Goal: Task Accomplishment & Management: Manage account settings

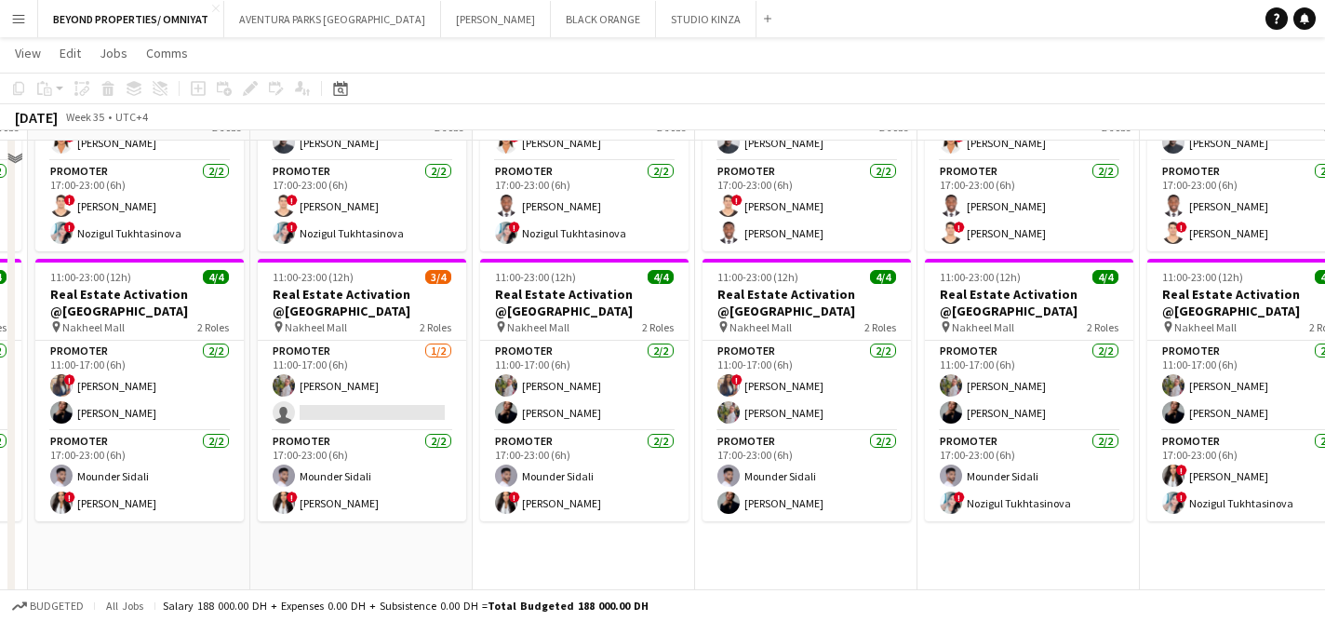
scroll to position [313, 0]
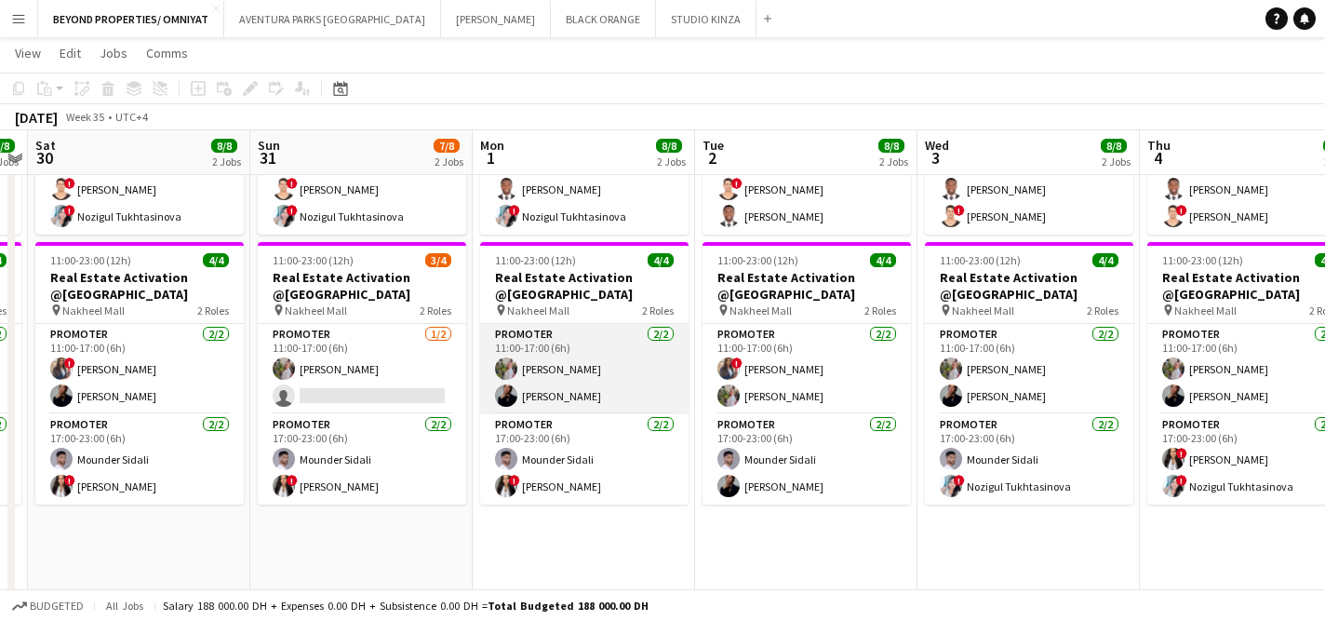
click at [563, 393] on app-card-role "Promoter [DATE] 11:00-17:00 (6h) [PERSON_NAME] [PERSON_NAME]" at bounding box center [584, 369] width 208 height 90
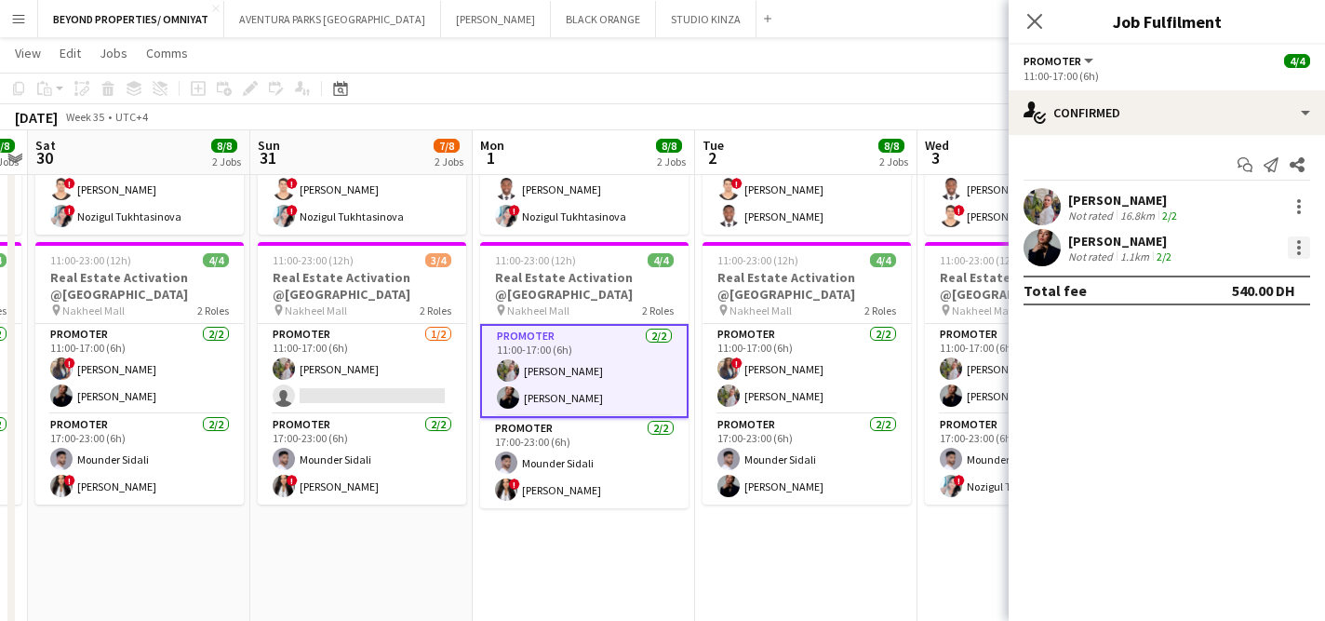
click at [1298, 249] on div at bounding box center [1299, 247] width 22 height 22
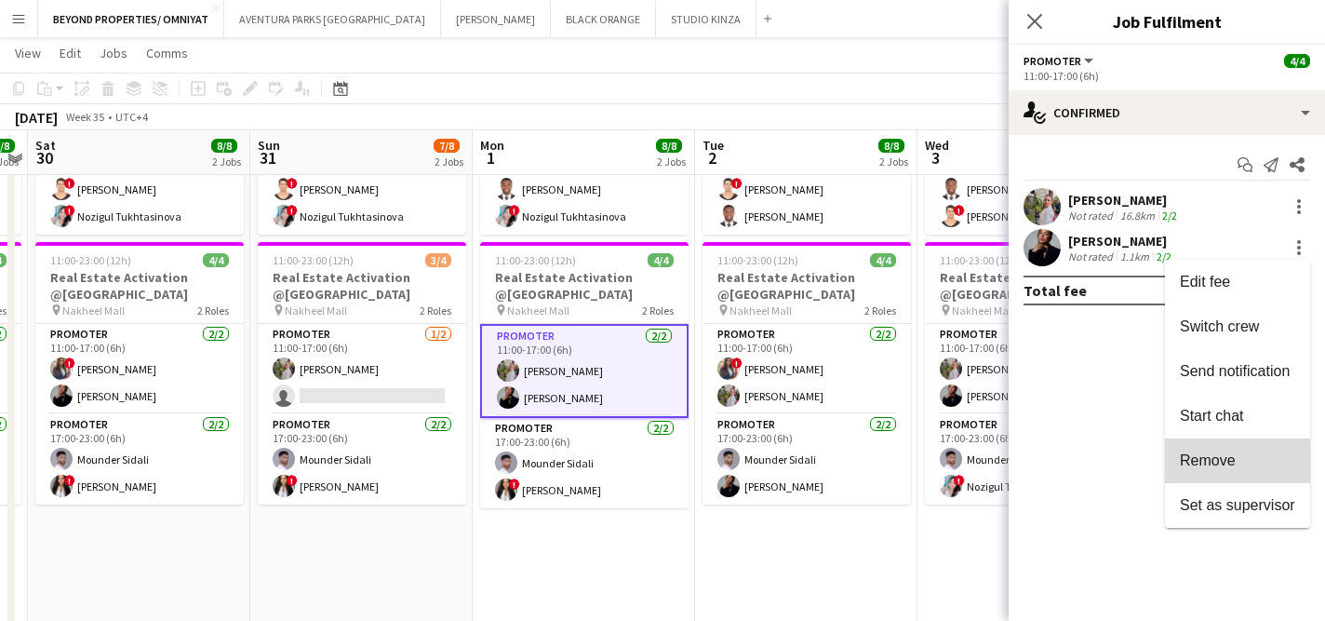
click at [1230, 463] on span "Remove" at bounding box center [1208, 460] width 56 height 16
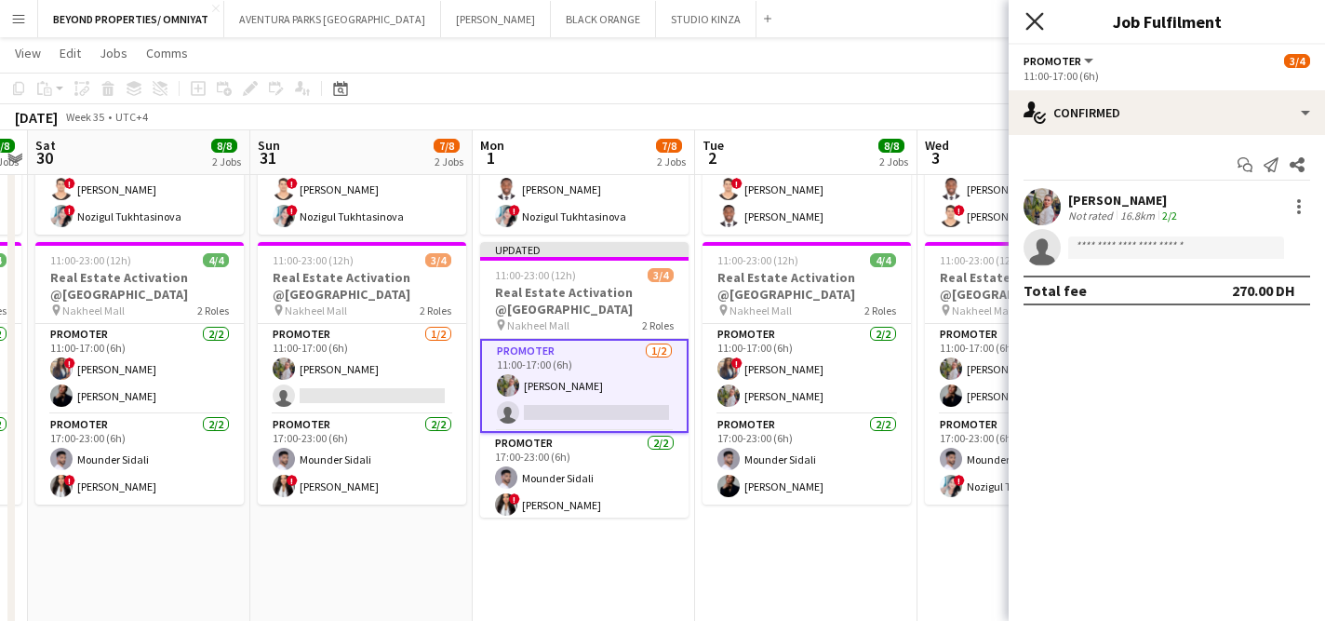
click at [1035, 16] on icon "Close pop-in" at bounding box center [1035, 21] width 18 height 18
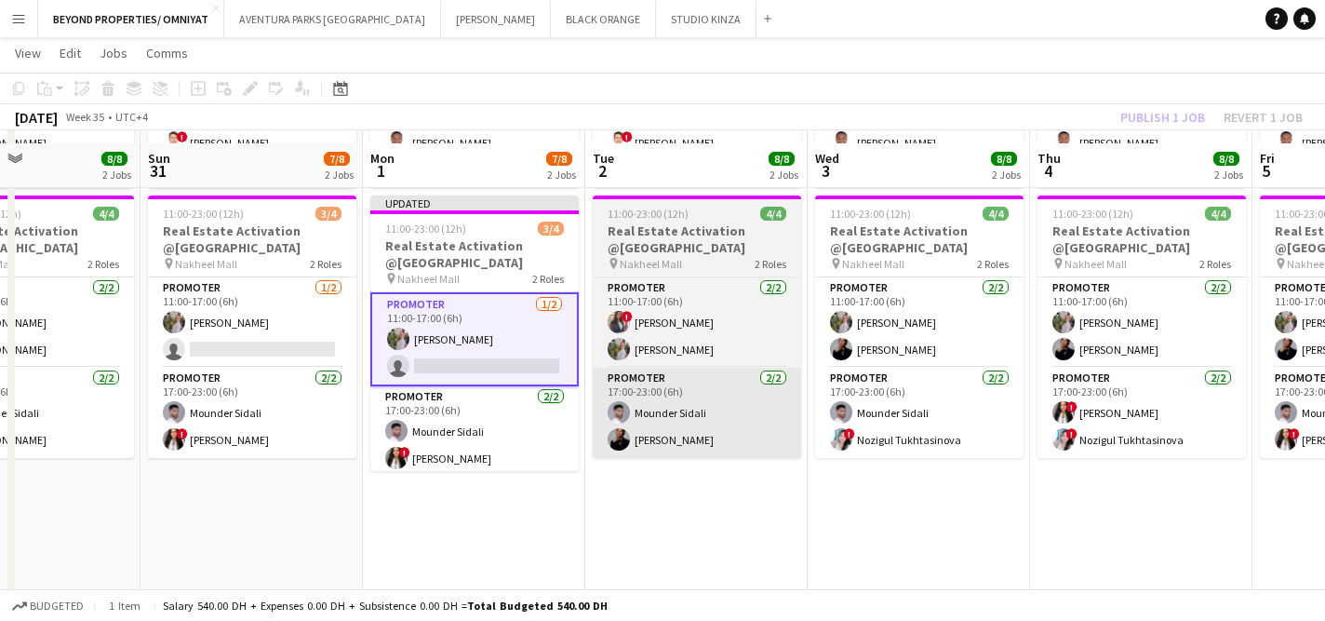
scroll to position [372, 0]
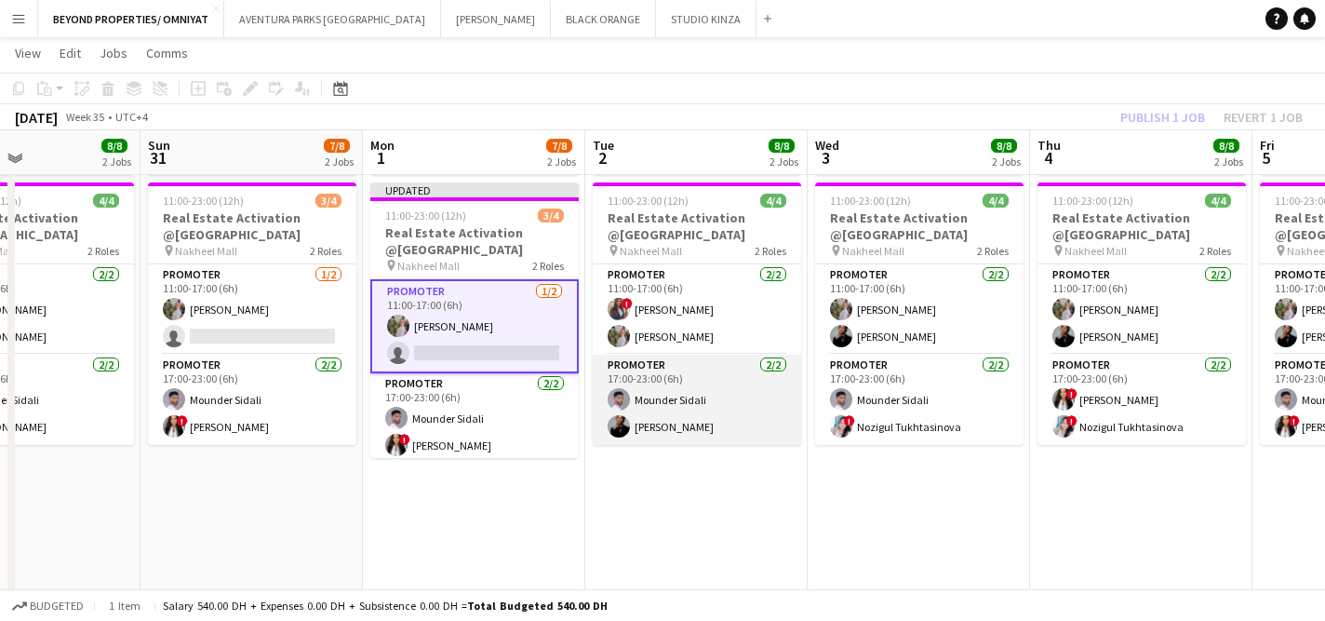
click at [701, 399] on app-card-role "Promoter [DATE] 17:00-23:00 (6h) Mounder Sidali [PERSON_NAME]" at bounding box center [697, 400] width 208 height 90
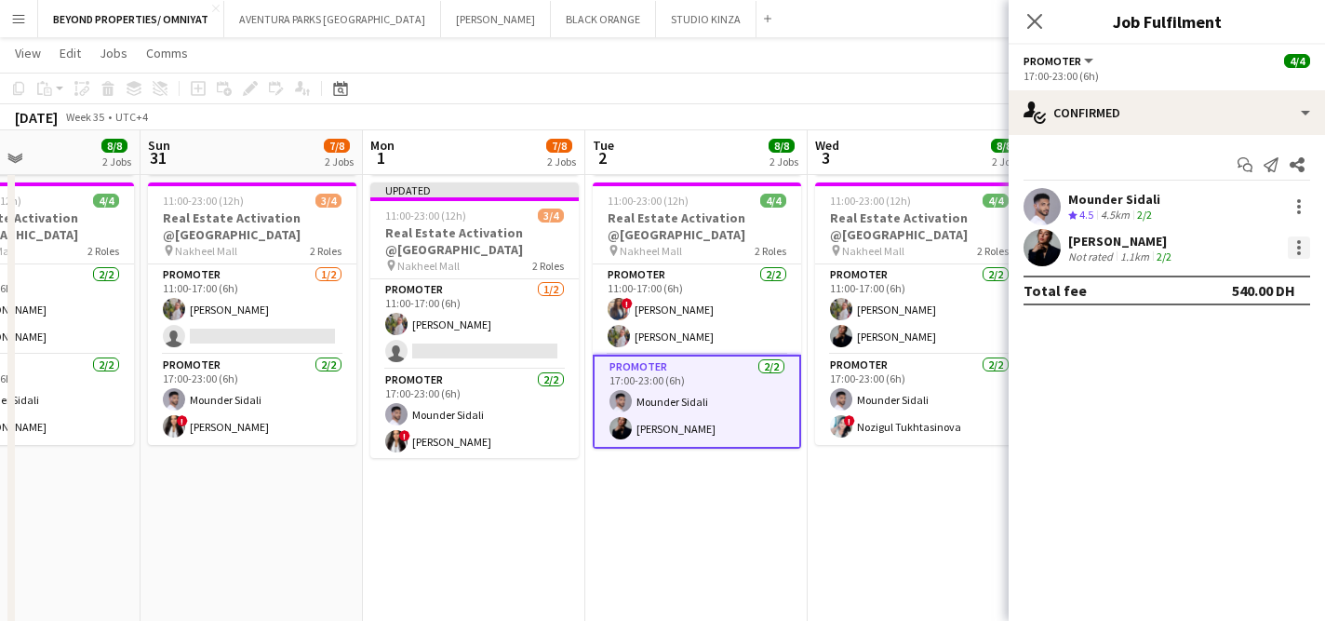
click at [1297, 251] on div at bounding box center [1299, 247] width 22 height 22
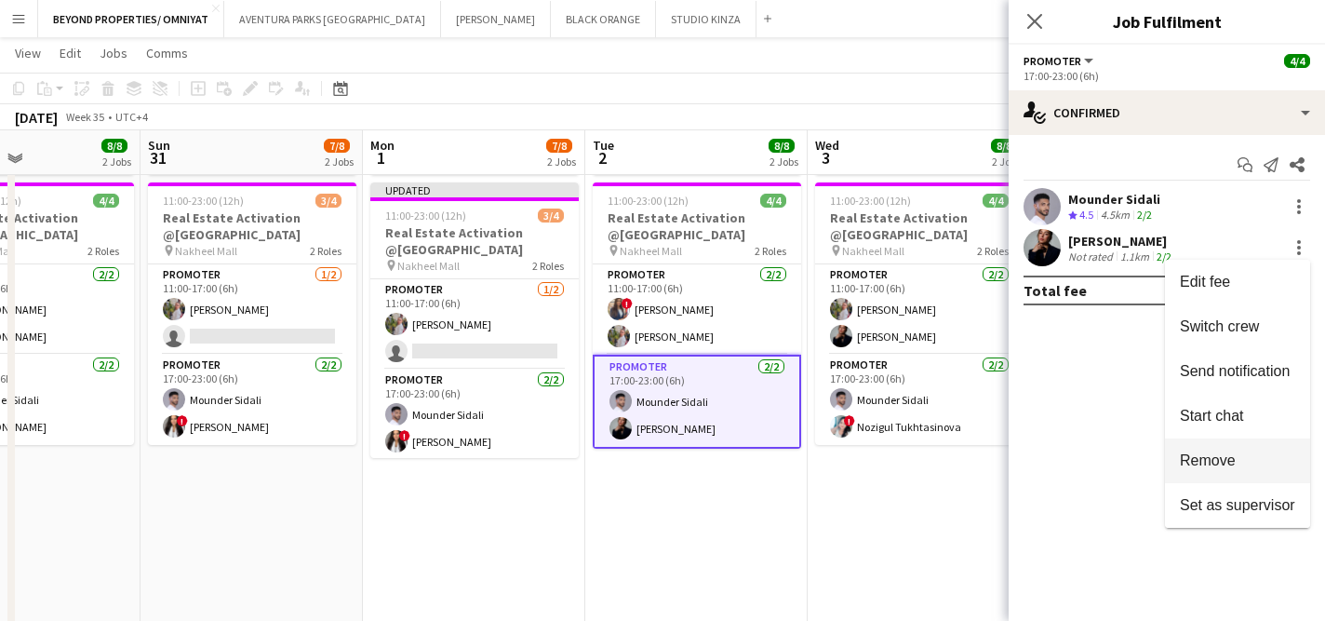
click at [1240, 456] on span "Remove" at bounding box center [1237, 460] width 115 height 17
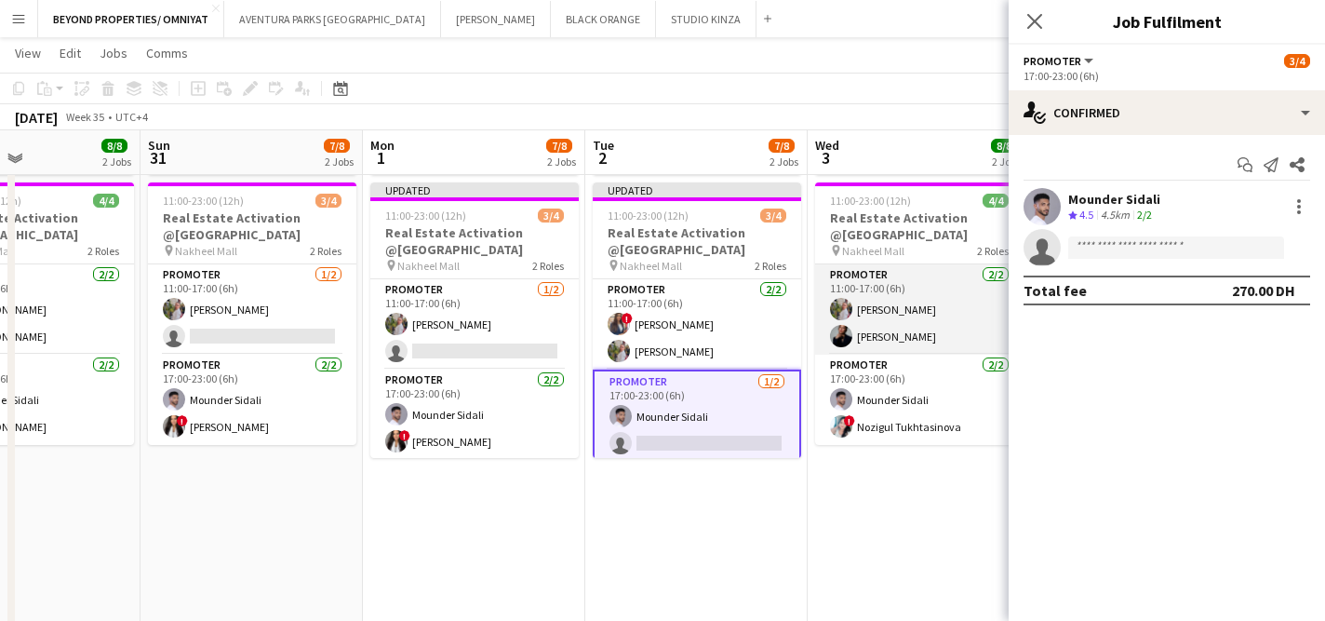
click at [930, 312] on app-card-role "Promoter [DATE] 11:00-17:00 (6h) [PERSON_NAME] [PERSON_NAME]" at bounding box center [919, 309] width 208 height 90
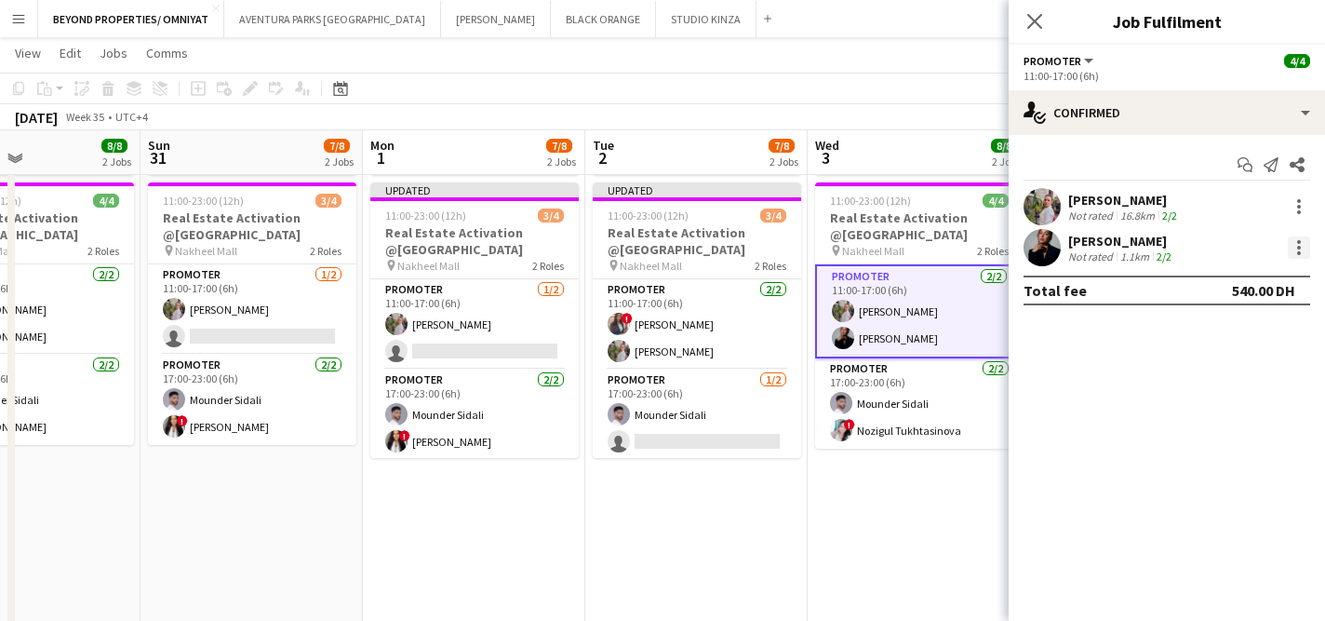
click at [1297, 242] on div at bounding box center [1299, 247] width 22 height 22
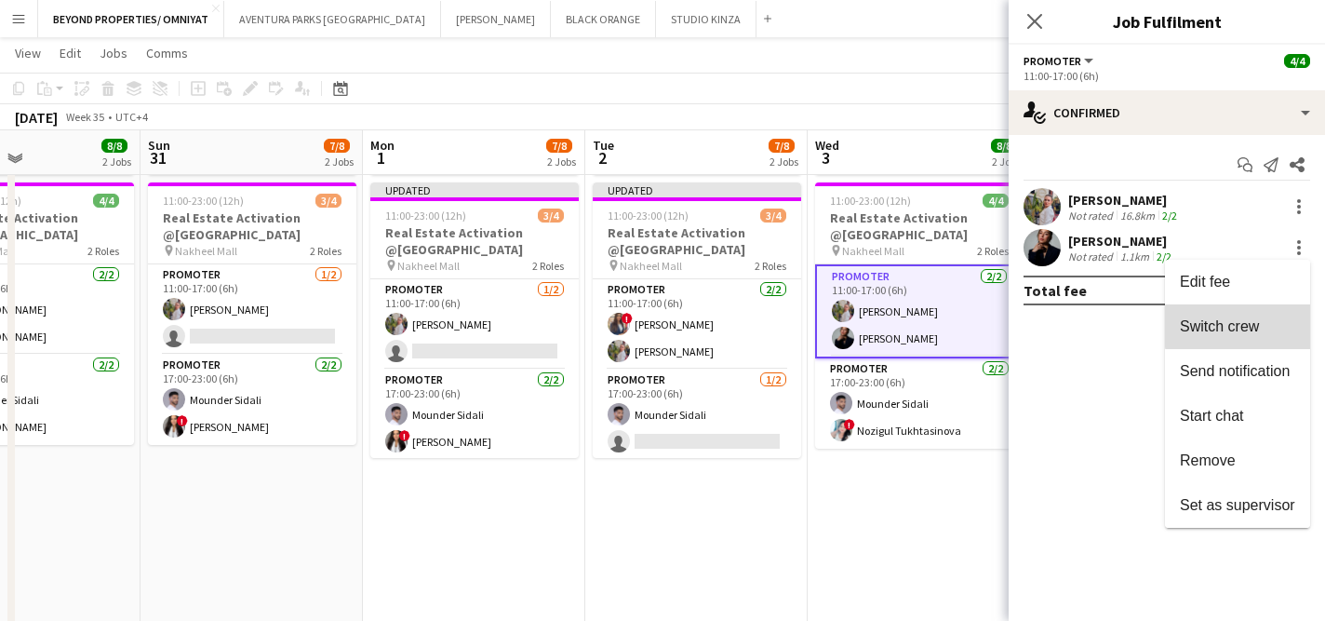
click at [1242, 327] on span "Switch crew" at bounding box center [1219, 326] width 79 height 16
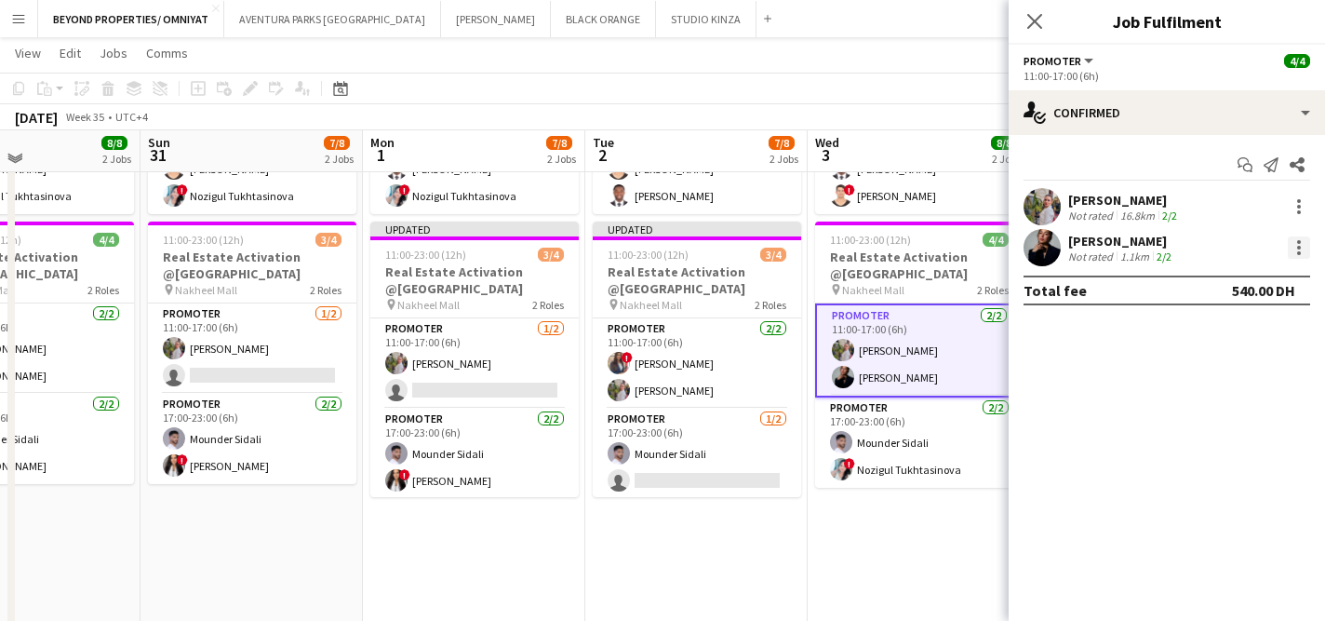
click at [1298, 246] on div at bounding box center [1300, 248] width 4 height 4
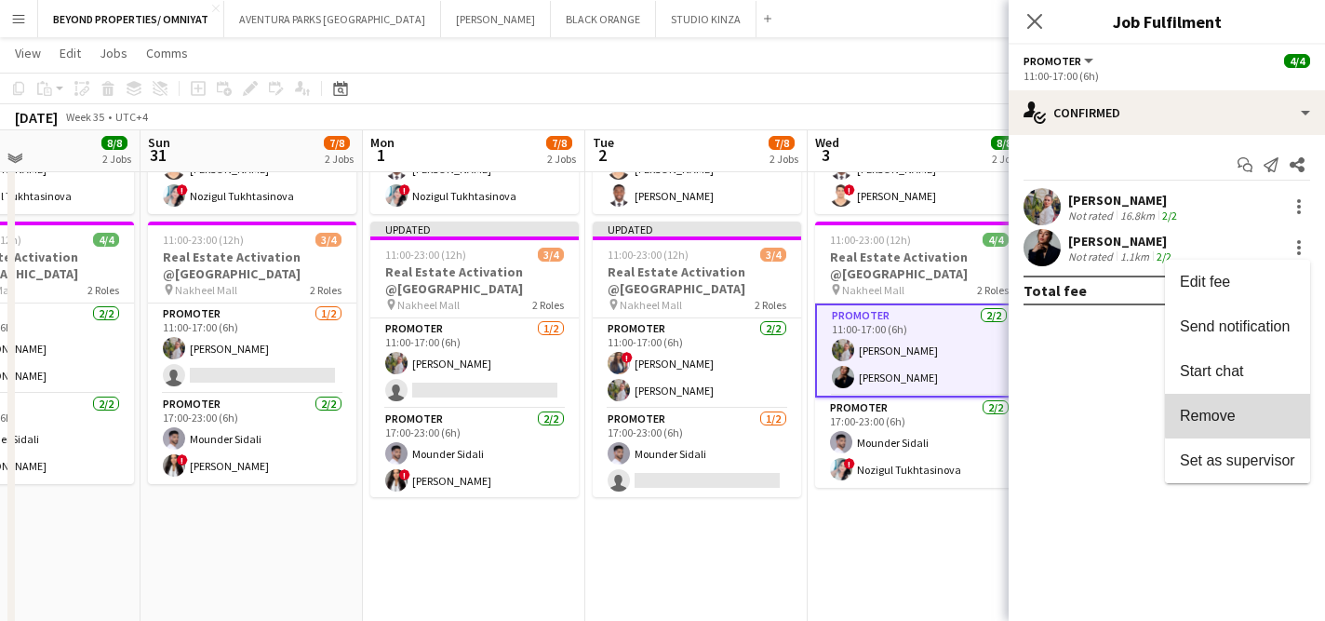
click at [1251, 409] on span "Remove" at bounding box center [1237, 416] width 115 height 17
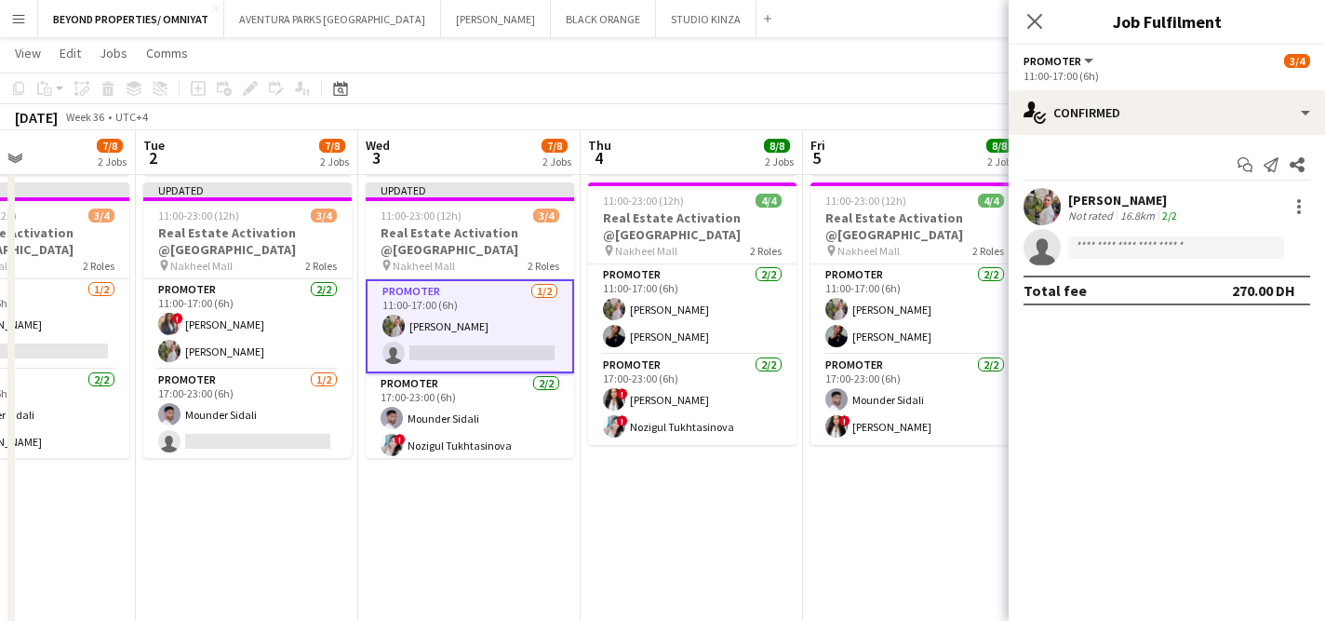
scroll to position [0, 539]
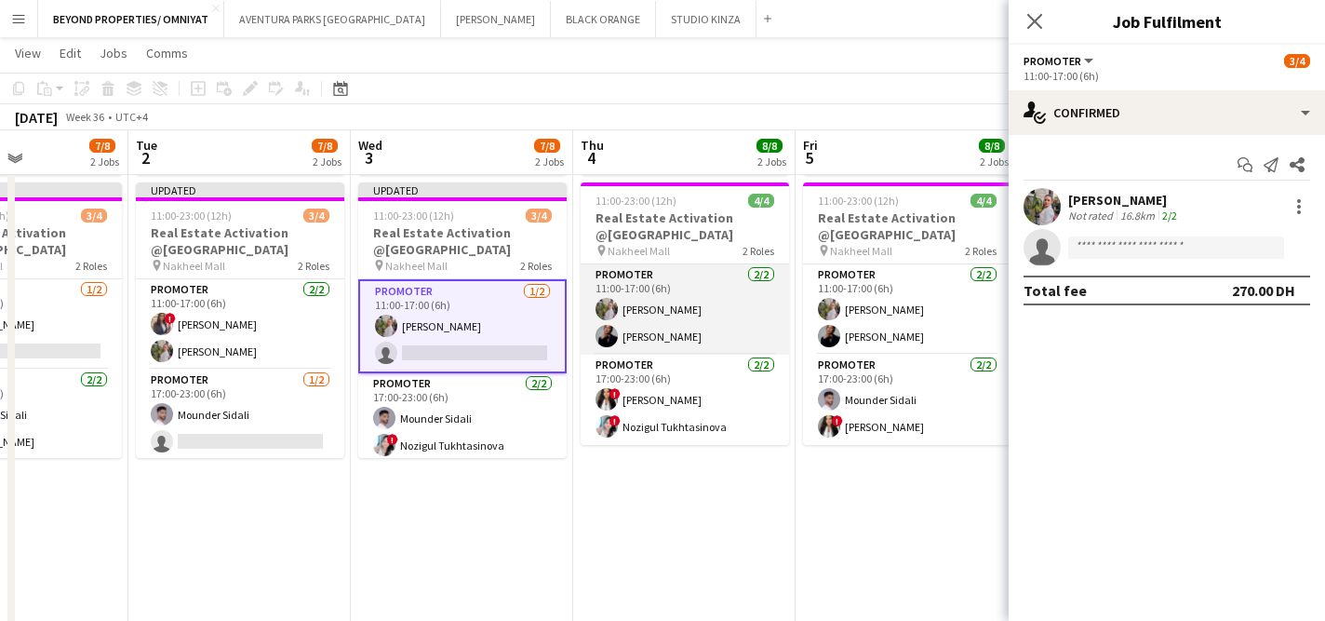
click at [738, 334] on app-card-role "Promoter [DATE] 11:00-17:00 (6h) [PERSON_NAME] [PERSON_NAME]" at bounding box center [685, 309] width 208 height 90
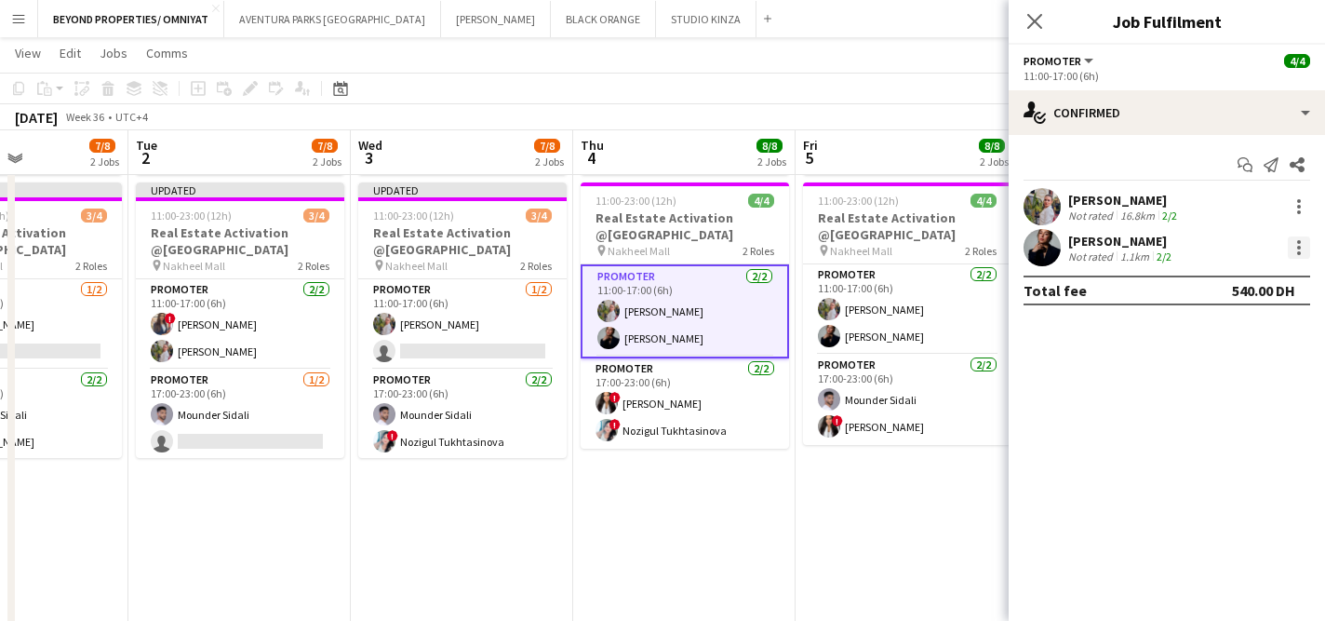
click at [1298, 249] on div at bounding box center [1299, 247] width 22 height 22
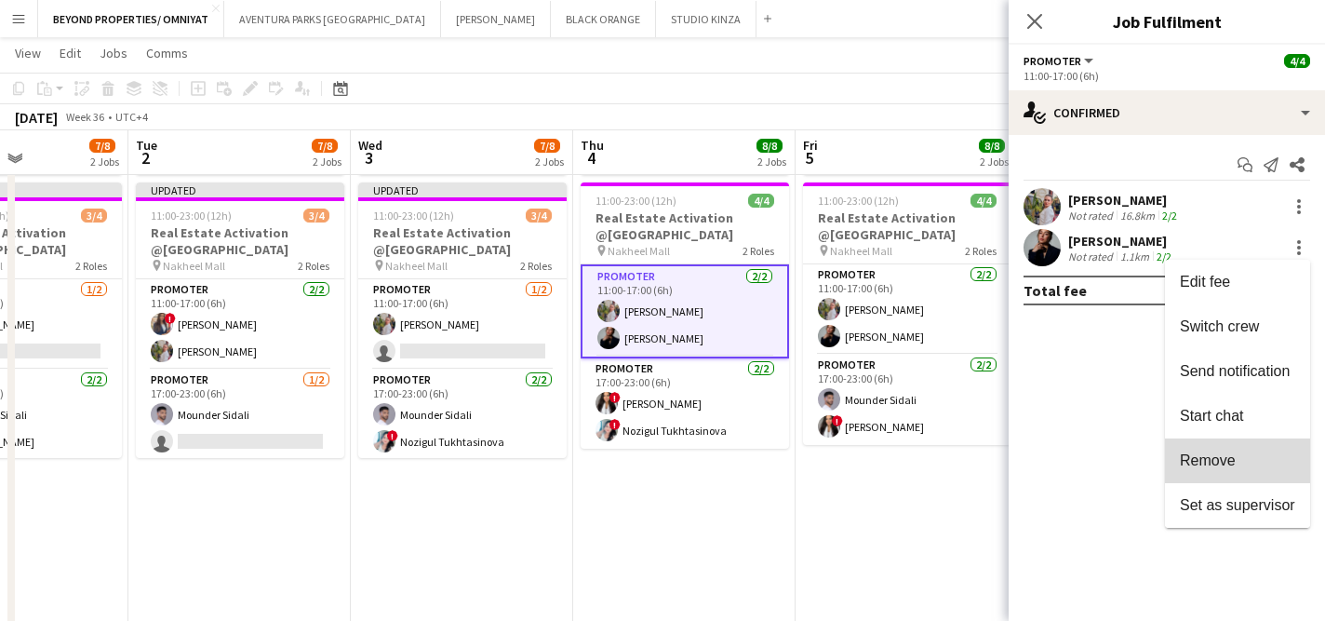
click at [1251, 464] on span "Remove" at bounding box center [1237, 460] width 115 height 17
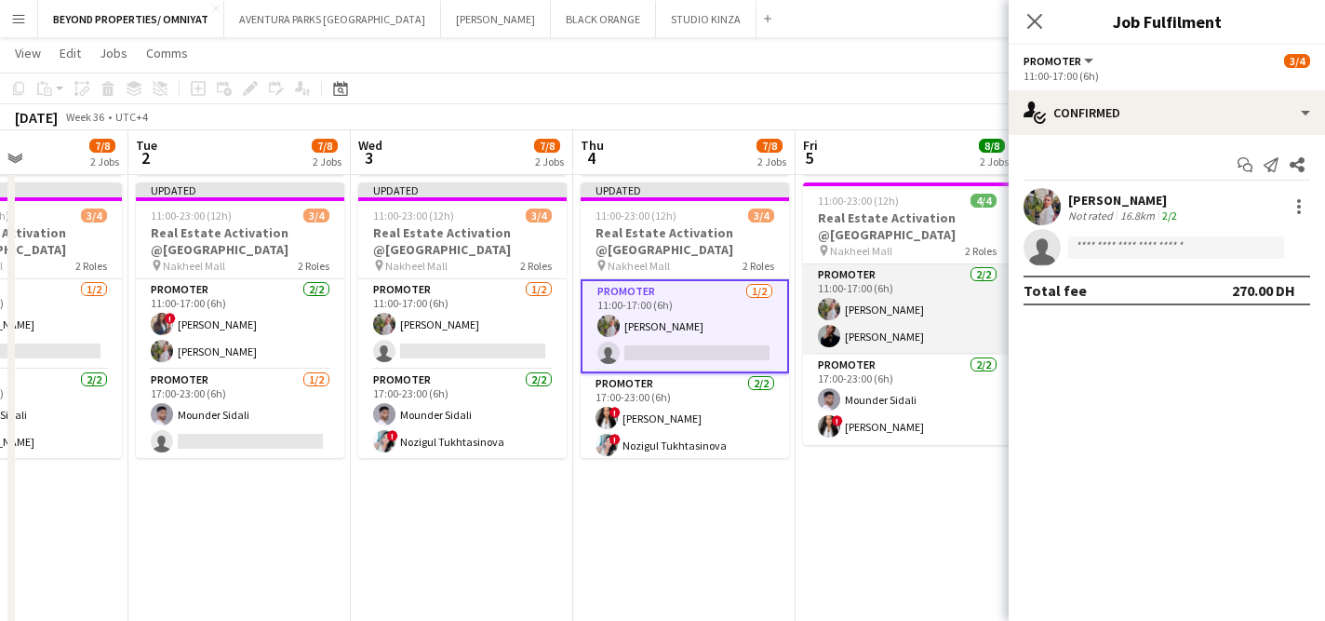
click at [932, 332] on app-card-role "Promoter [DATE] 11:00-17:00 (6h) [PERSON_NAME] [PERSON_NAME]" at bounding box center [907, 309] width 208 height 90
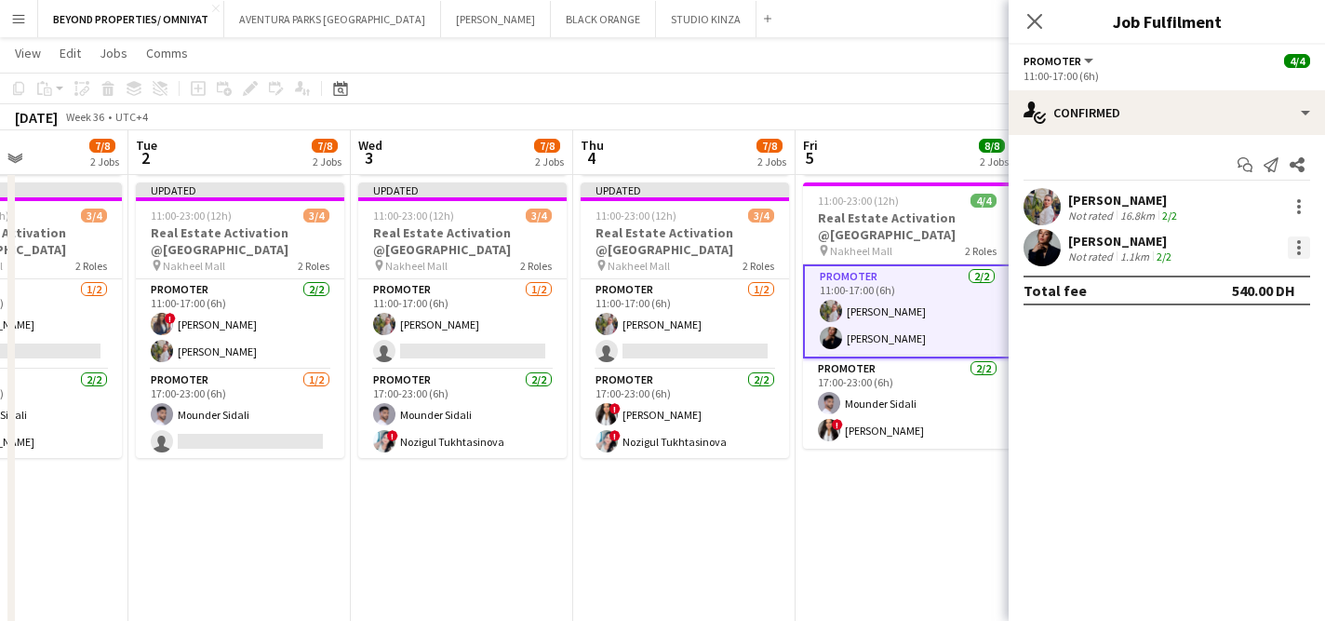
click at [1298, 248] on div at bounding box center [1300, 248] width 4 height 4
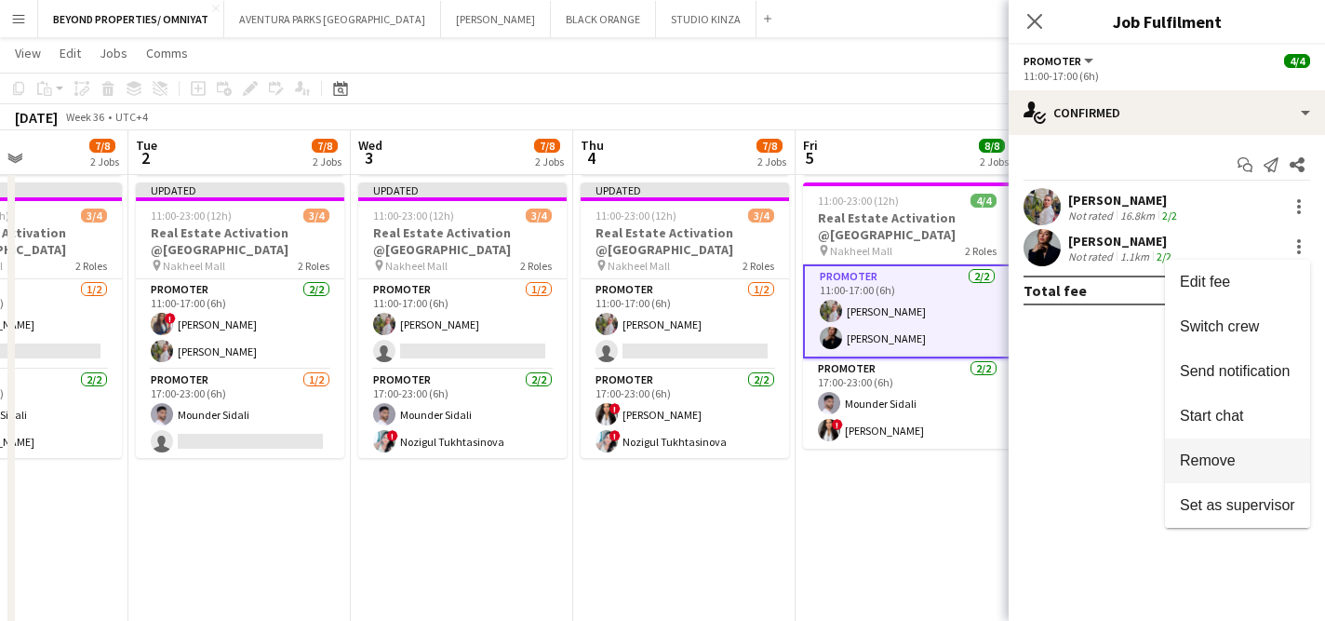
click at [1232, 455] on span "Remove" at bounding box center [1208, 460] width 56 height 16
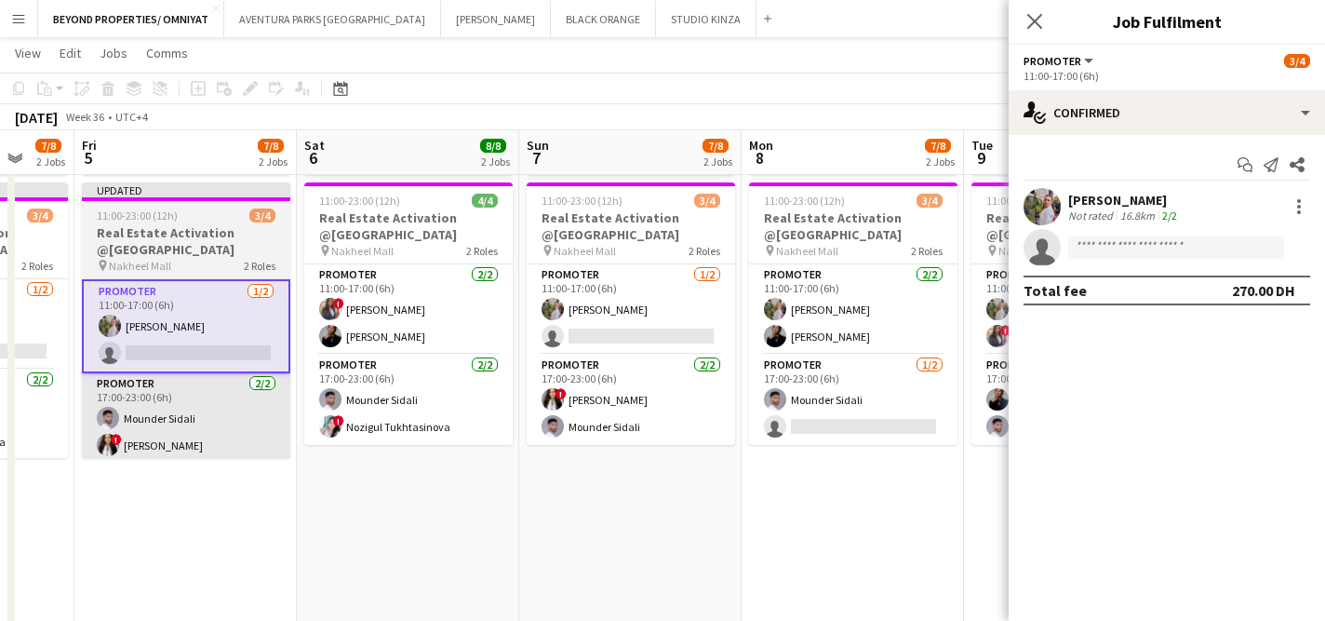
scroll to position [0, 594]
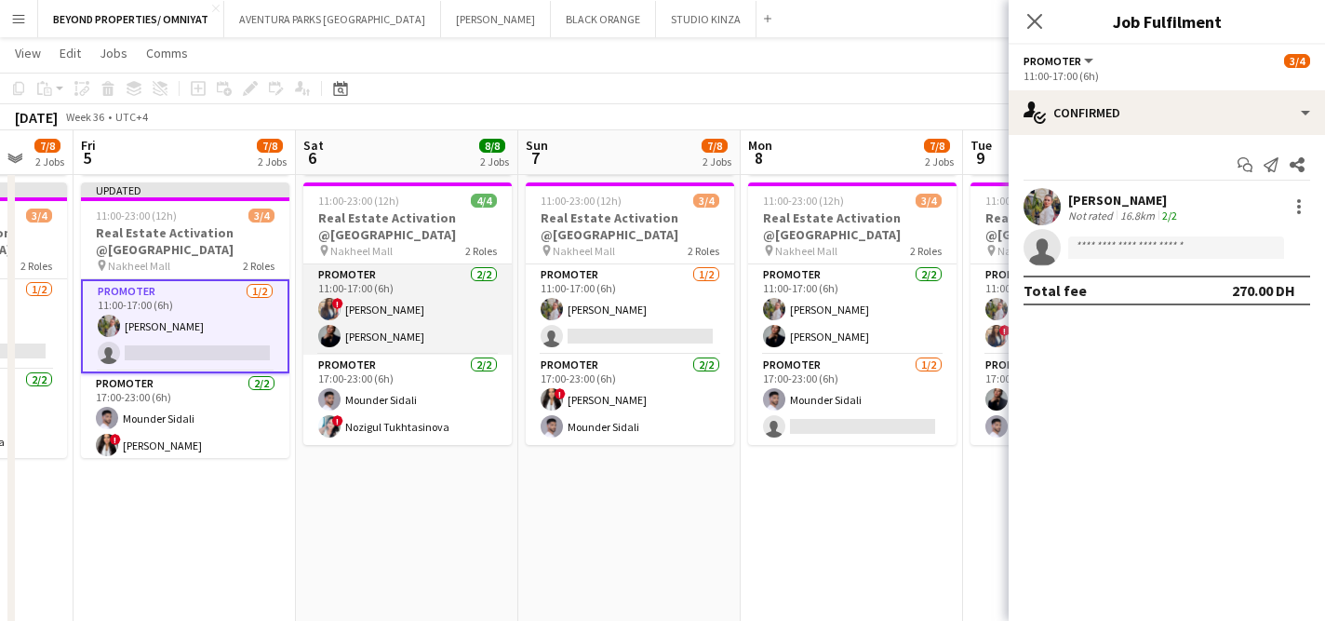
click at [456, 330] on app-card-role "Promoter [DATE] 11:00-17:00 (6h) ! [PERSON_NAME] [PERSON_NAME]" at bounding box center [407, 309] width 208 height 90
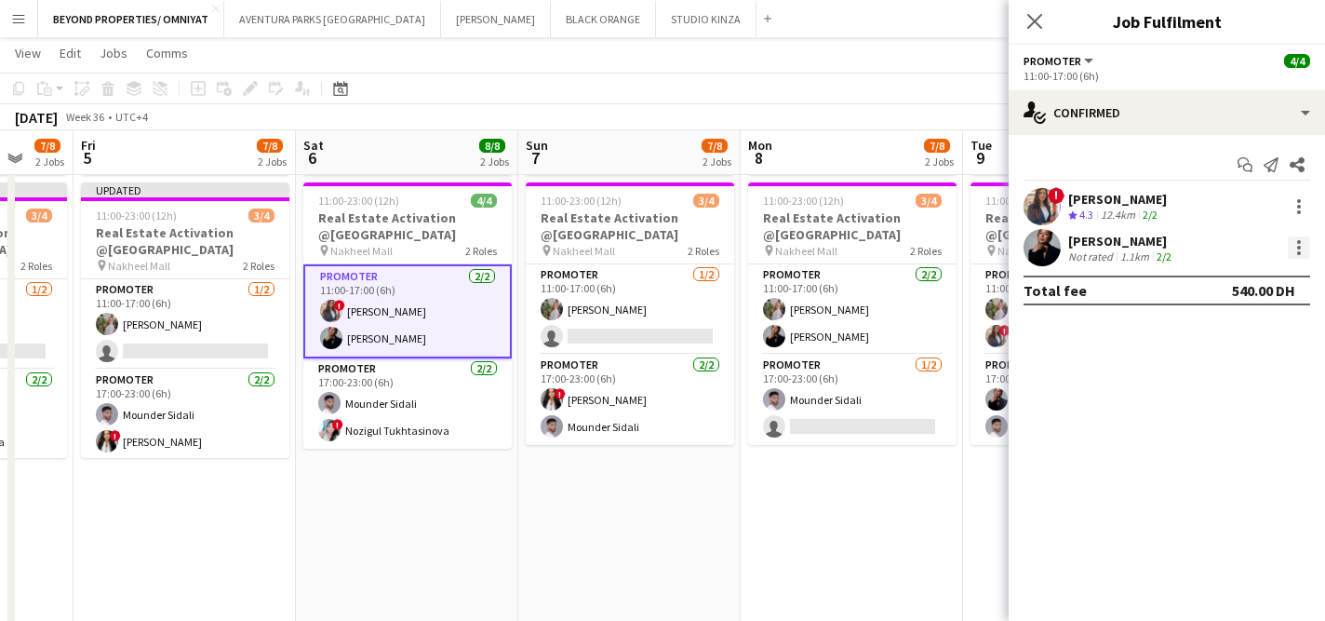
click at [1298, 245] on div at bounding box center [1299, 247] width 22 height 22
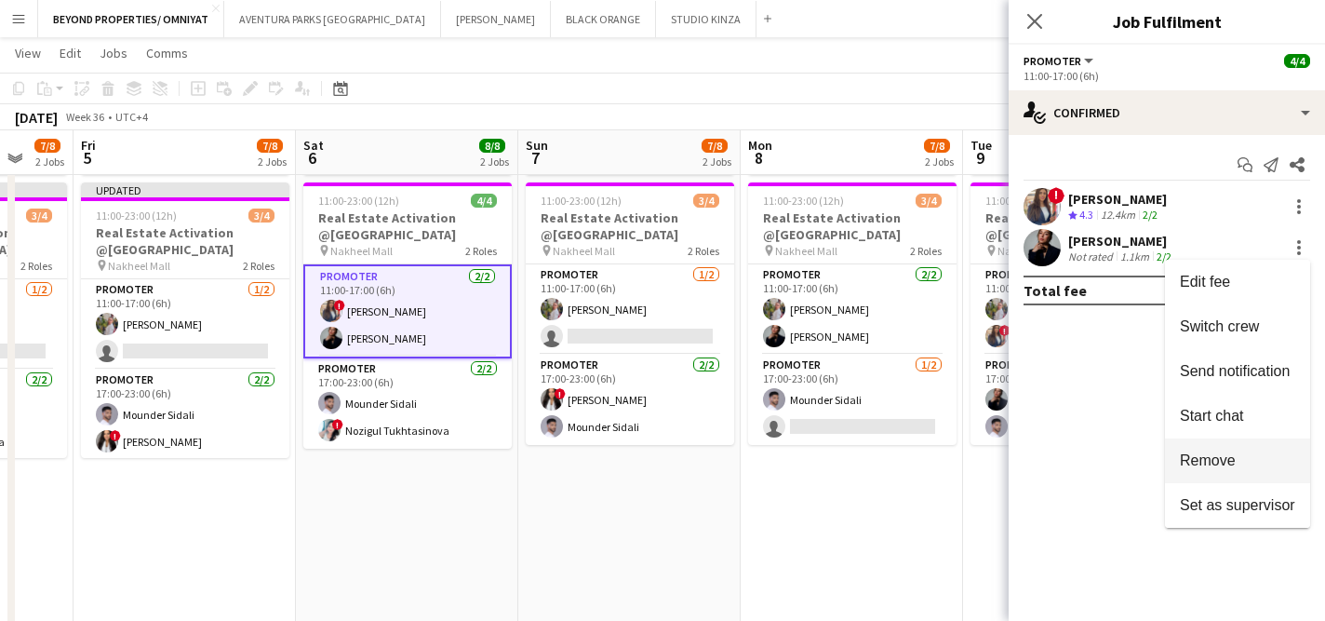
click at [1217, 459] on span "Remove" at bounding box center [1208, 460] width 56 height 16
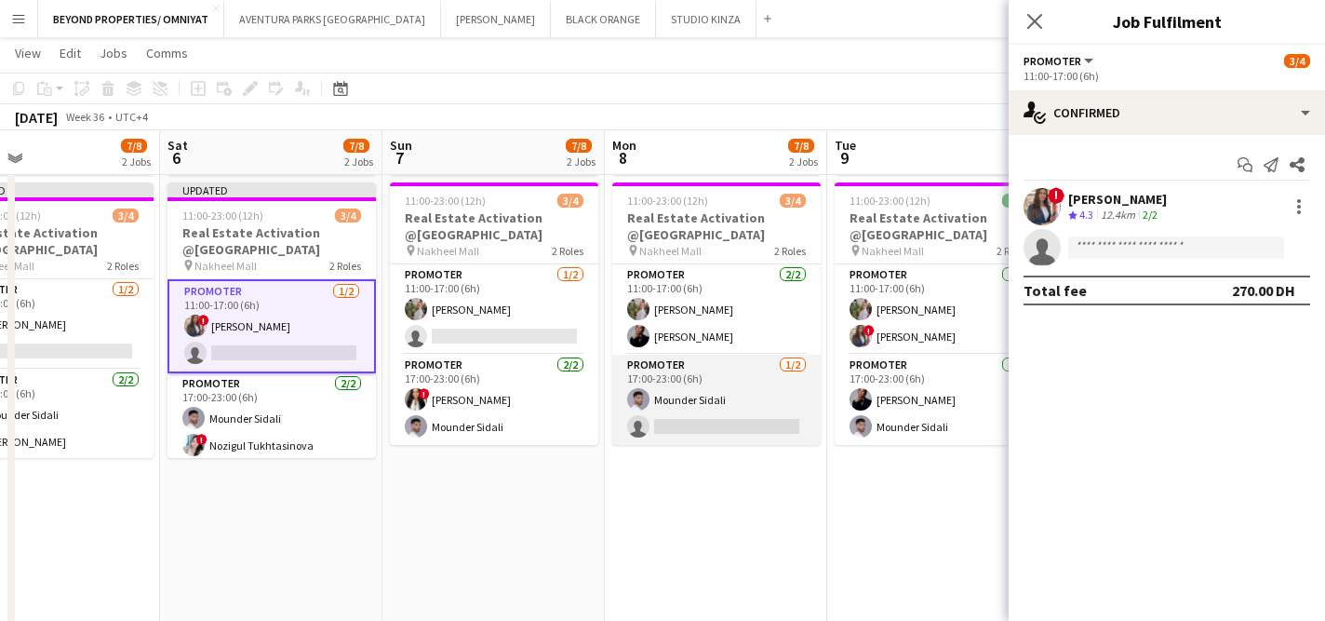
scroll to position [0, 740]
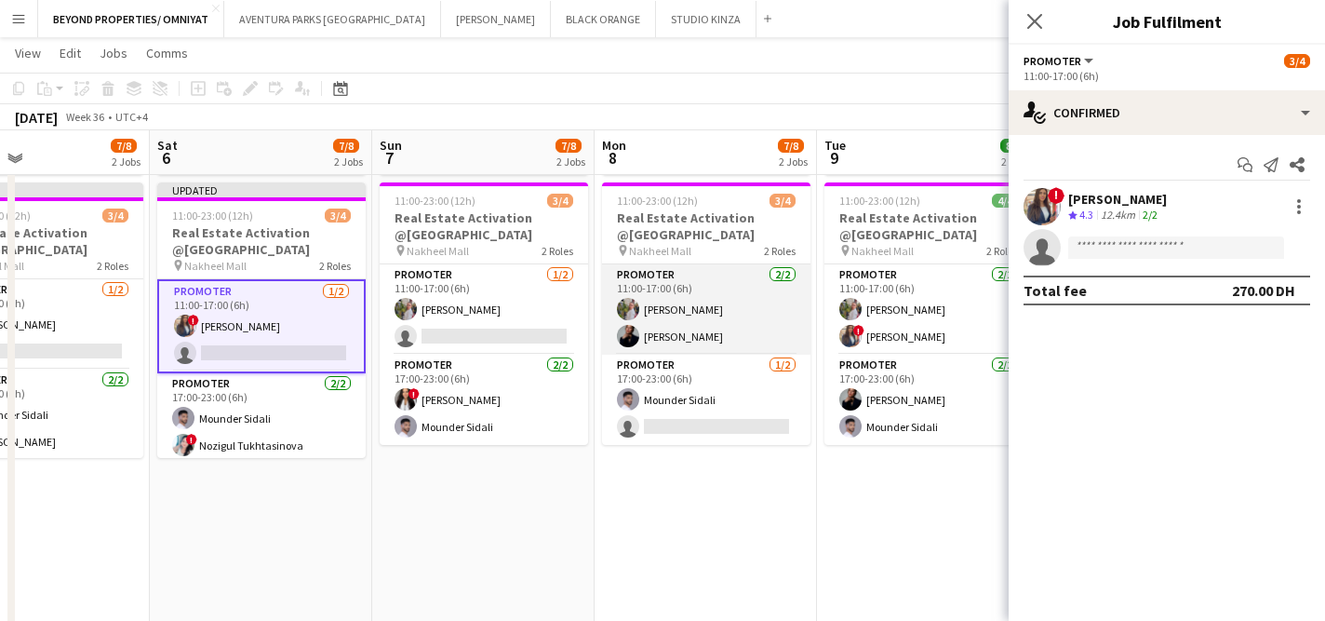
click at [781, 326] on app-card-role "Promoter [DATE] 11:00-17:00 (6h) [PERSON_NAME] [PERSON_NAME]" at bounding box center [706, 309] width 208 height 90
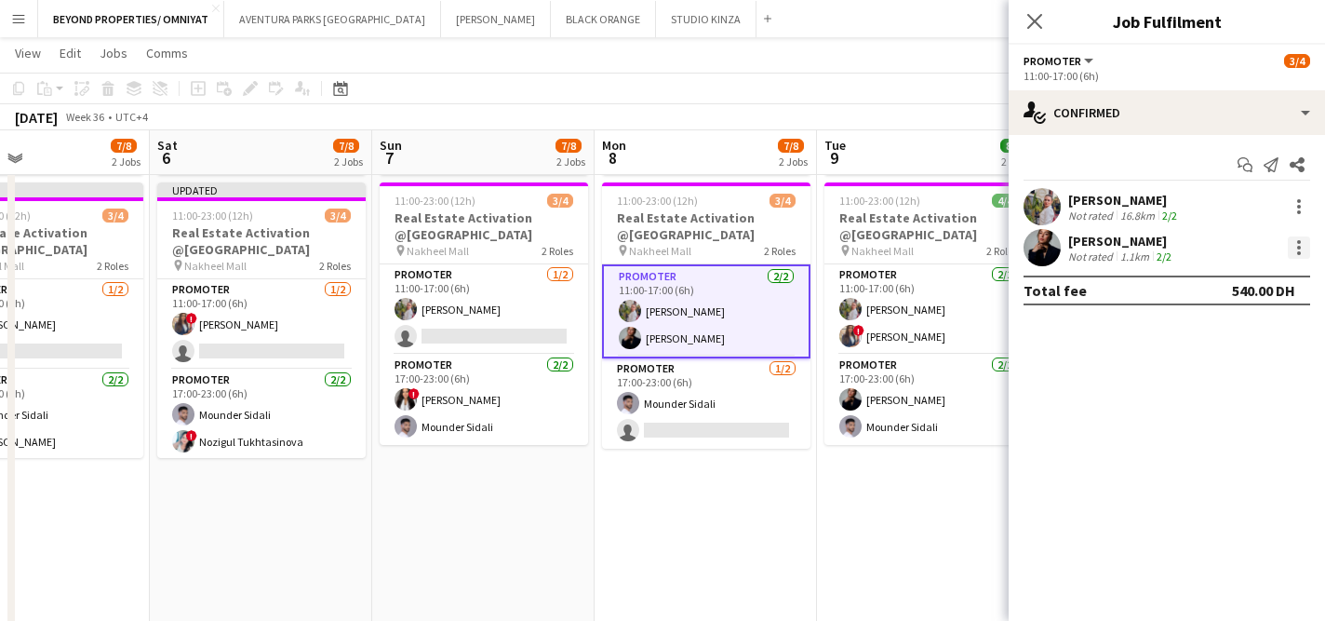
click at [1301, 251] on div at bounding box center [1299, 247] width 22 height 22
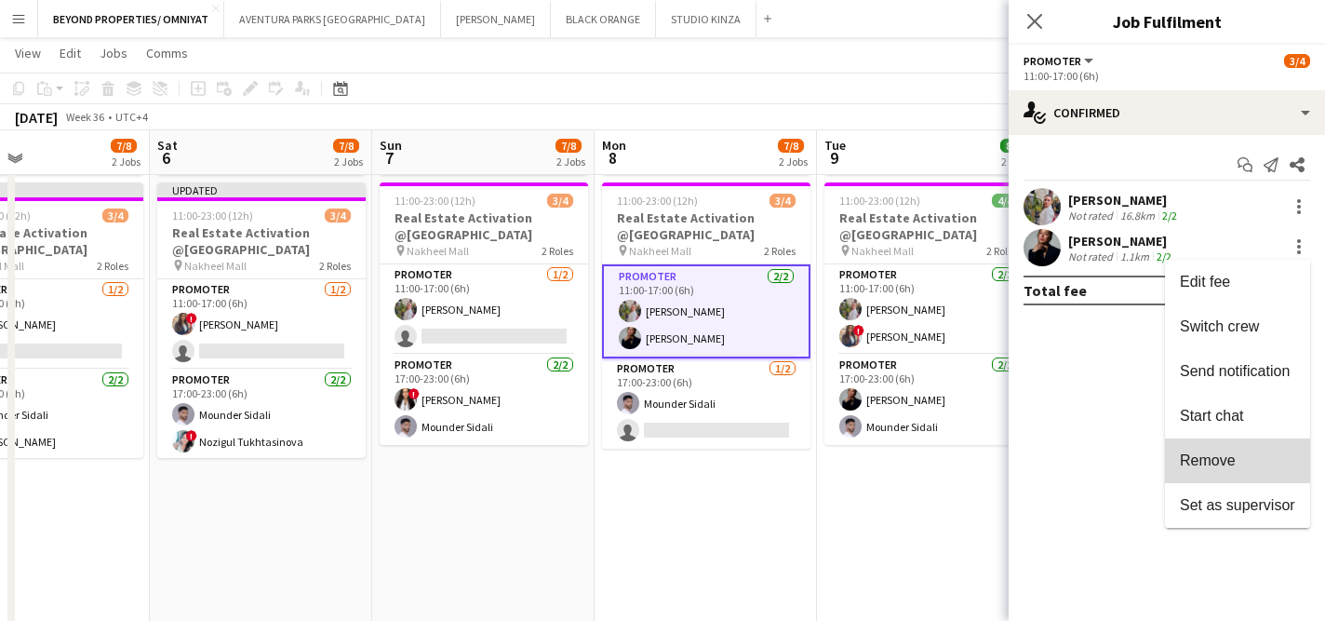
click at [1263, 459] on span "Remove" at bounding box center [1237, 460] width 115 height 17
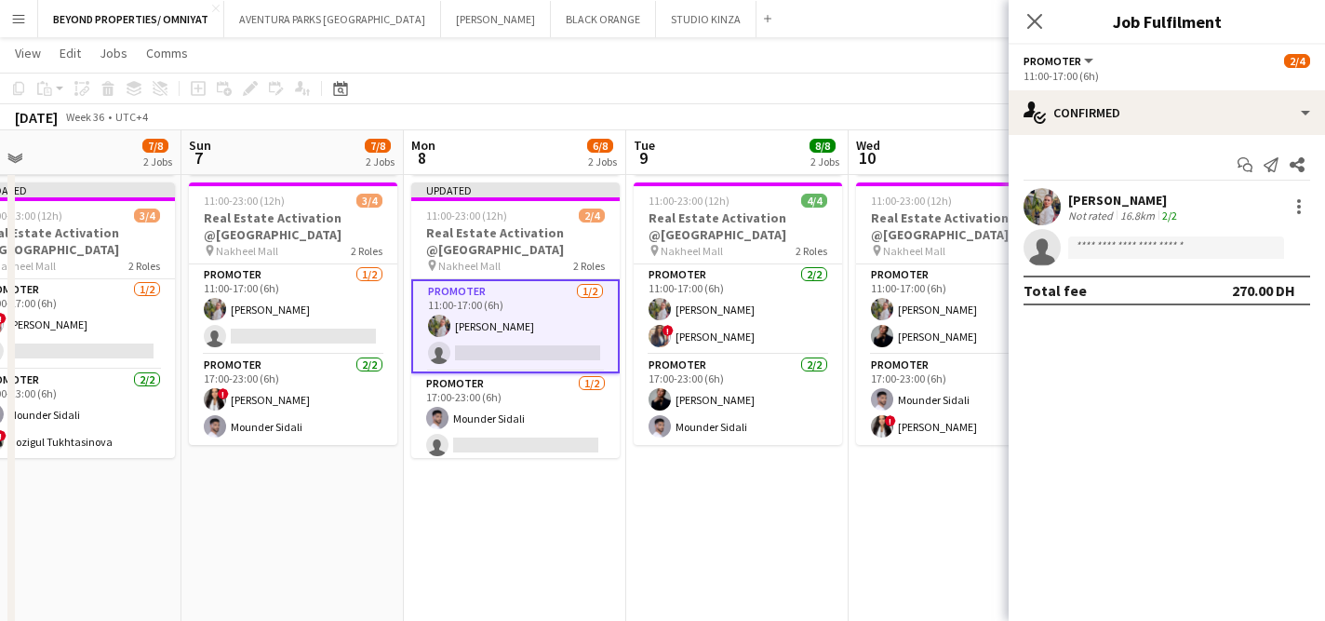
scroll to position [0, 731]
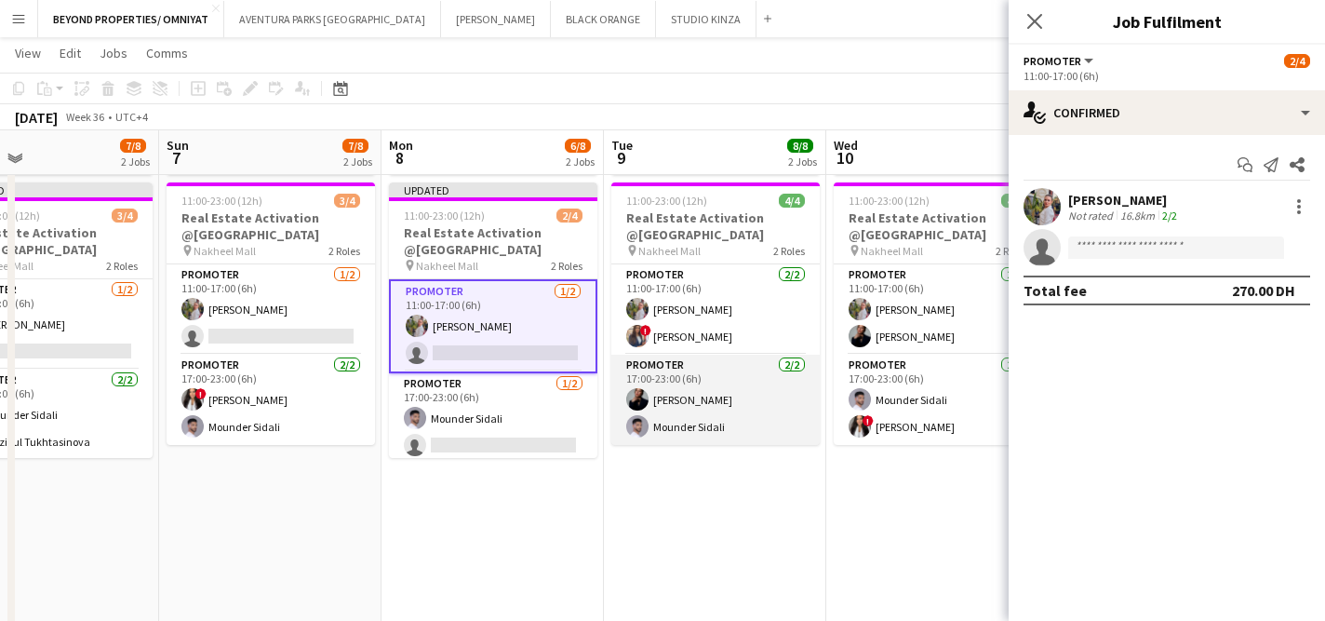
click at [747, 397] on app-card-role "Promoter [DATE] 17:00-23:00 (6h) [PERSON_NAME] Mounder Sidali" at bounding box center [716, 400] width 208 height 90
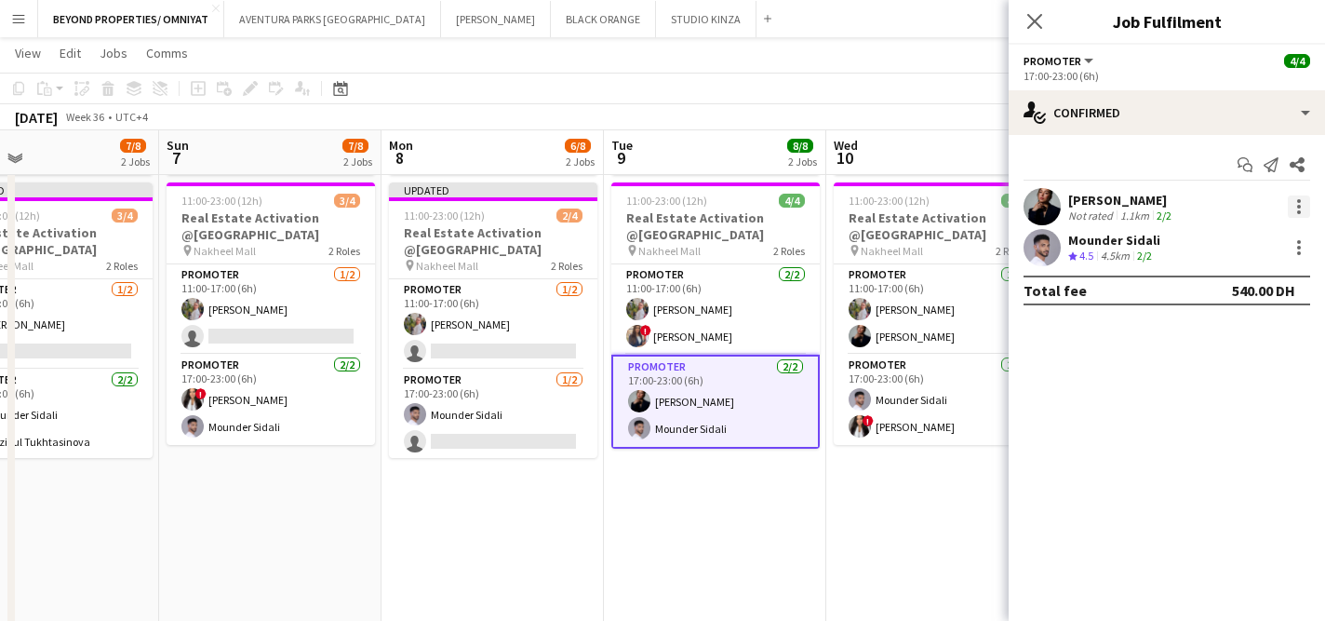
click at [1298, 200] on div at bounding box center [1300, 201] width 4 height 4
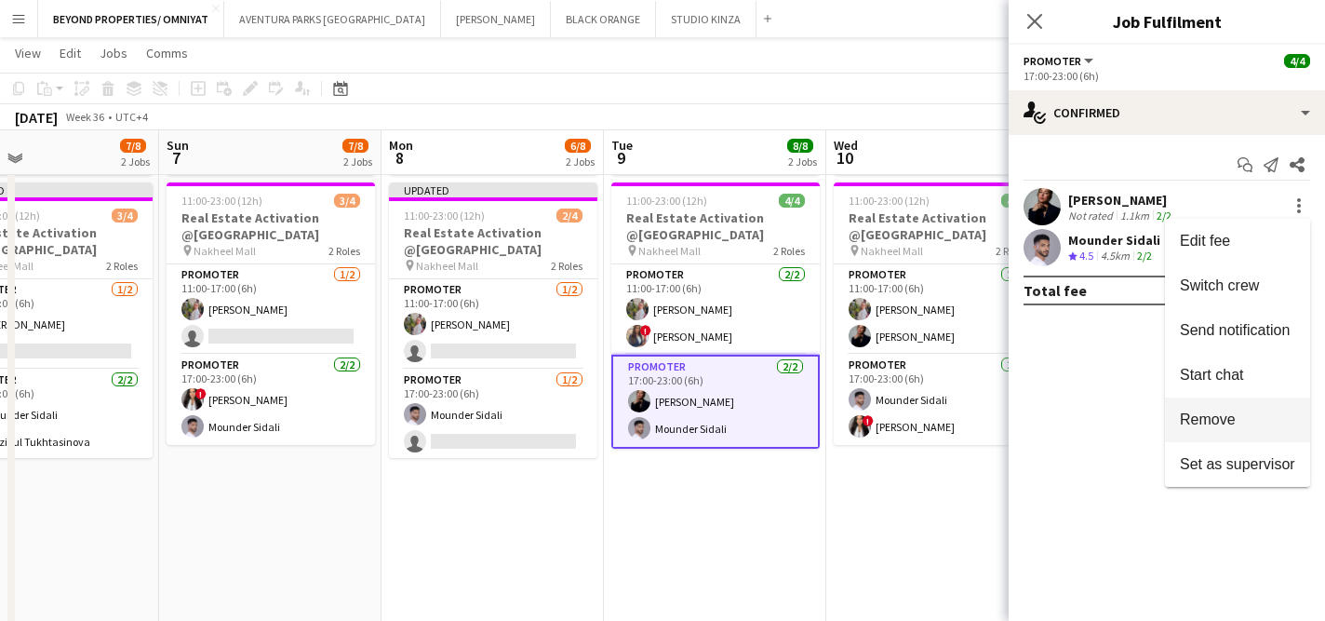
click at [1259, 428] on span "Remove" at bounding box center [1237, 419] width 115 height 17
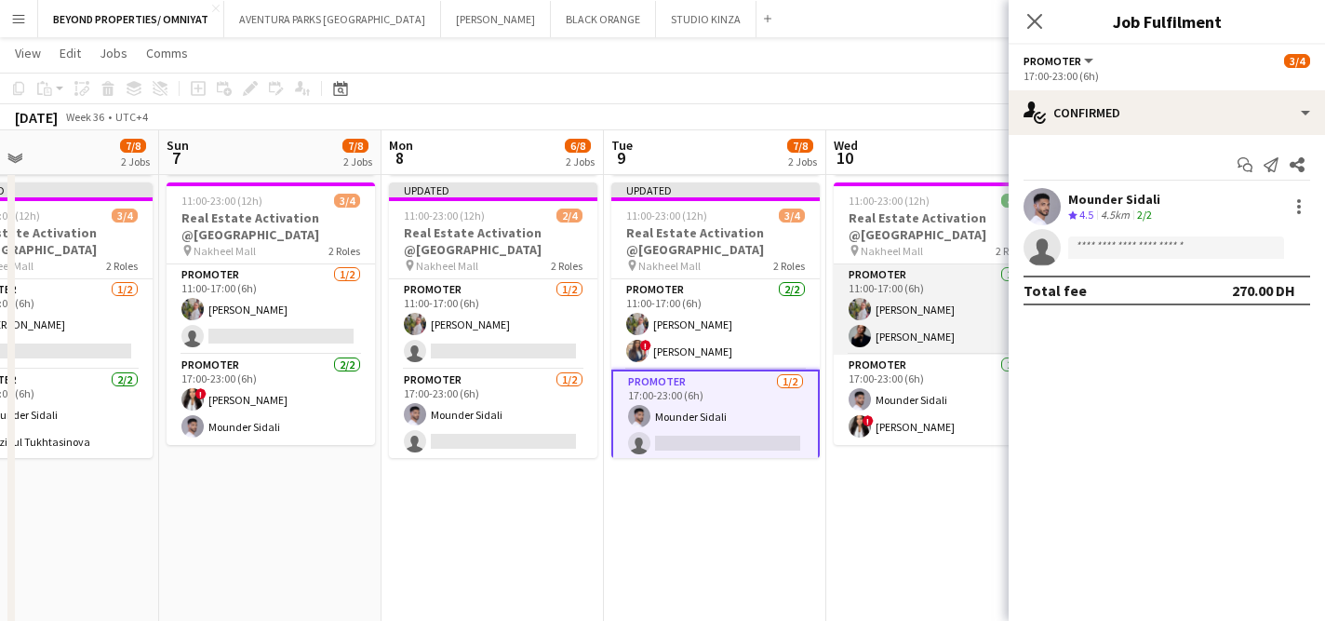
click at [956, 339] on app-card-role "Promoter [DATE] 11:00-17:00 (6h) [PERSON_NAME] [PERSON_NAME]" at bounding box center [938, 309] width 208 height 90
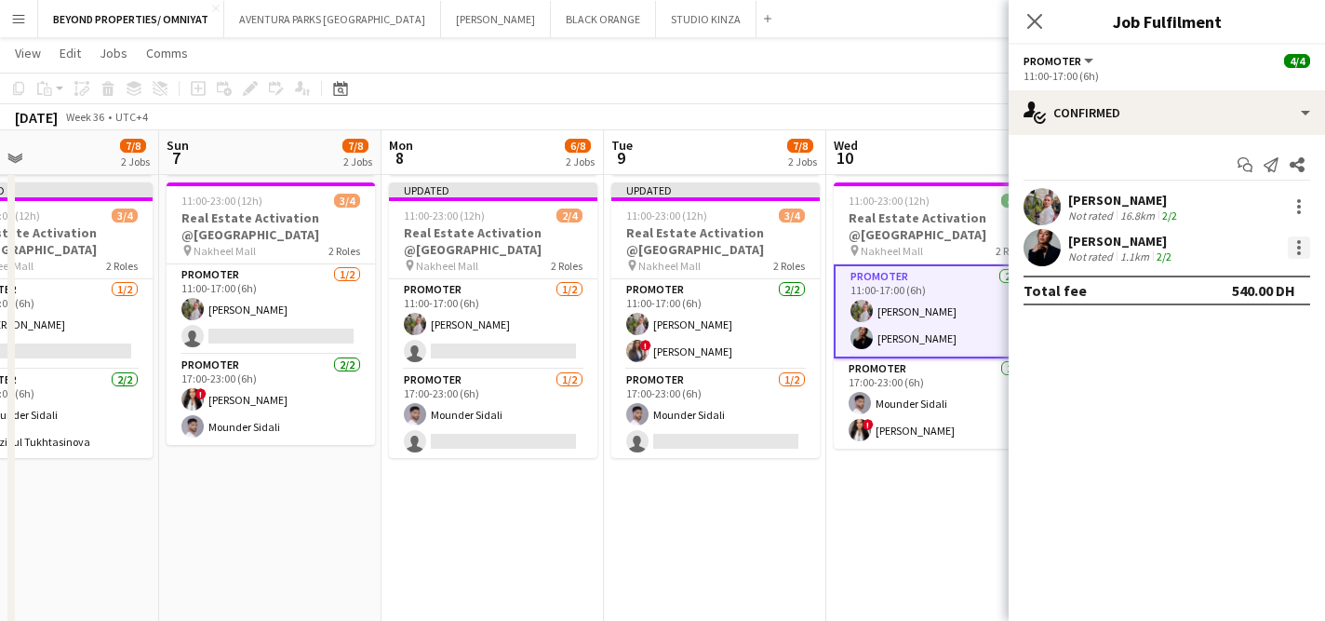
click at [1296, 247] on div at bounding box center [1299, 247] width 22 height 22
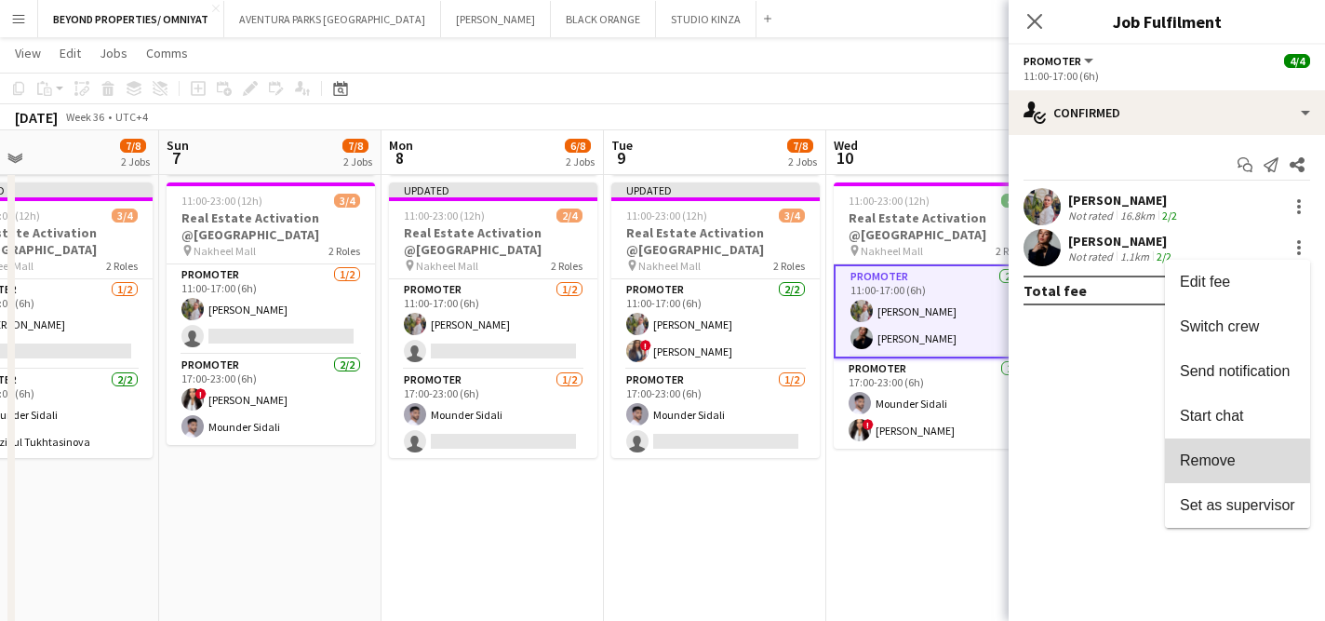
click at [1229, 461] on span "Remove" at bounding box center [1208, 460] width 56 height 16
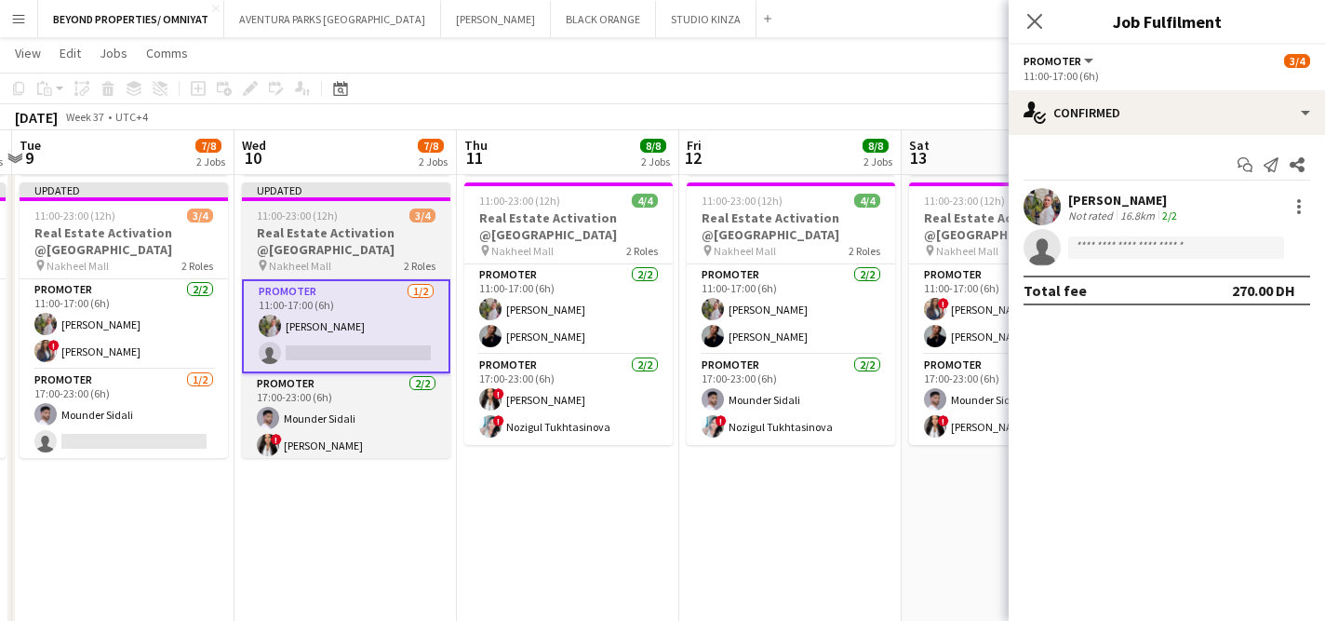
scroll to position [0, 682]
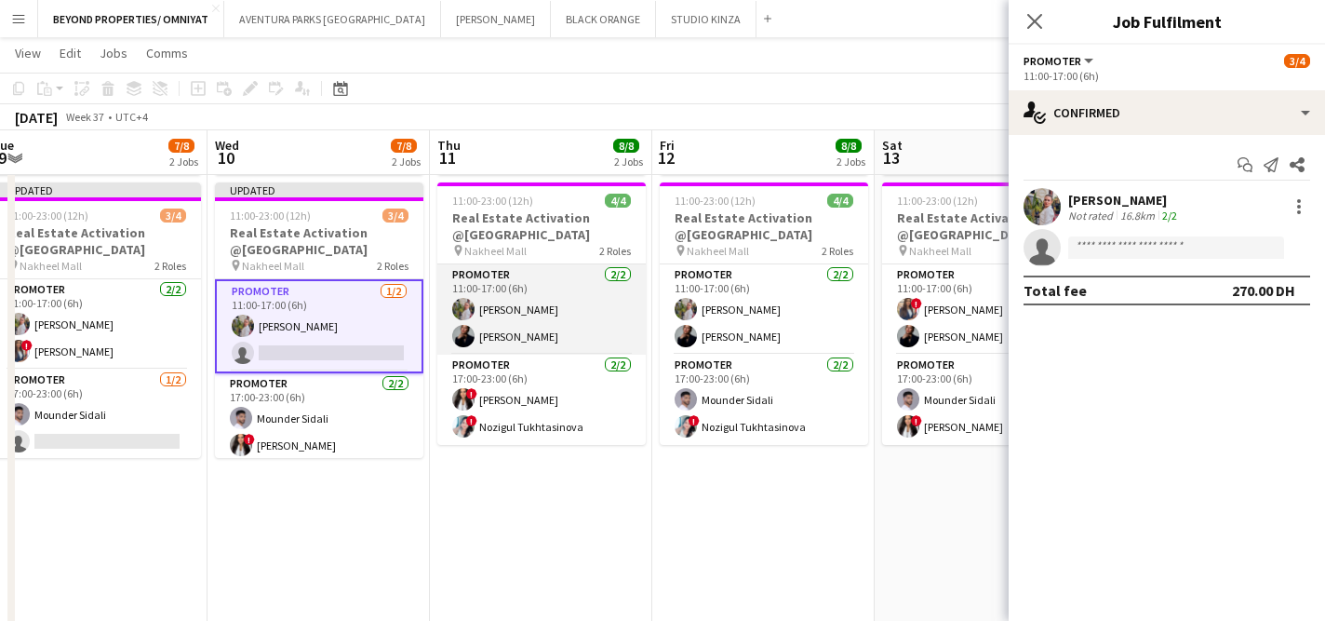
click at [609, 305] on app-card-role "Promoter [DATE] 11:00-17:00 (6h) [PERSON_NAME] [PERSON_NAME]" at bounding box center [541, 309] width 208 height 90
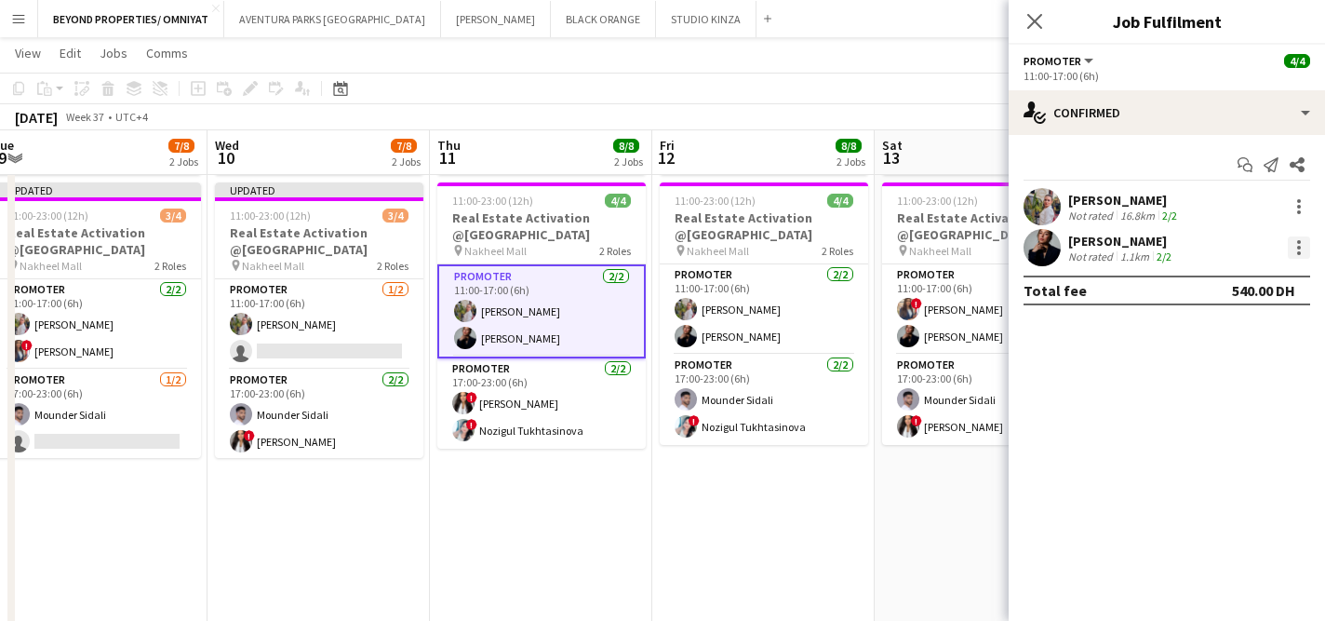
click at [1292, 252] on div at bounding box center [1299, 247] width 22 height 22
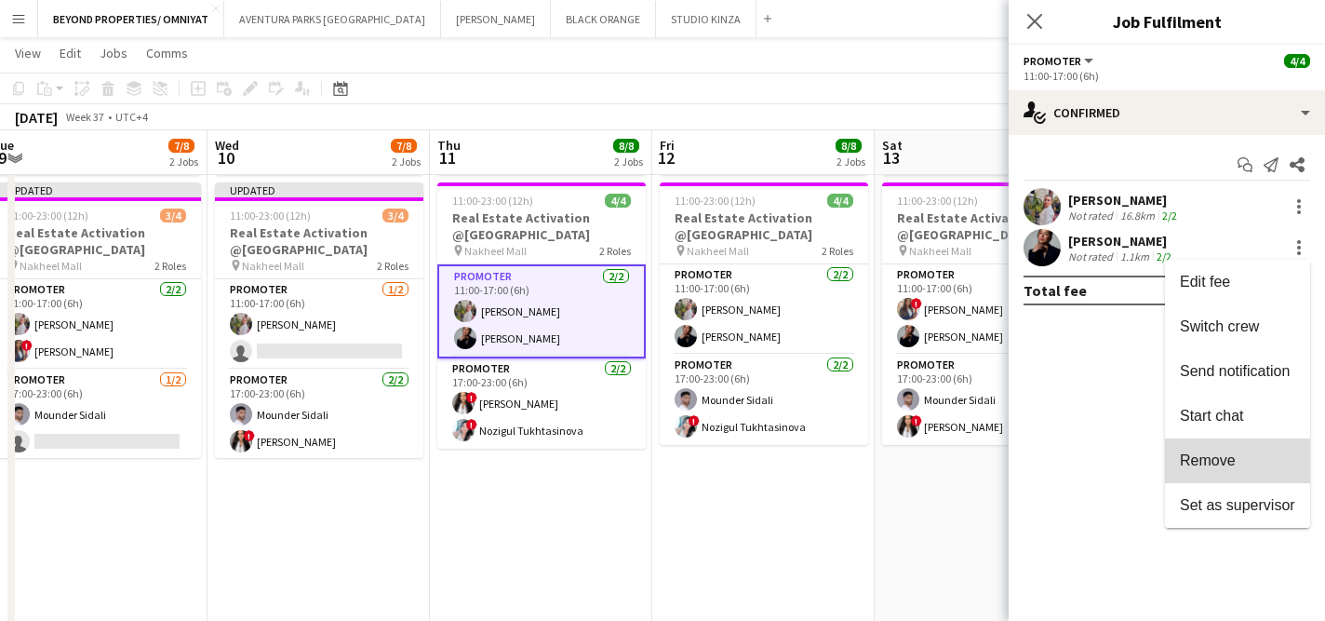
click at [1235, 473] on button "Remove" at bounding box center [1237, 460] width 145 height 45
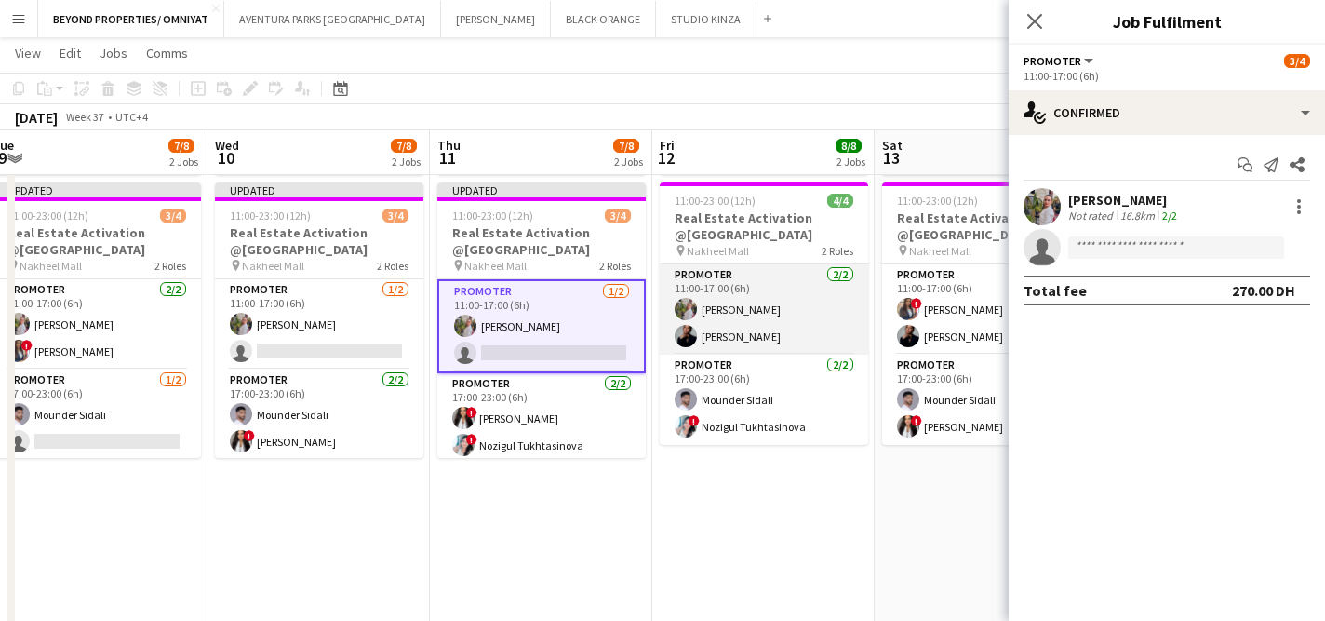
click at [824, 327] on app-card-role "Promoter [DATE] 11:00-17:00 (6h) [PERSON_NAME] [PERSON_NAME]" at bounding box center [764, 309] width 208 height 90
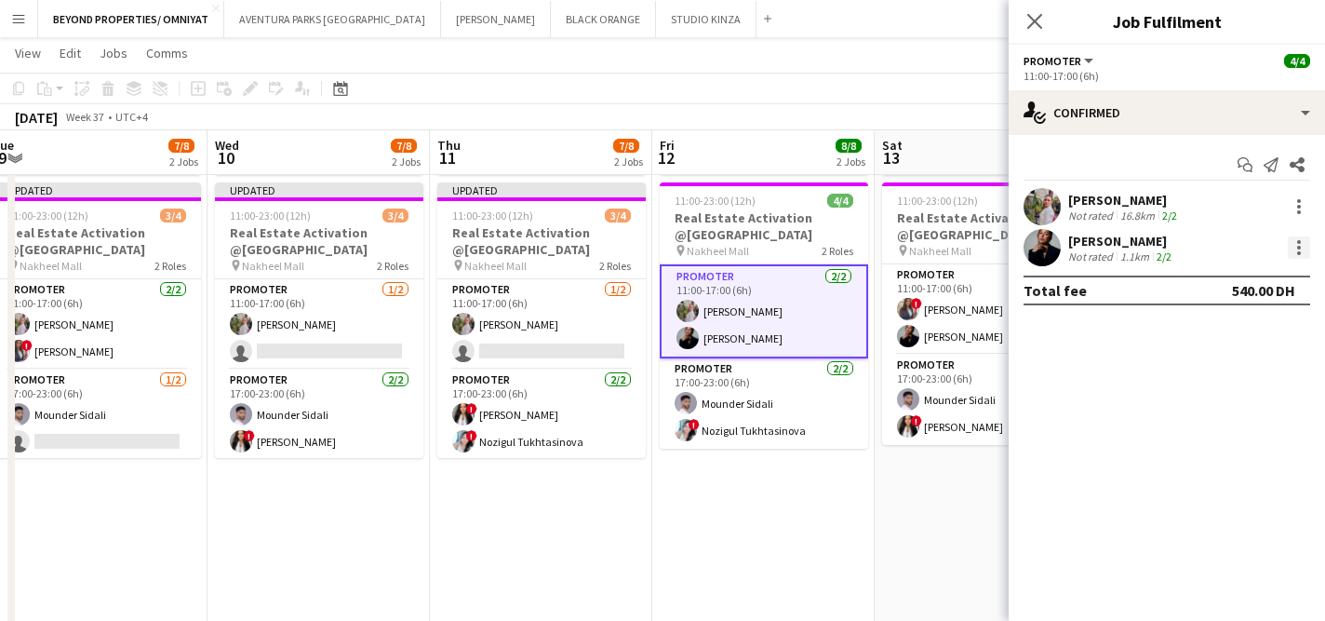
click at [1308, 249] on div at bounding box center [1299, 247] width 22 height 22
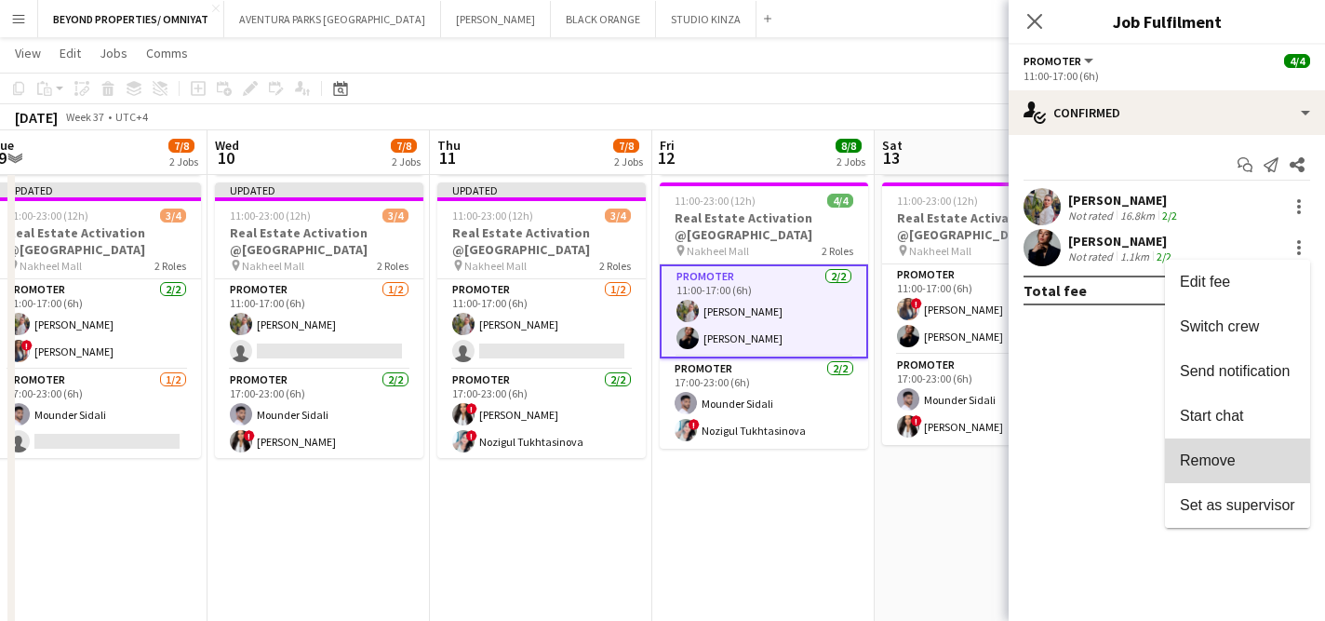
click at [1247, 455] on span "Remove" at bounding box center [1237, 460] width 115 height 17
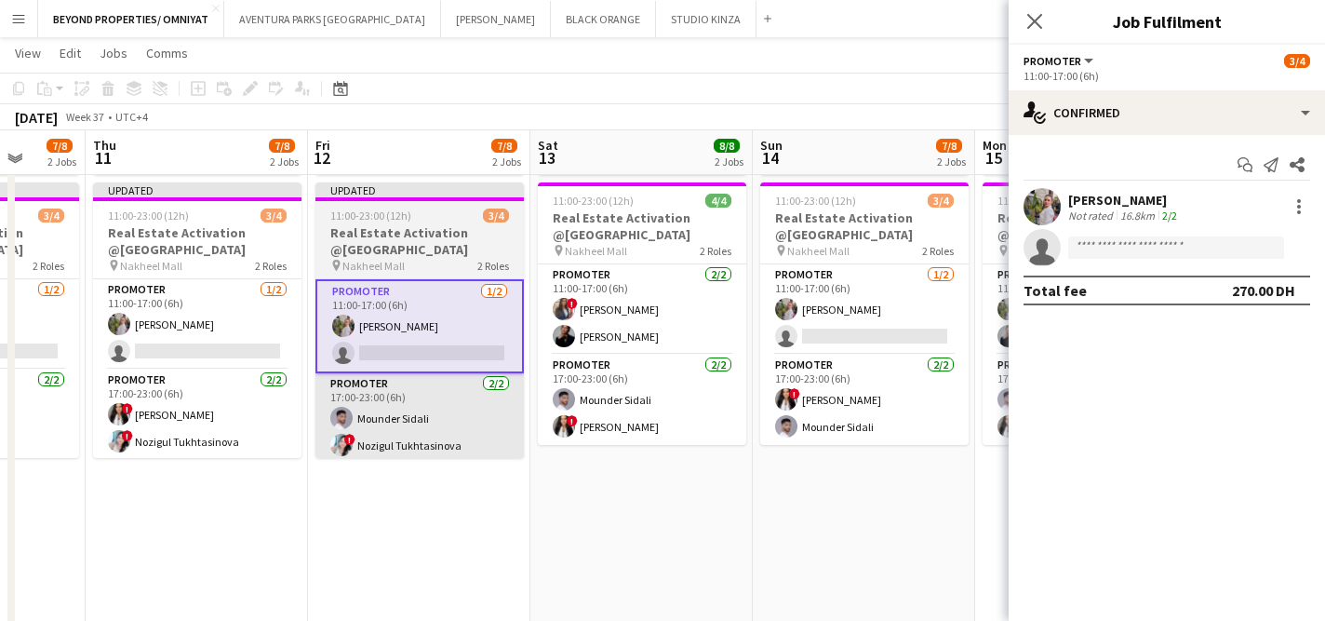
scroll to position [0, 608]
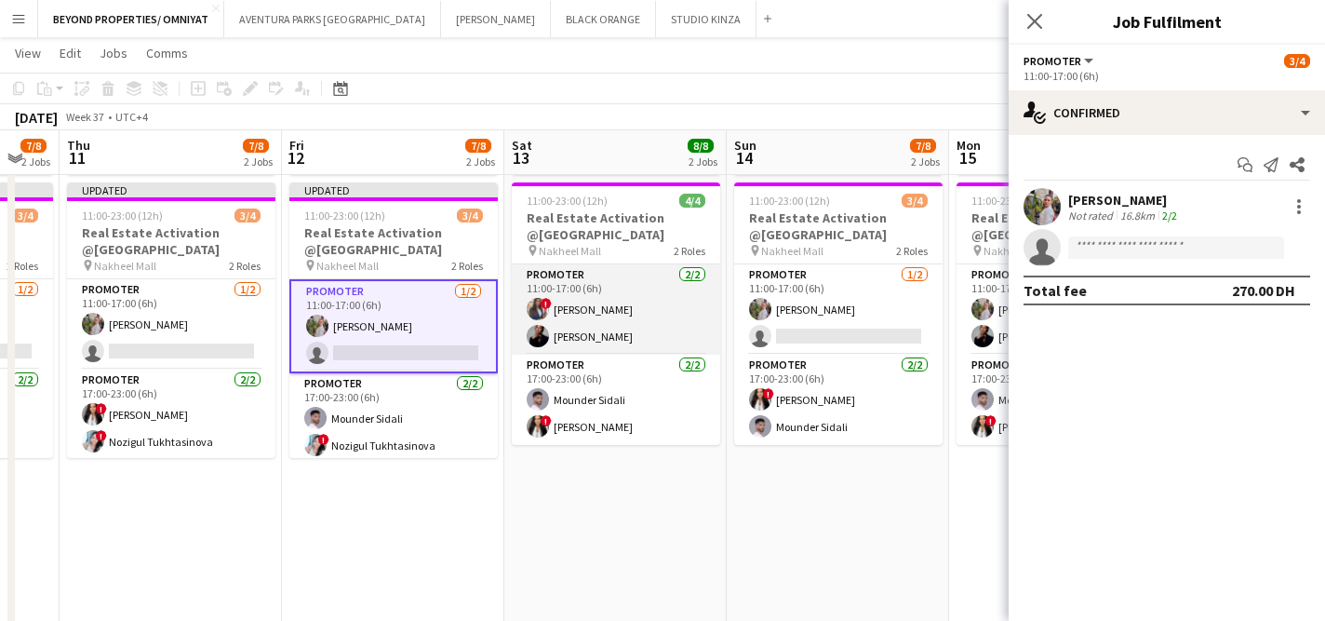
click at [630, 310] on app-card-role "Promoter [DATE] 11:00-17:00 (6h) ! [PERSON_NAME] [PERSON_NAME]" at bounding box center [616, 309] width 208 height 90
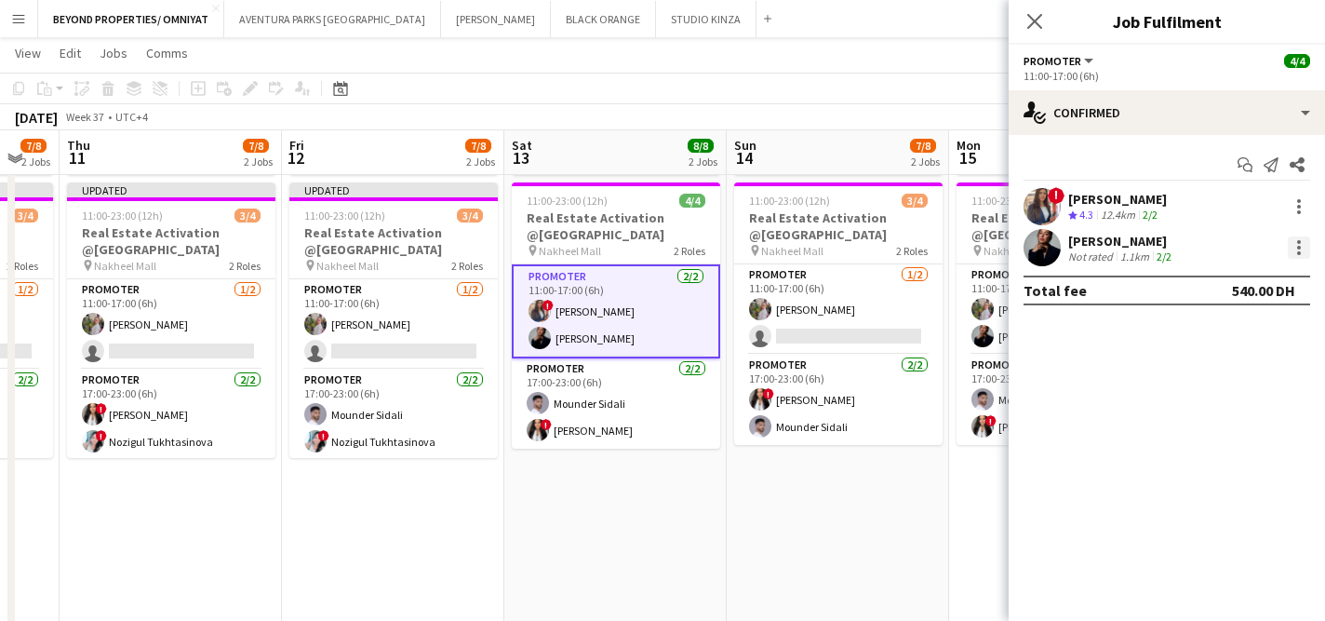
click at [1304, 244] on div at bounding box center [1299, 247] width 22 height 22
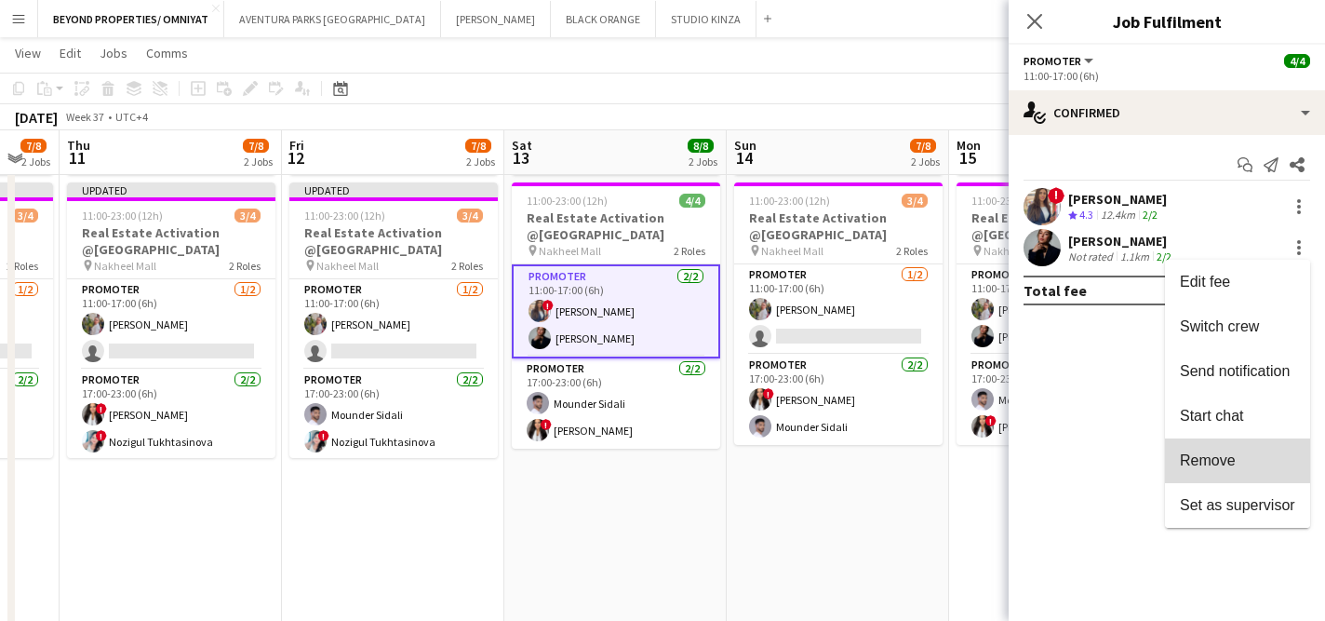
click at [1241, 467] on span "Remove" at bounding box center [1237, 460] width 115 height 17
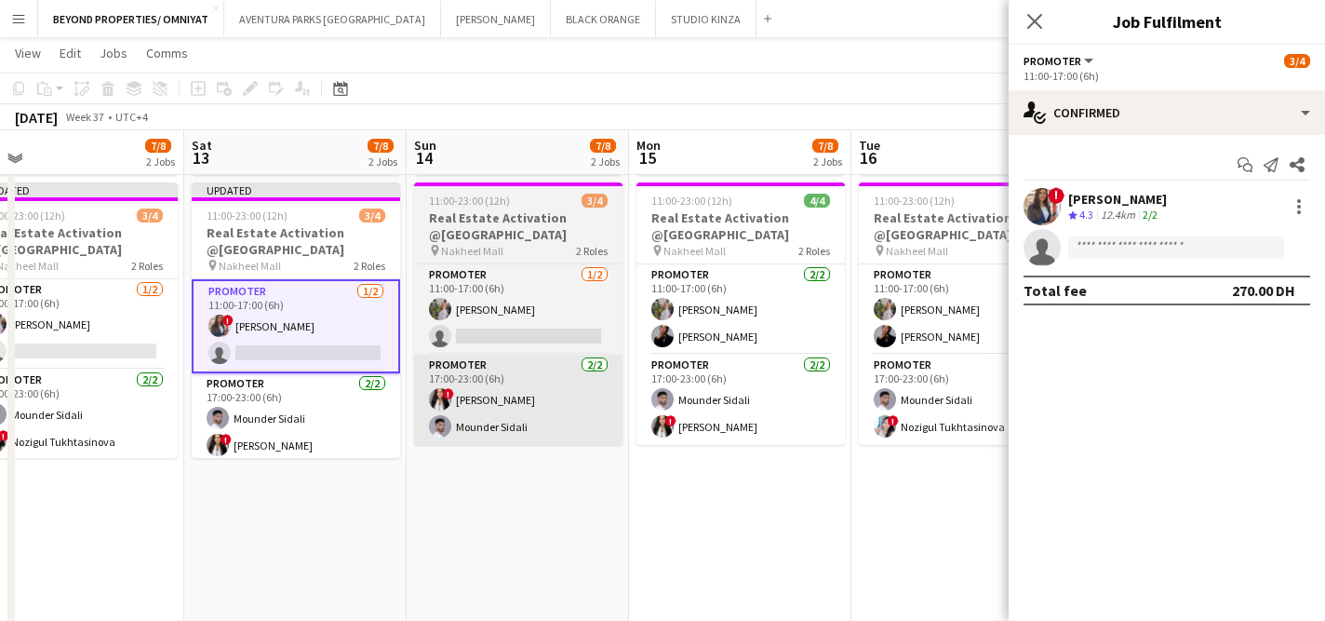
scroll to position [0, 719]
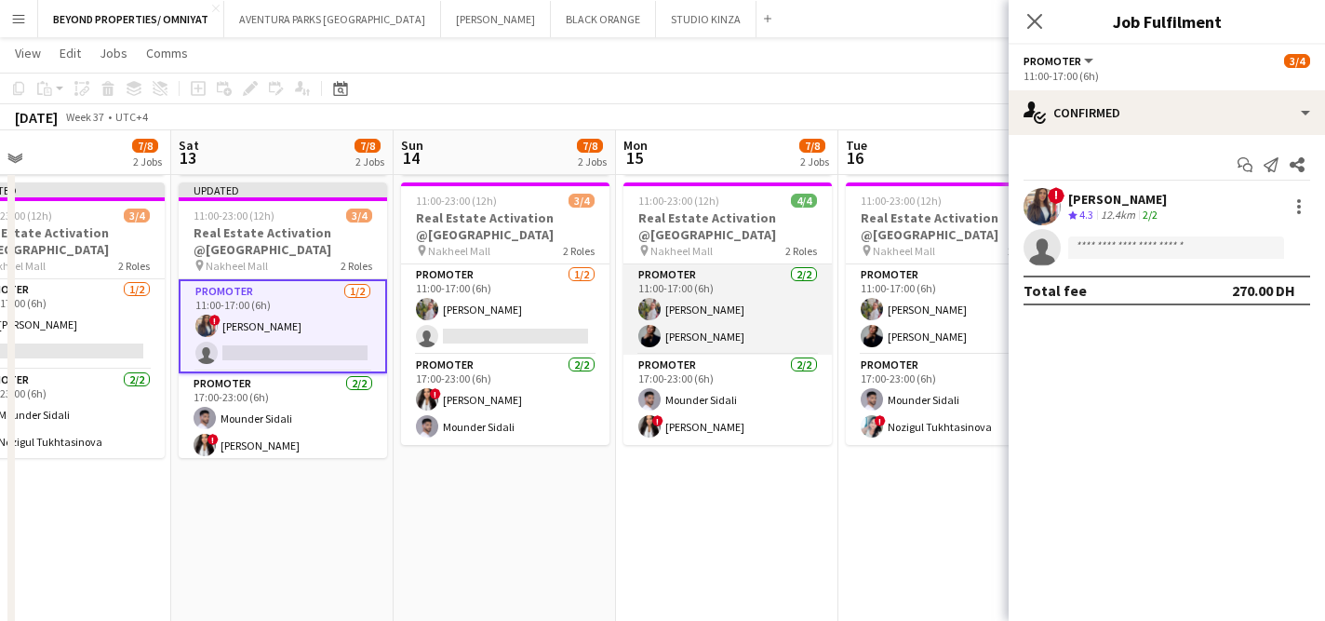
click at [772, 325] on app-card-role "Promoter [DATE] 11:00-17:00 (6h) [PERSON_NAME] [PERSON_NAME]" at bounding box center [728, 309] width 208 height 90
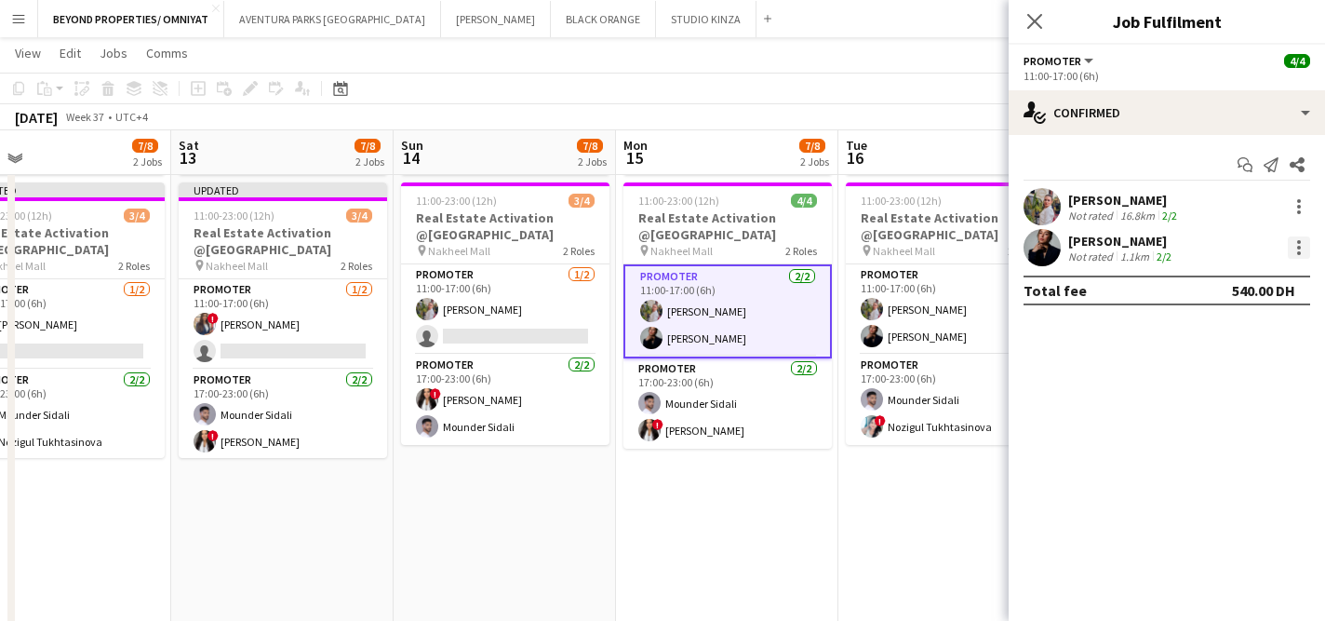
click at [1304, 253] on div at bounding box center [1299, 247] width 22 height 22
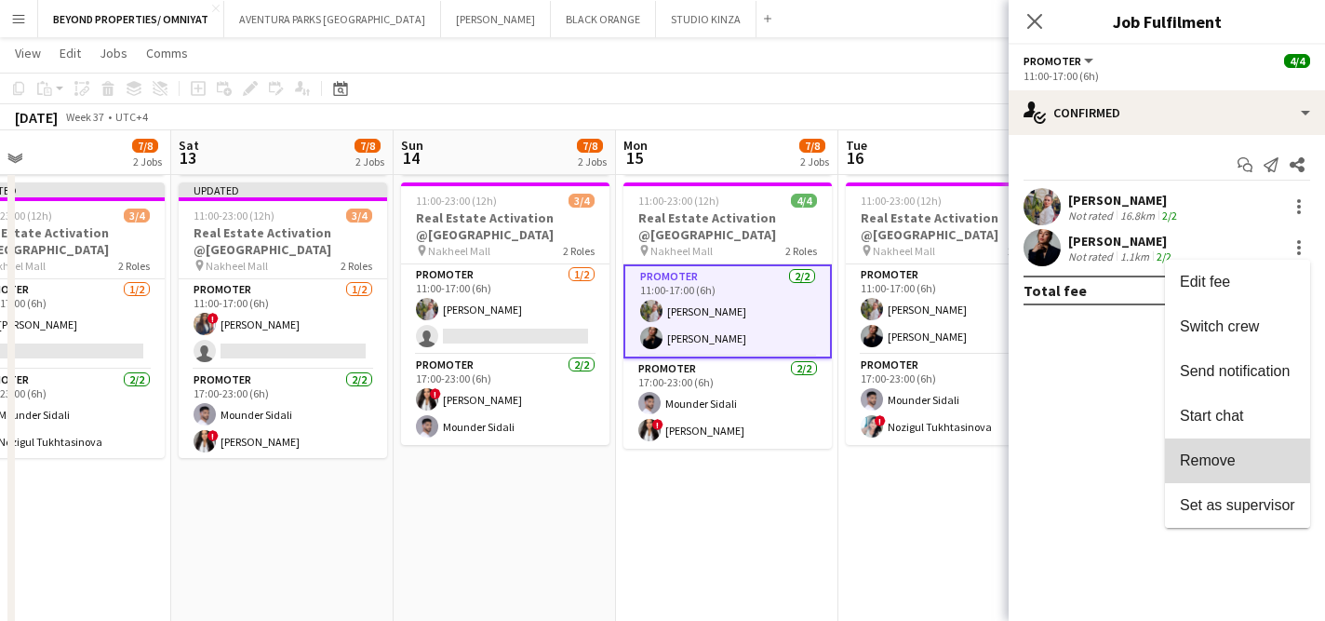
click at [1219, 460] on span "Remove" at bounding box center [1208, 460] width 56 height 16
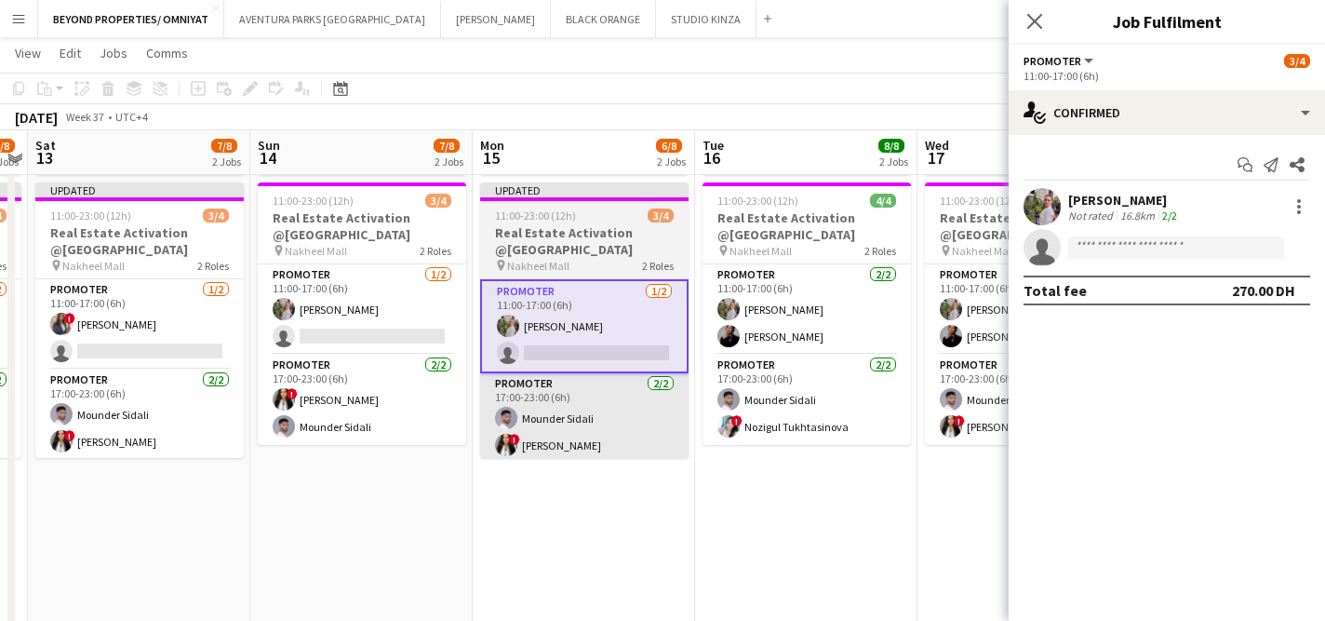
scroll to position [0, 669]
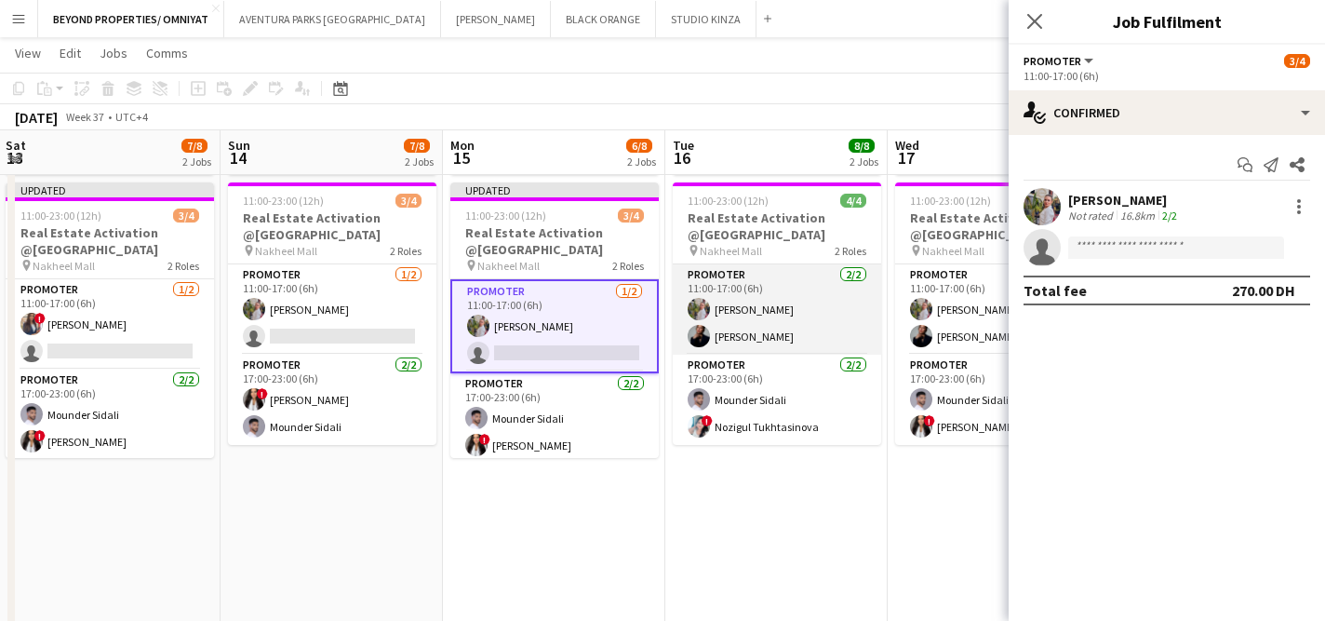
click at [788, 326] on app-card-role "Promoter [DATE] 11:00-17:00 (6h) [PERSON_NAME] [PERSON_NAME]" at bounding box center [777, 309] width 208 height 90
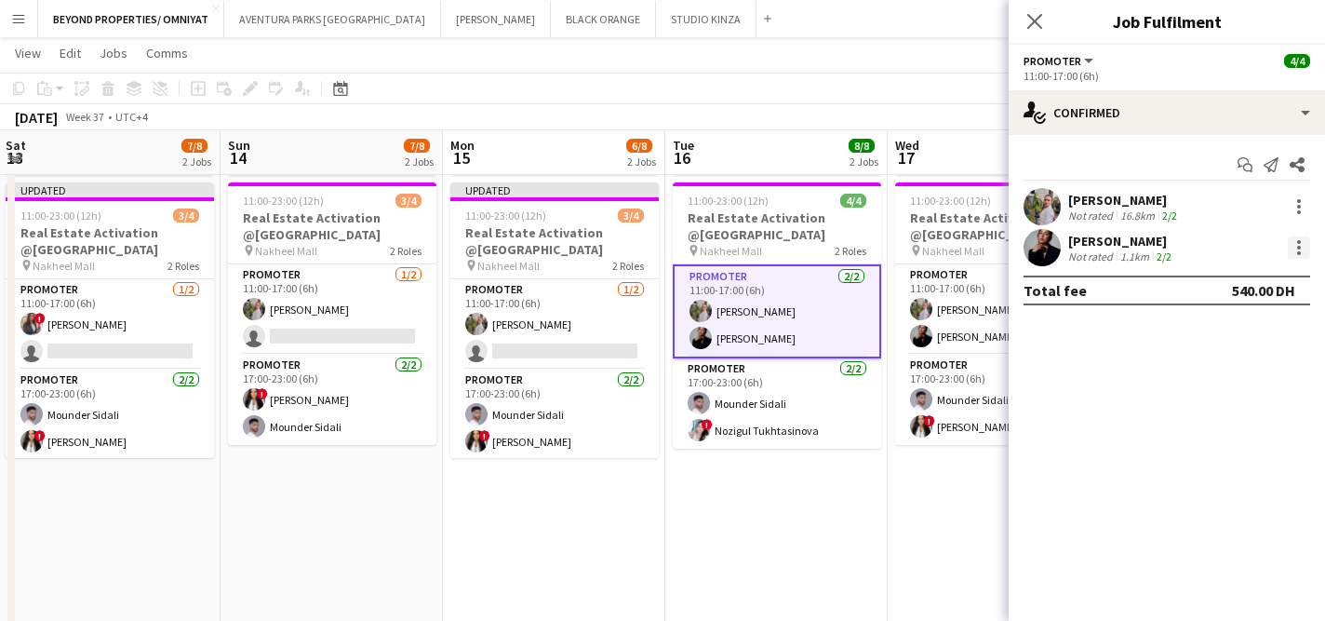
click at [1296, 249] on div at bounding box center [1299, 247] width 22 height 22
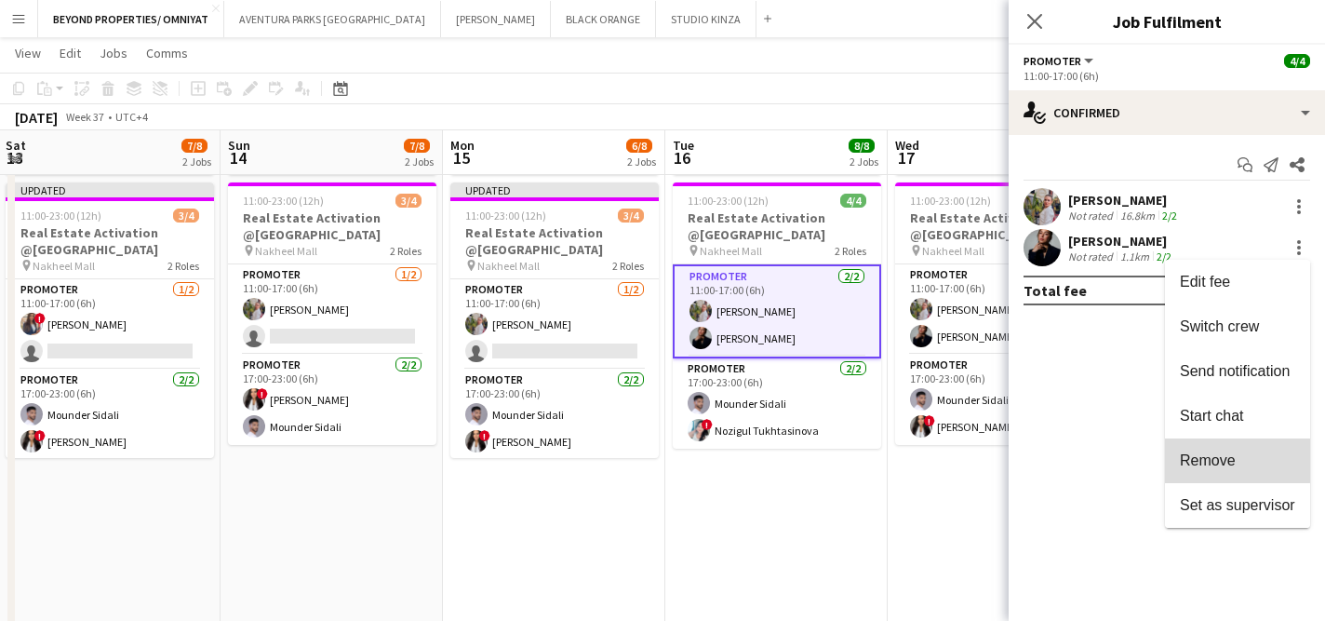
click at [1221, 461] on span "Remove" at bounding box center [1208, 460] width 56 height 16
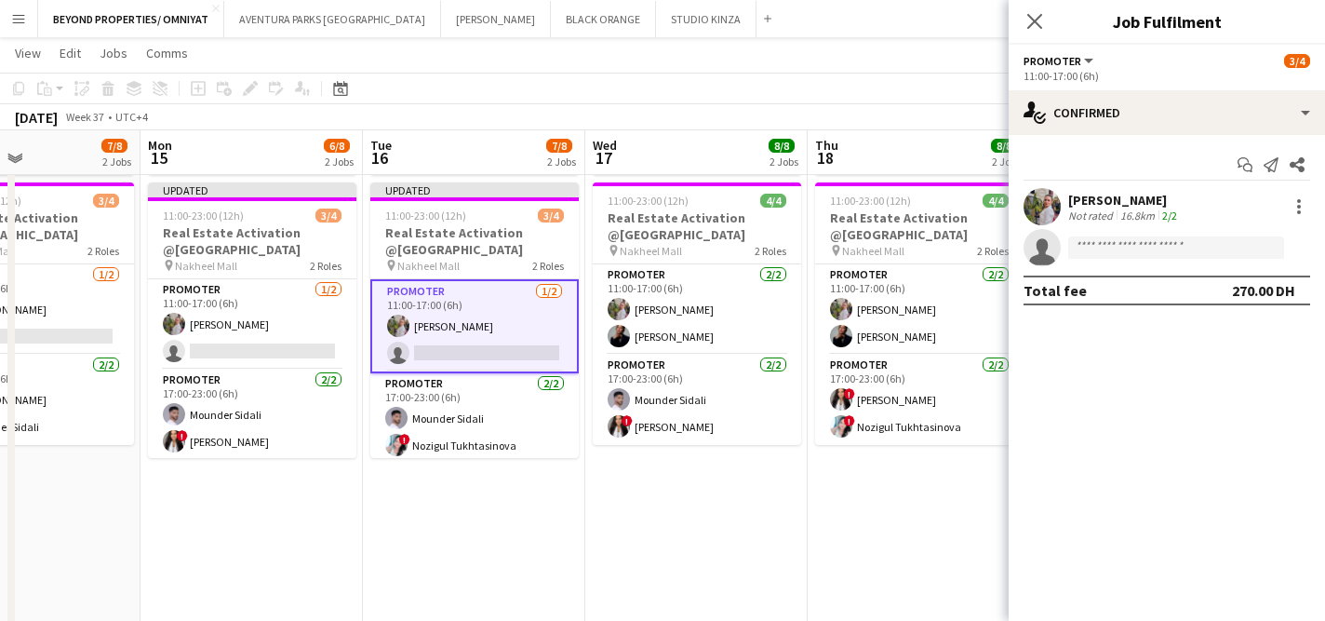
scroll to position [0, 541]
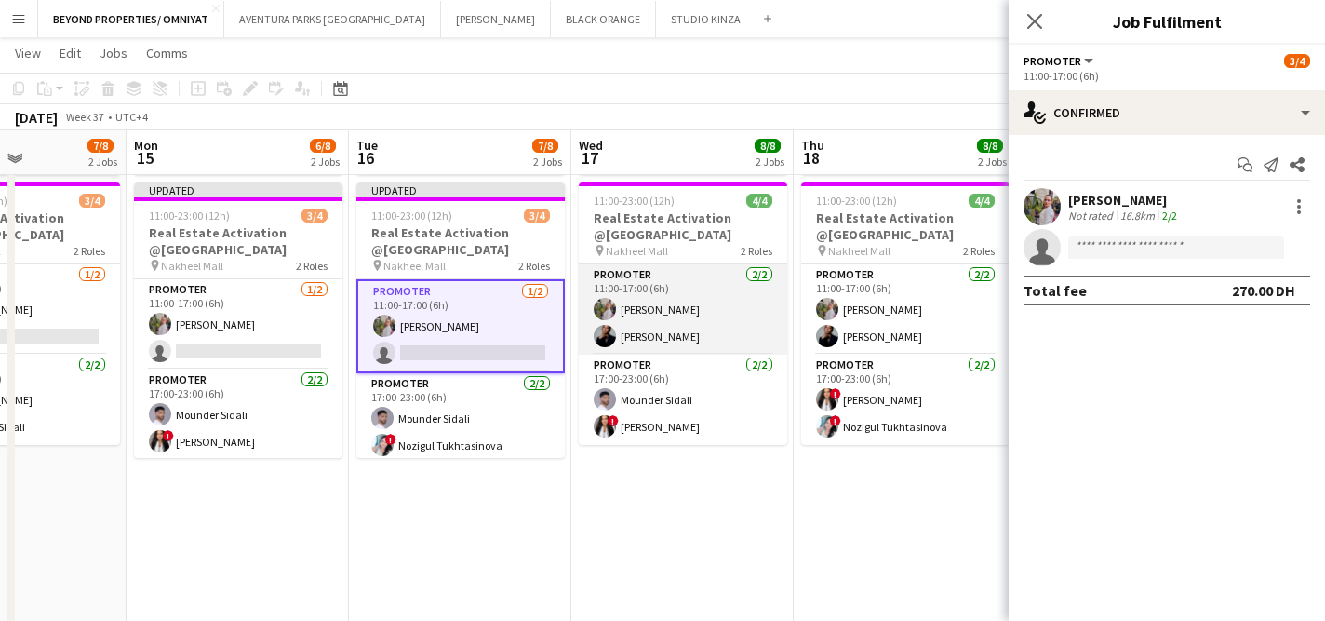
click at [722, 351] on app-card-role "Promoter [DATE] 11:00-17:00 (6h) [PERSON_NAME] [PERSON_NAME]" at bounding box center [683, 309] width 208 height 90
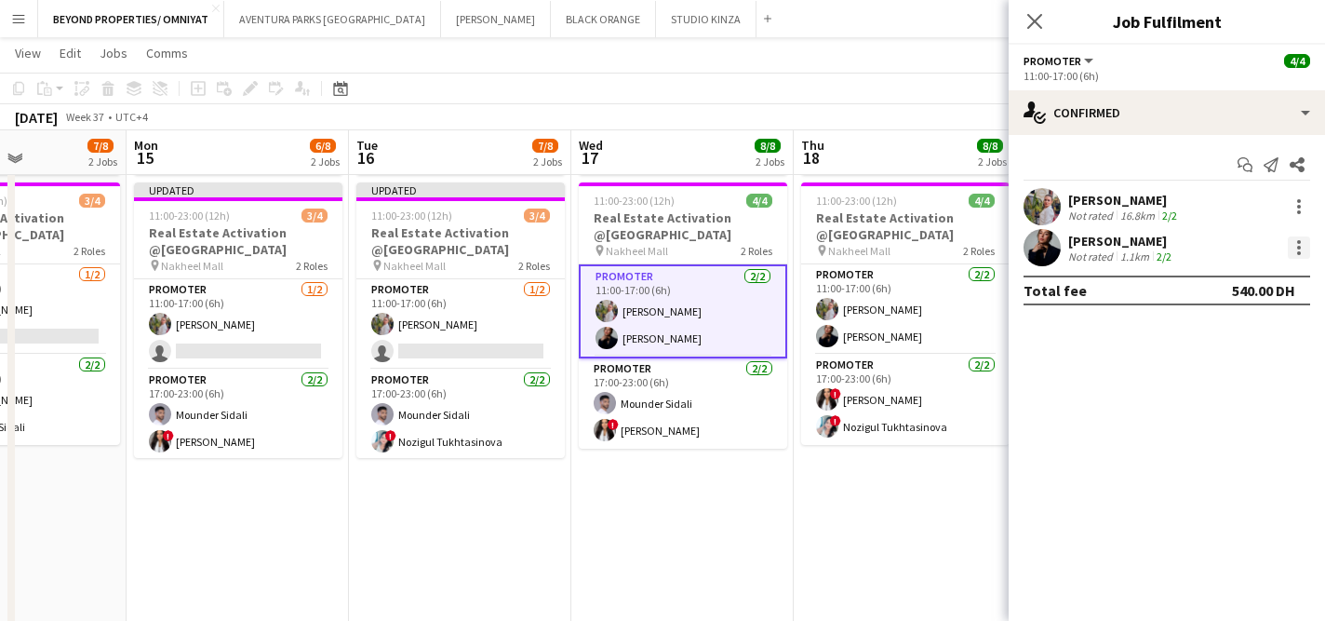
click at [1307, 248] on div at bounding box center [1299, 247] width 22 height 22
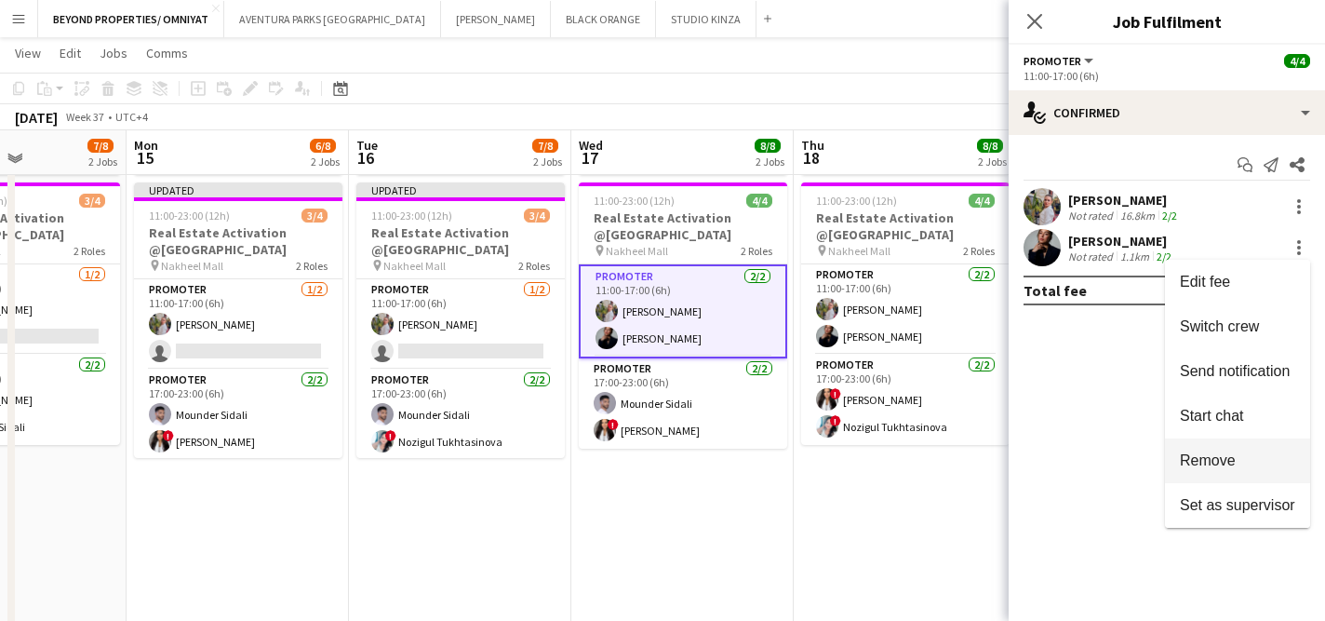
click at [1259, 458] on span "Remove" at bounding box center [1237, 460] width 115 height 17
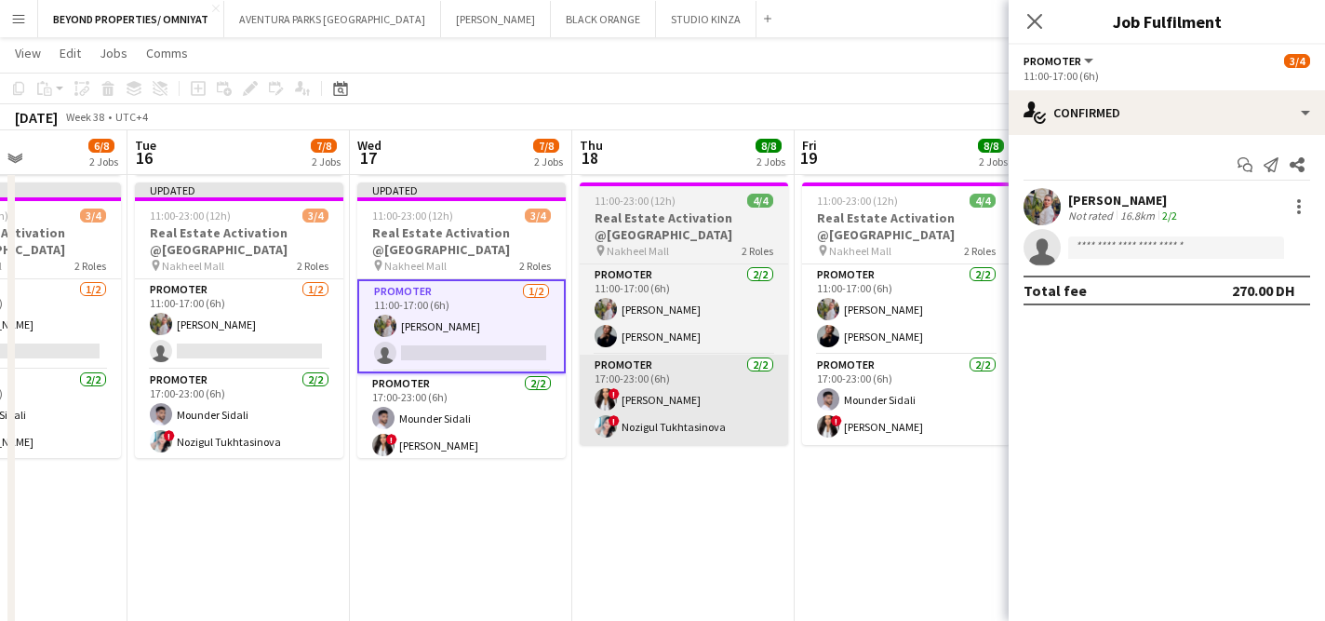
scroll to position [0, 595]
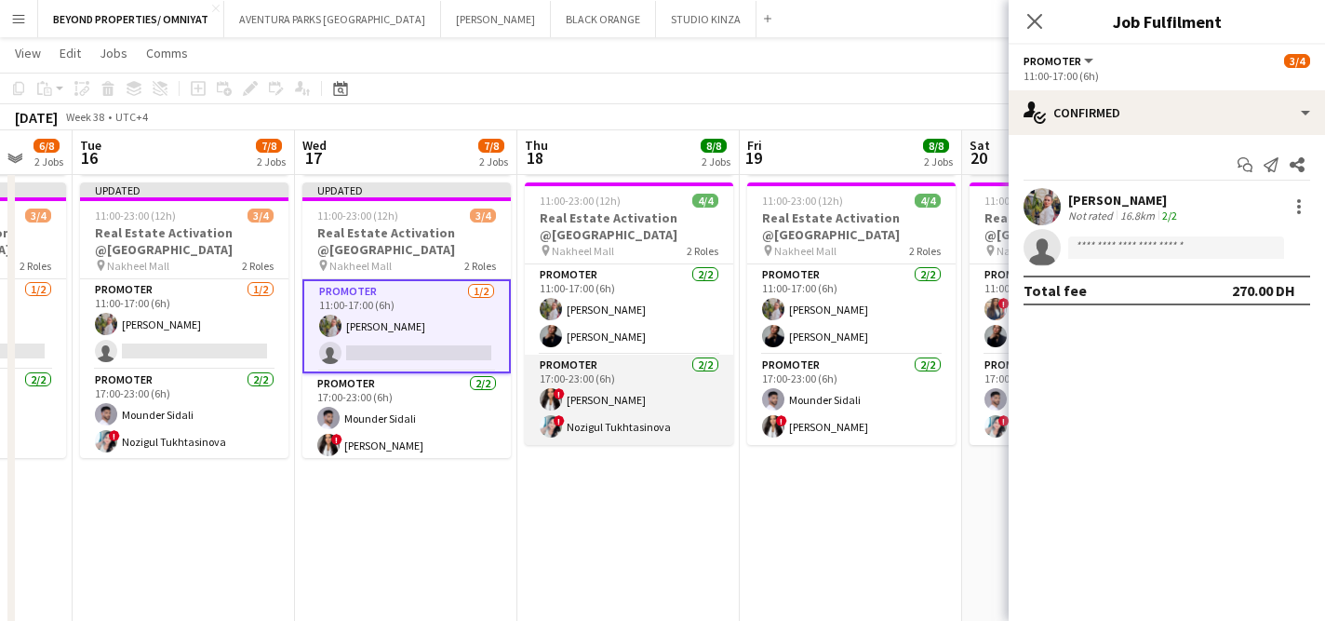
click at [682, 365] on app-card-role "Promoter [DATE] 17:00-23:00 (6h) ! [PERSON_NAME] ! Nozigul Tukhtasinova" at bounding box center [629, 400] width 208 height 90
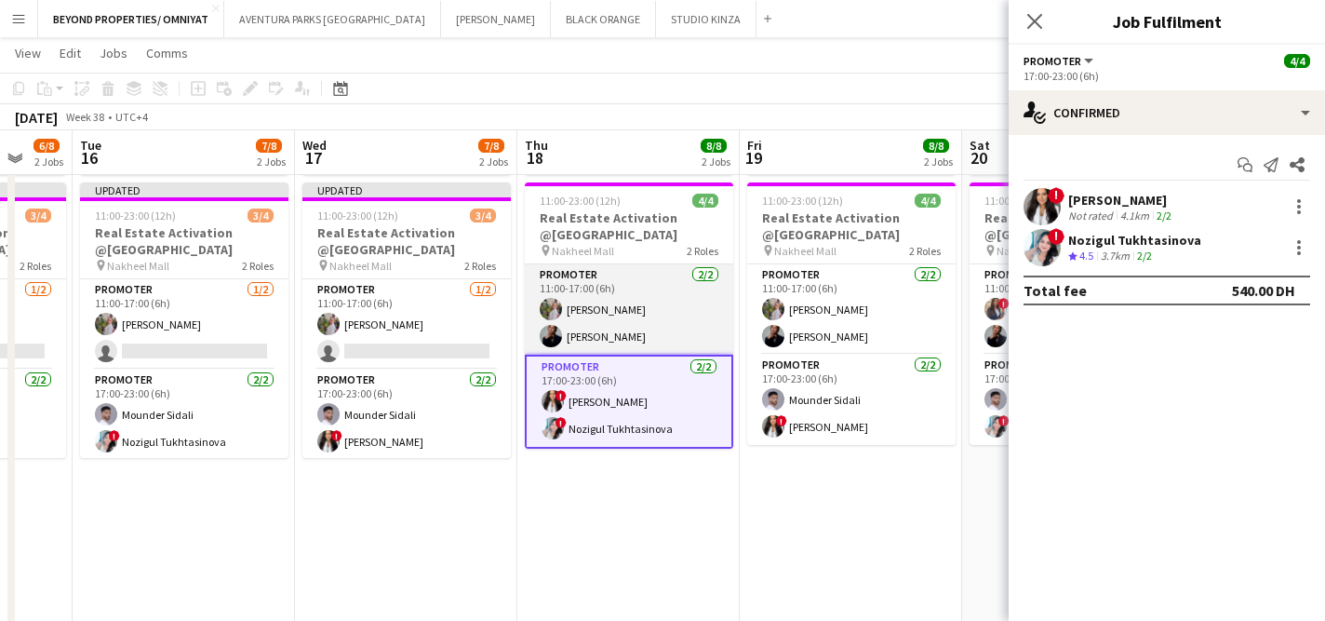
click at [680, 324] on app-card-role "Promoter [DATE] 11:00-17:00 (6h) [PERSON_NAME] [PERSON_NAME]" at bounding box center [629, 309] width 208 height 90
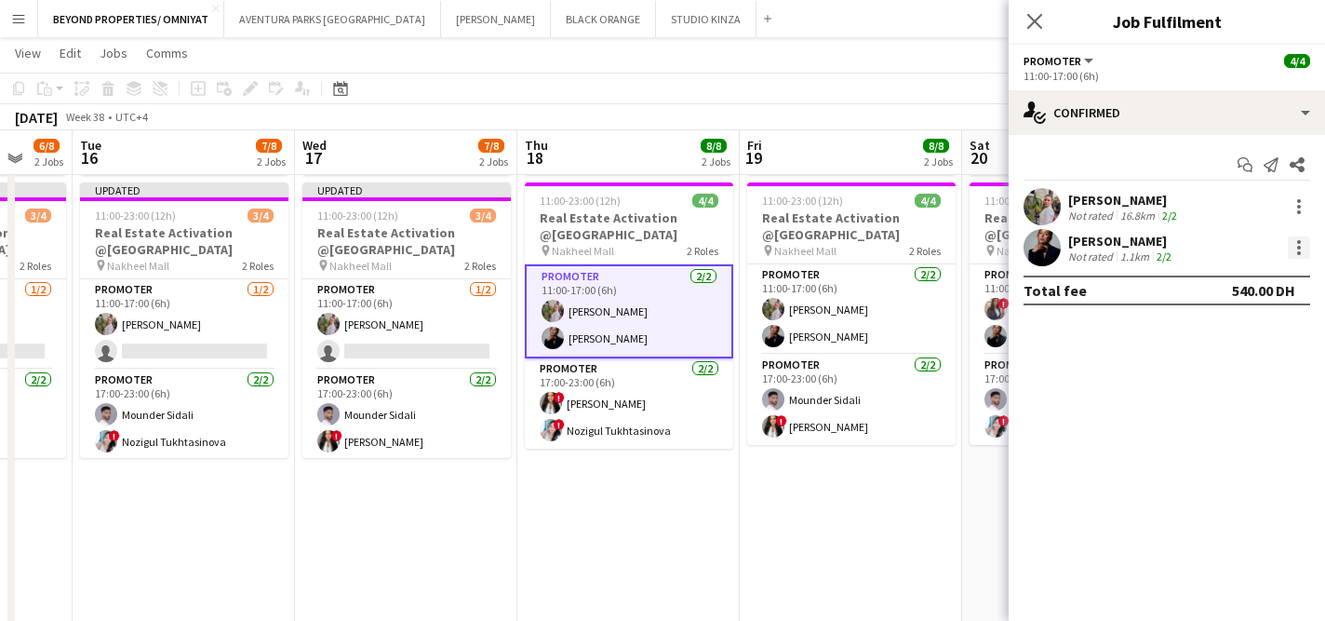
click at [1302, 254] on div at bounding box center [1299, 247] width 22 height 22
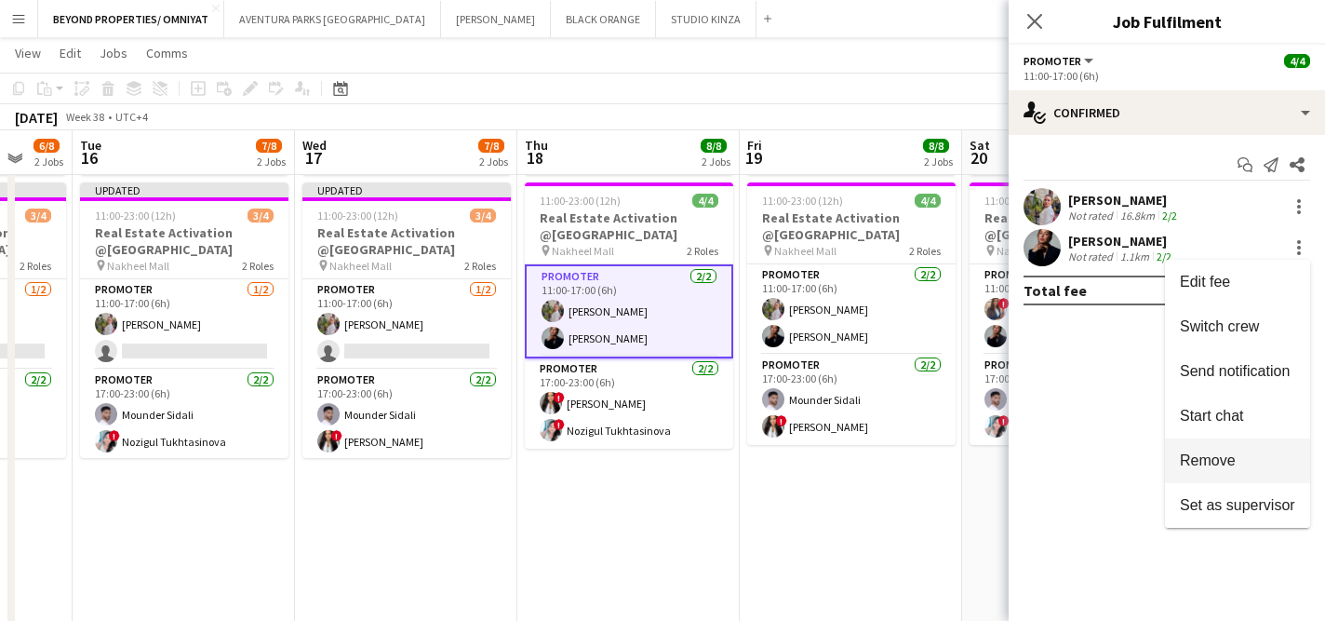
click at [1259, 459] on span "Remove" at bounding box center [1237, 460] width 115 height 17
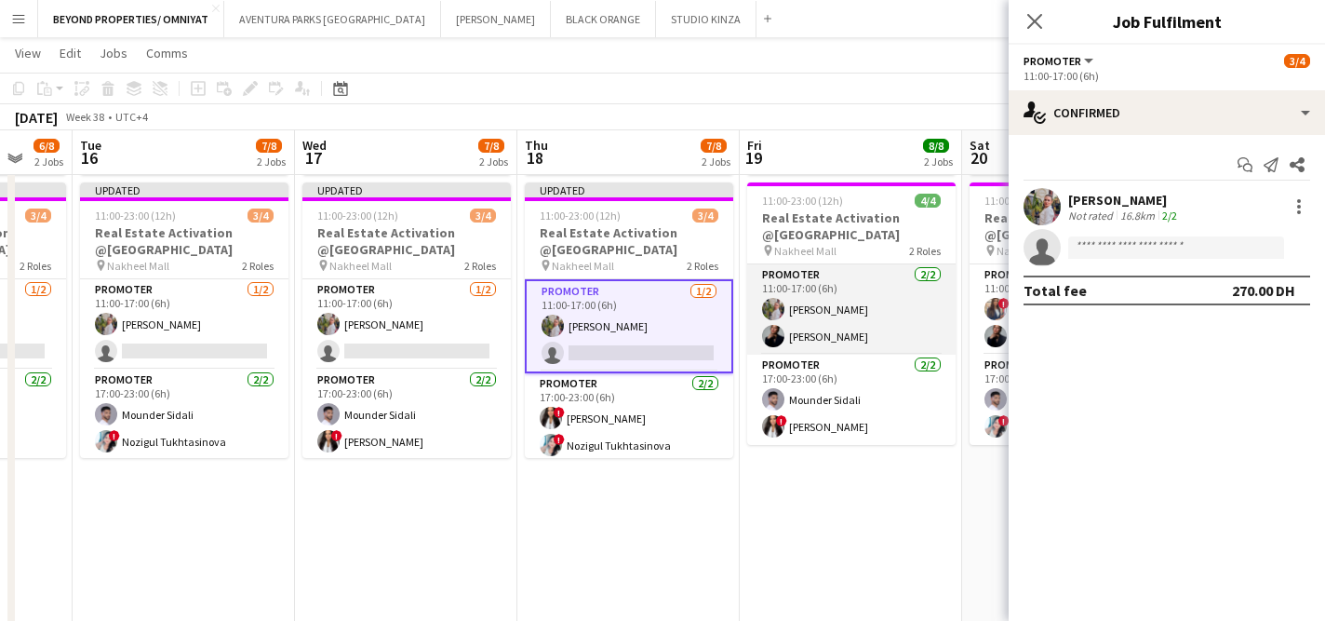
click at [899, 308] on app-card-role "Promoter [DATE] 11:00-17:00 (6h) [PERSON_NAME] [PERSON_NAME]" at bounding box center [851, 309] width 208 height 90
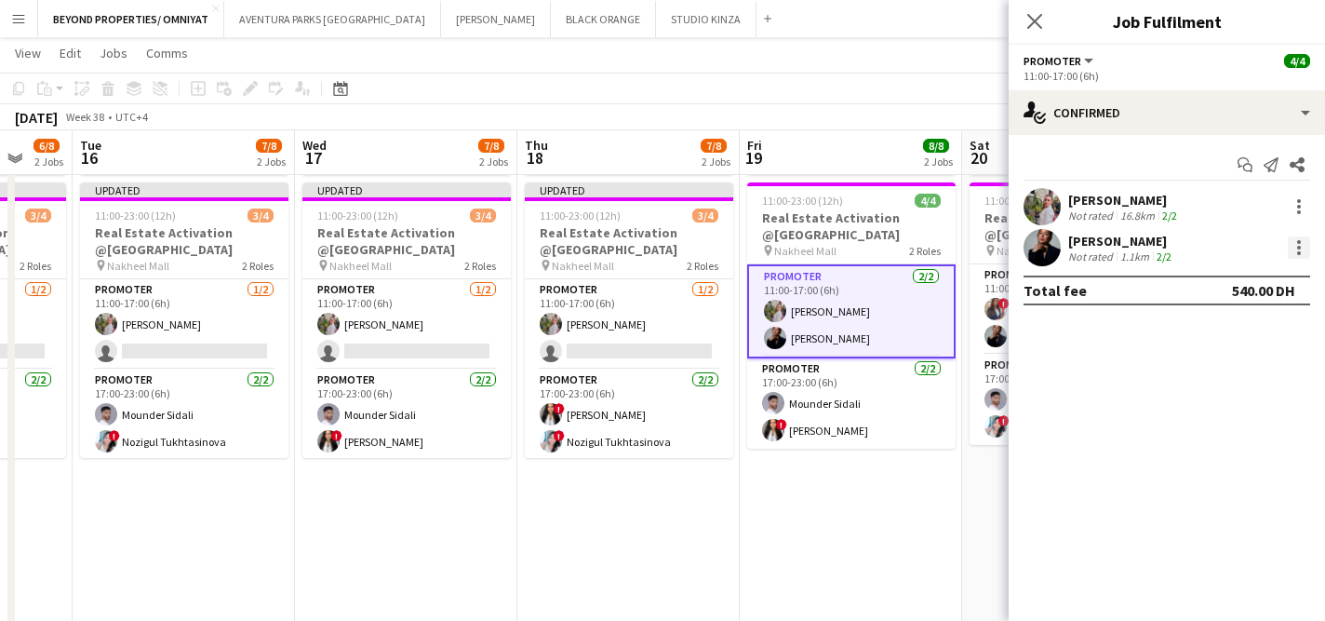
click at [1303, 250] on div at bounding box center [1299, 247] width 22 height 22
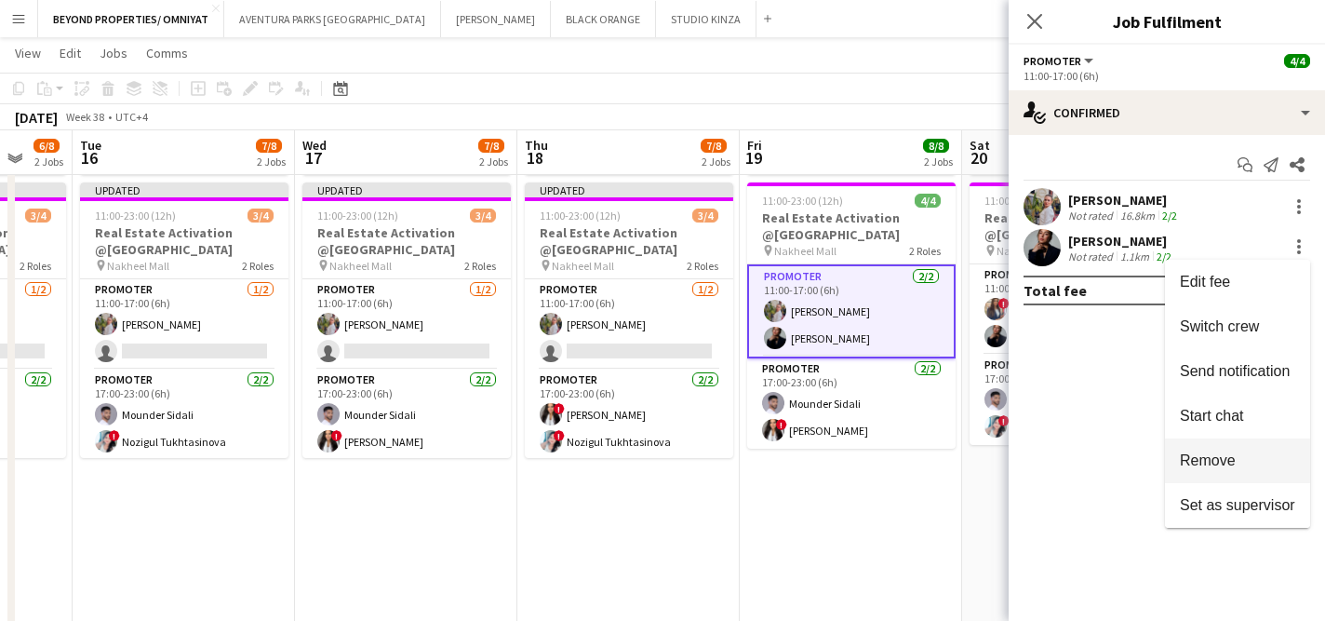
click at [1242, 458] on span "Remove" at bounding box center [1237, 460] width 115 height 17
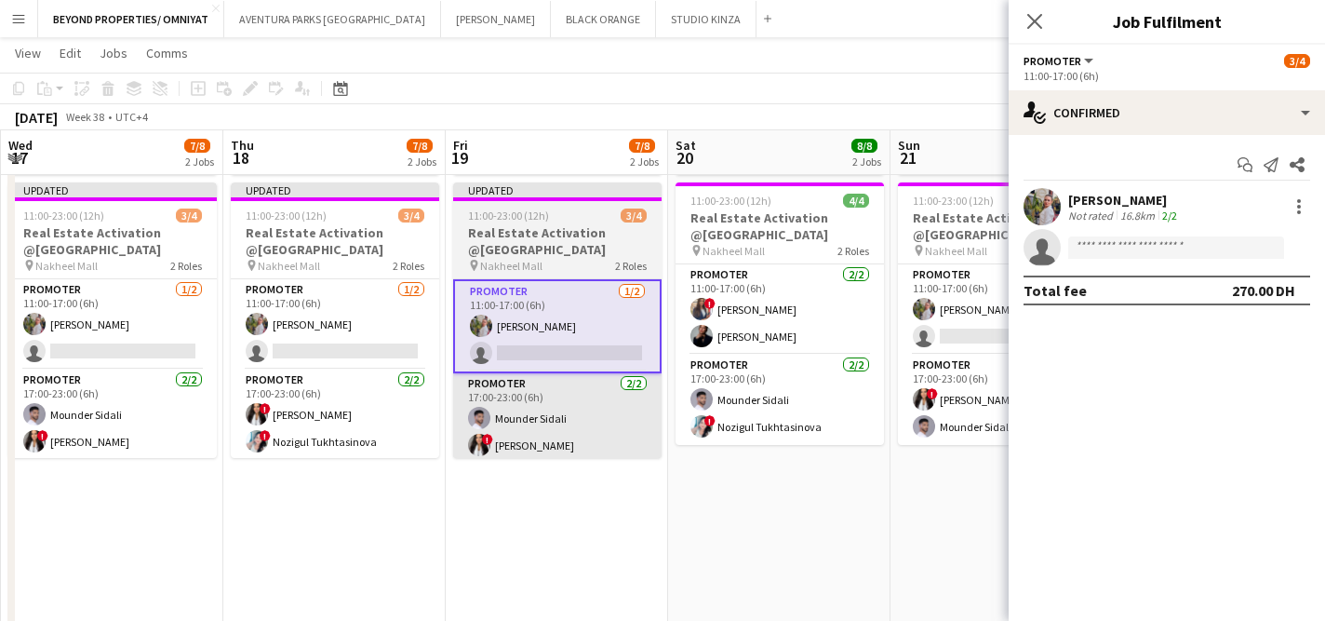
scroll to position [0, 678]
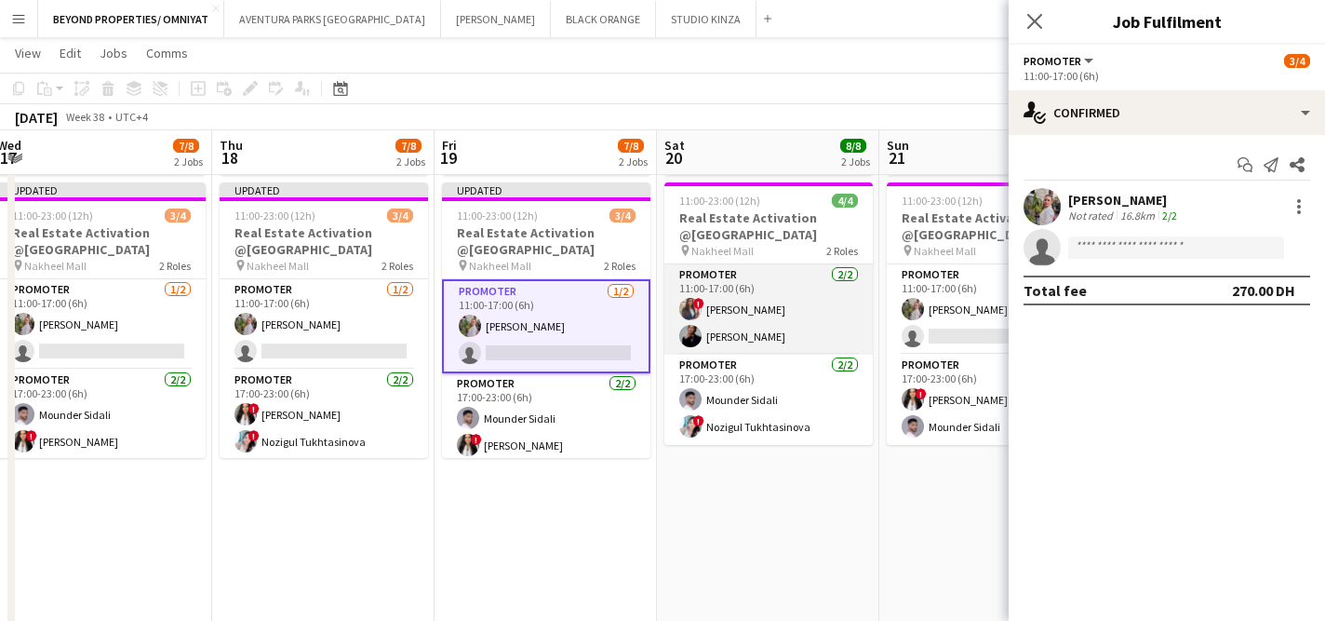
click at [820, 329] on app-card-role "Promoter [DATE] 11:00-17:00 (6h) ! [PERSON_NAME] [PERSON_NAME]" at bounding box center [769, 309] width 208 height 90
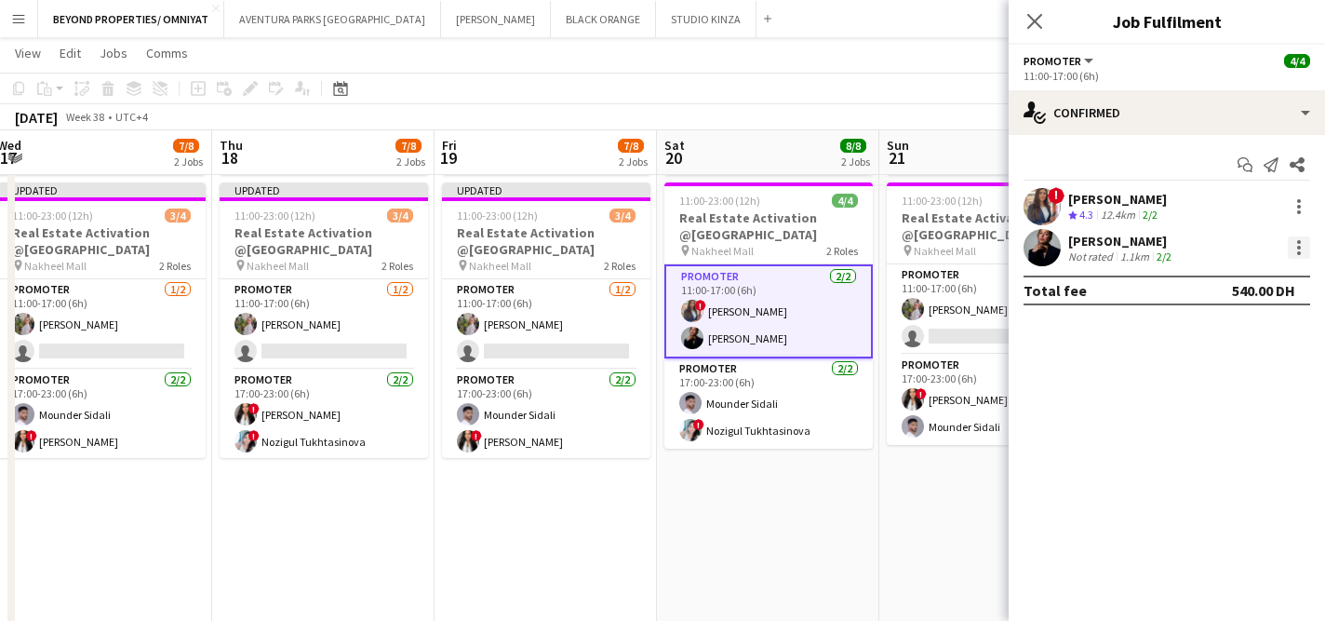
click at [1299, 249] on div at bounding box center [1300, 248] width 4 height 4
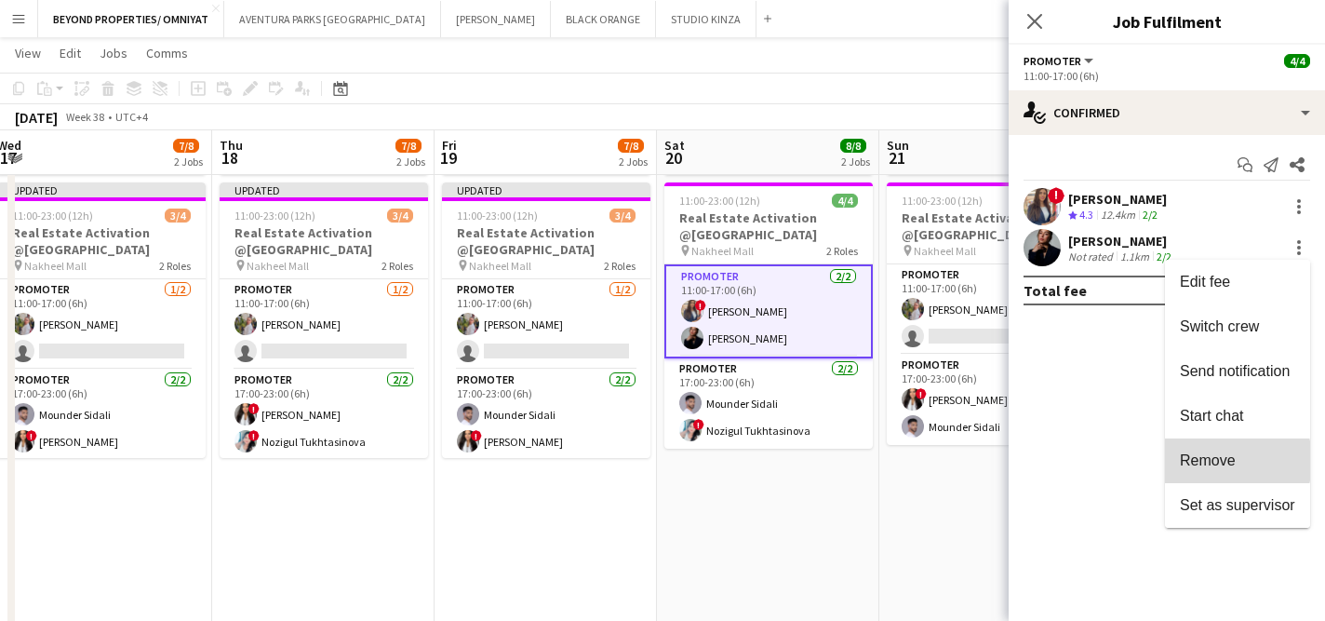
click at [1215, 461] on span "Remove" at bounding box center [1208, 460] width 56 height 16
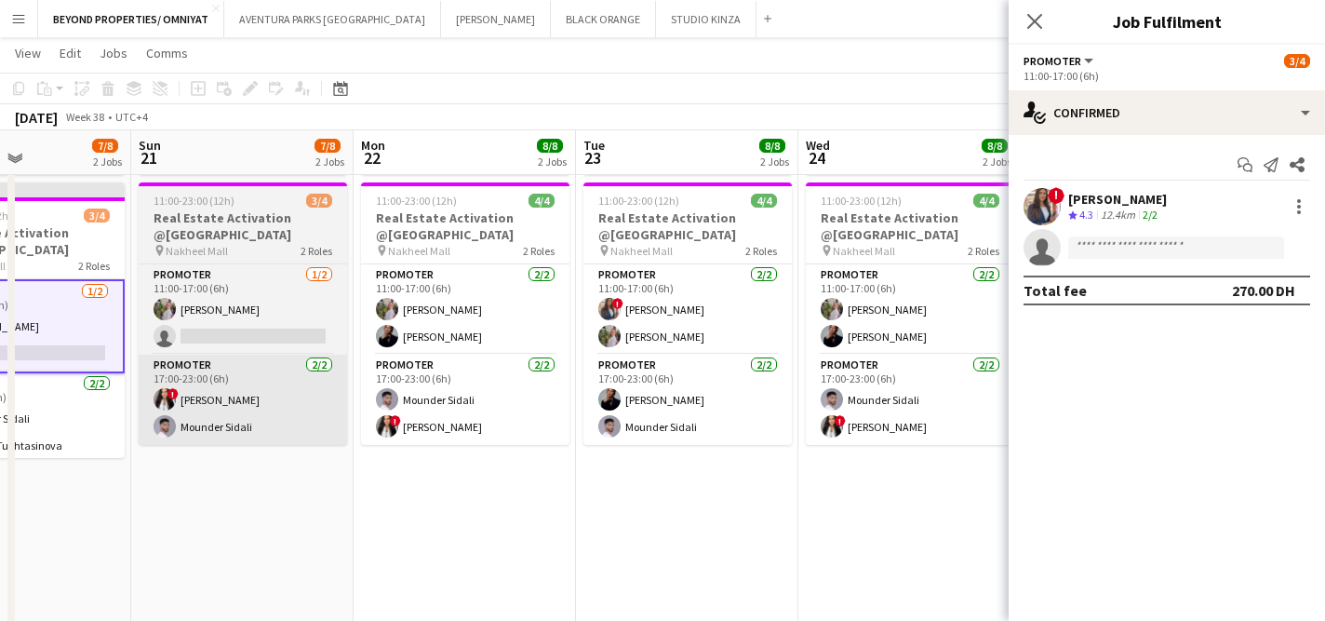
scroll to position [0, 585]
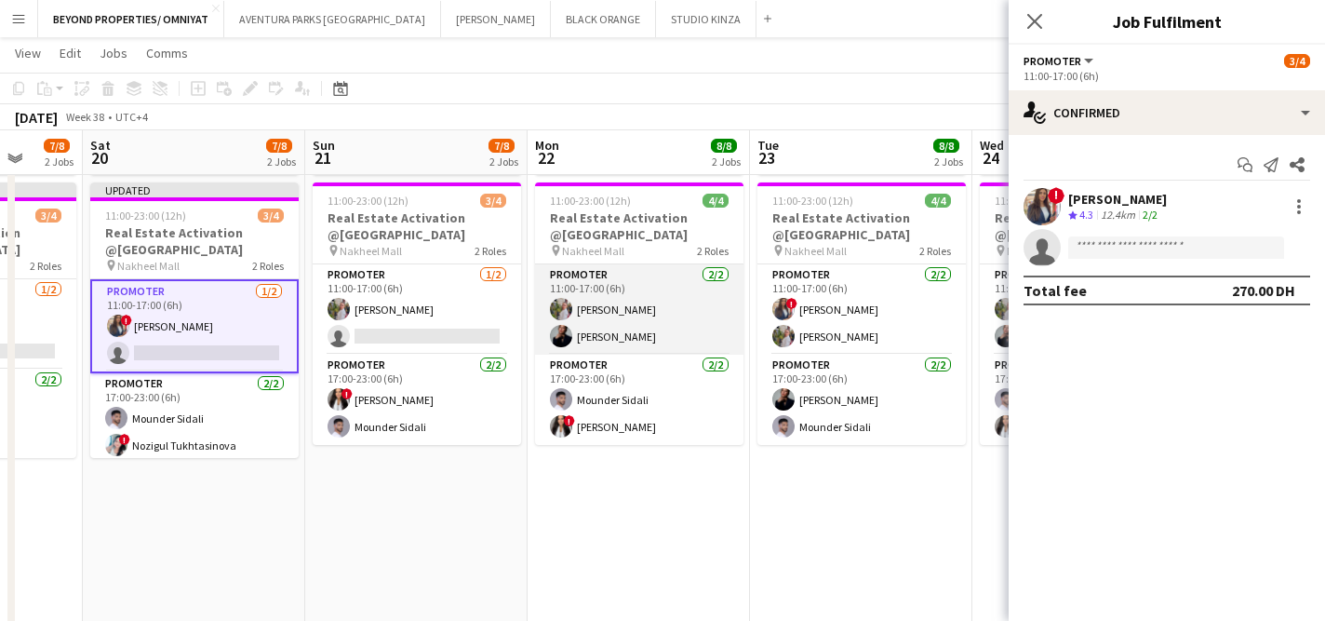
click at [615, 327] on app-card-role "Promoter [DATE] 11:00-17:00 (6h) [PERSON_NAME] [PERSON_NAME]" at bounding box center [639, 309] width 208 height 90
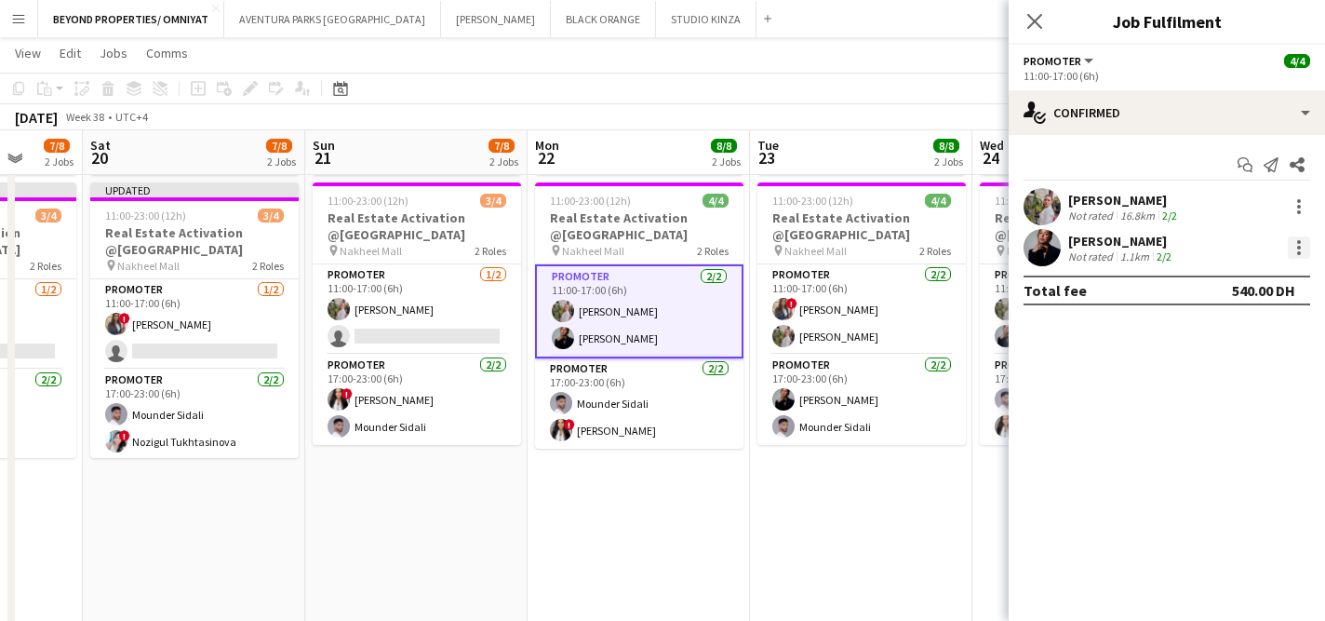
click at [1303, 247] on div at bounding box center [1299, 247] width 22 height 22
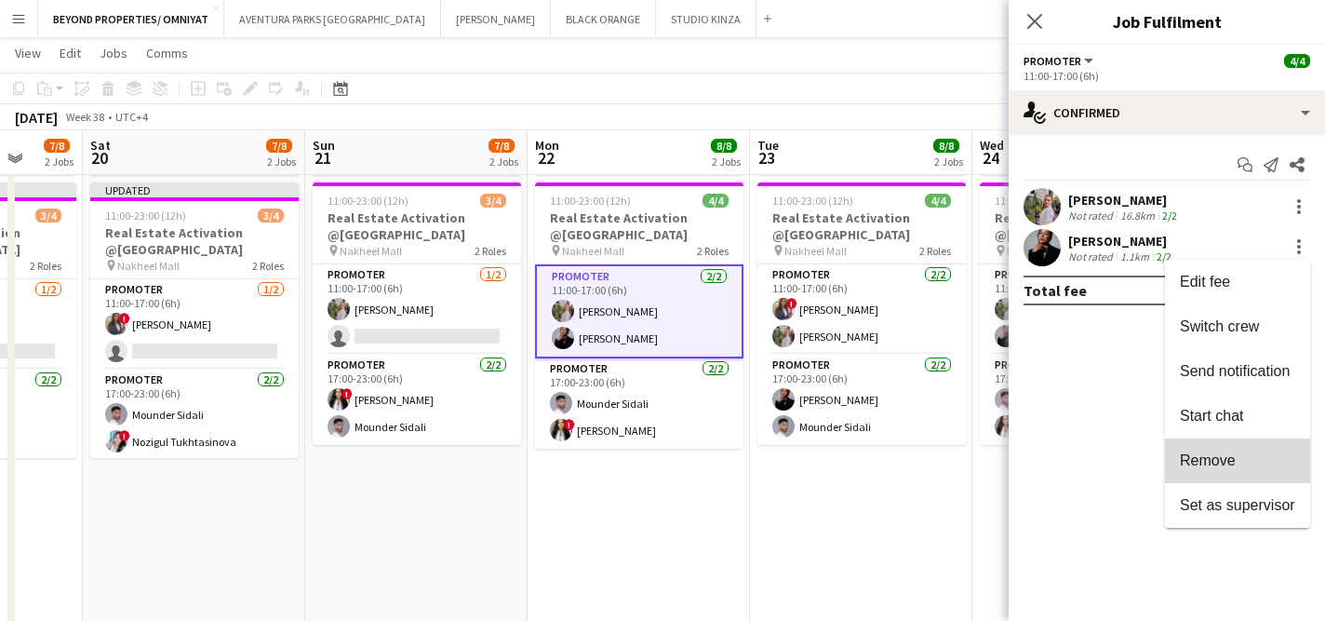
click at [1232, 455] on span "Remove" at bounding box center [1208, 460] width 56 height 16
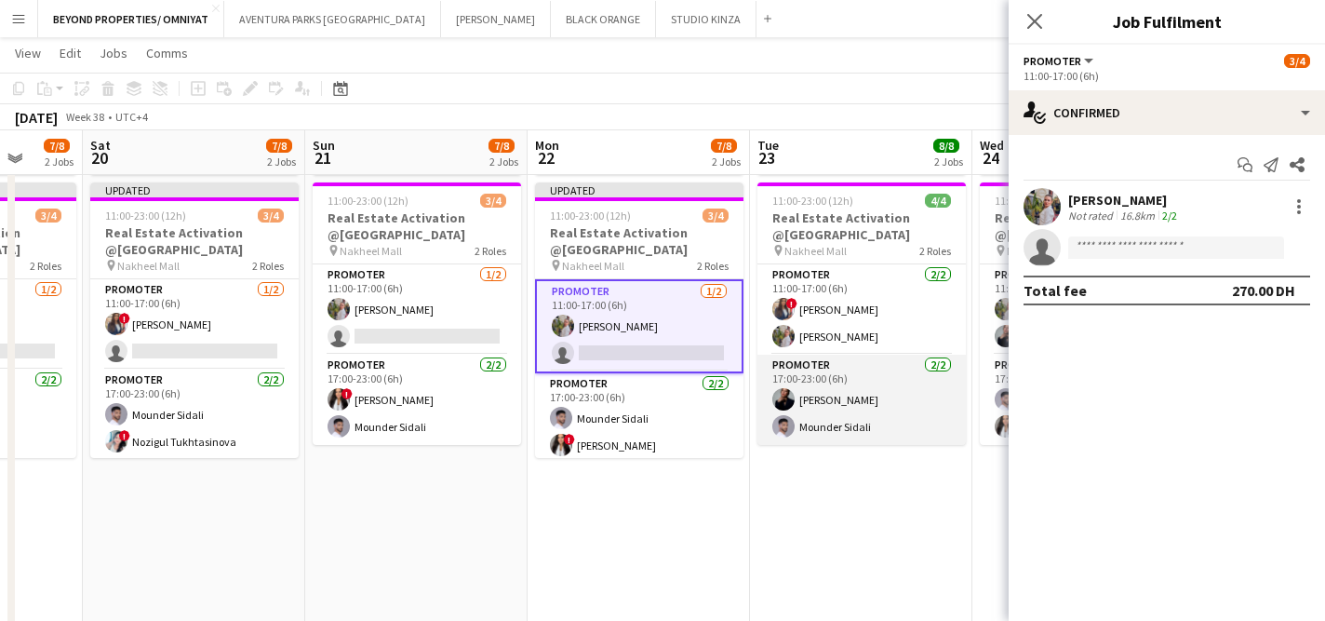
click at [864, 381] on app-card-role "Promoter [DATE] 17:00-23:00 (6h) [PERSON_NAME] Mounder Sidali" at bounding box center [862, 400] width 208 height 90
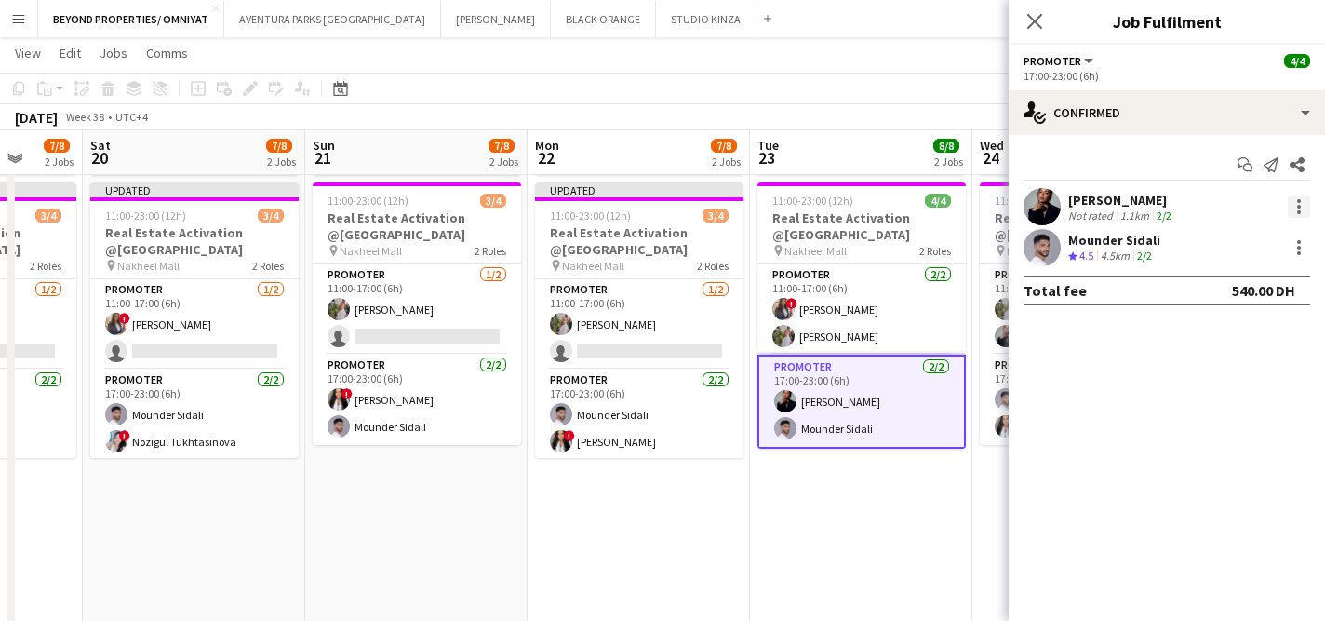
click at [1293, 208] on div at bounding box center [1299, 206] width 22 height 22
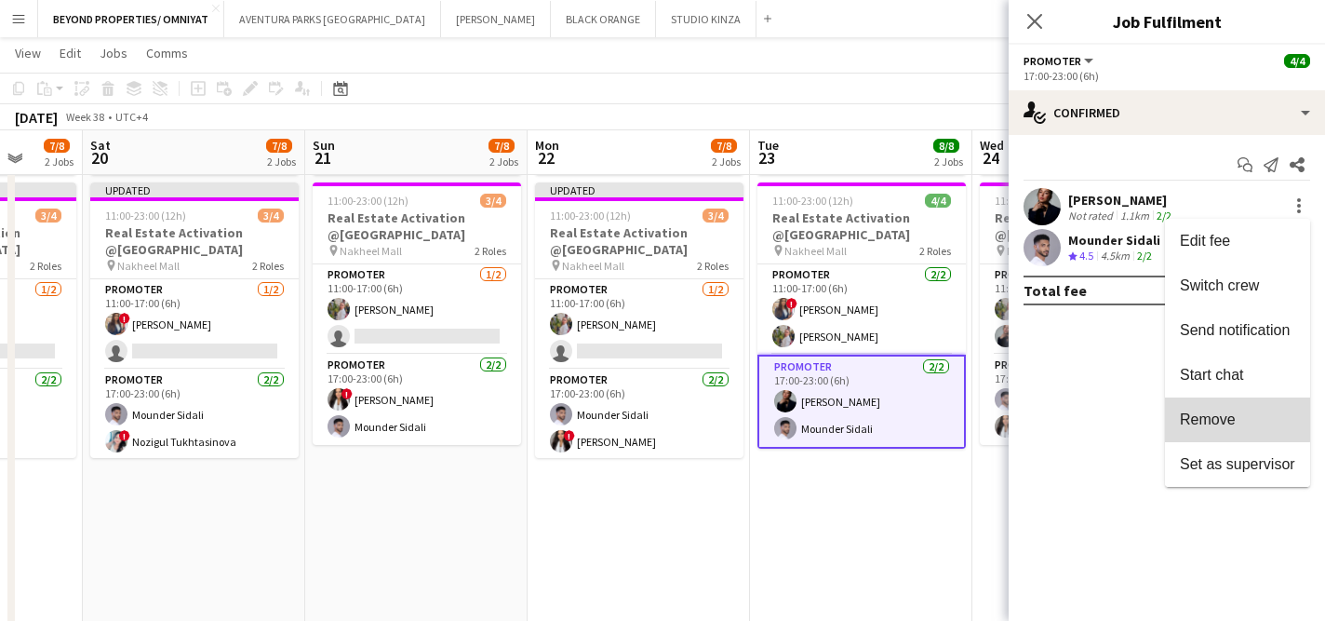
click at [1231, 414] on span "Remove" at bounding box center [1208, 419] width 56 height 16
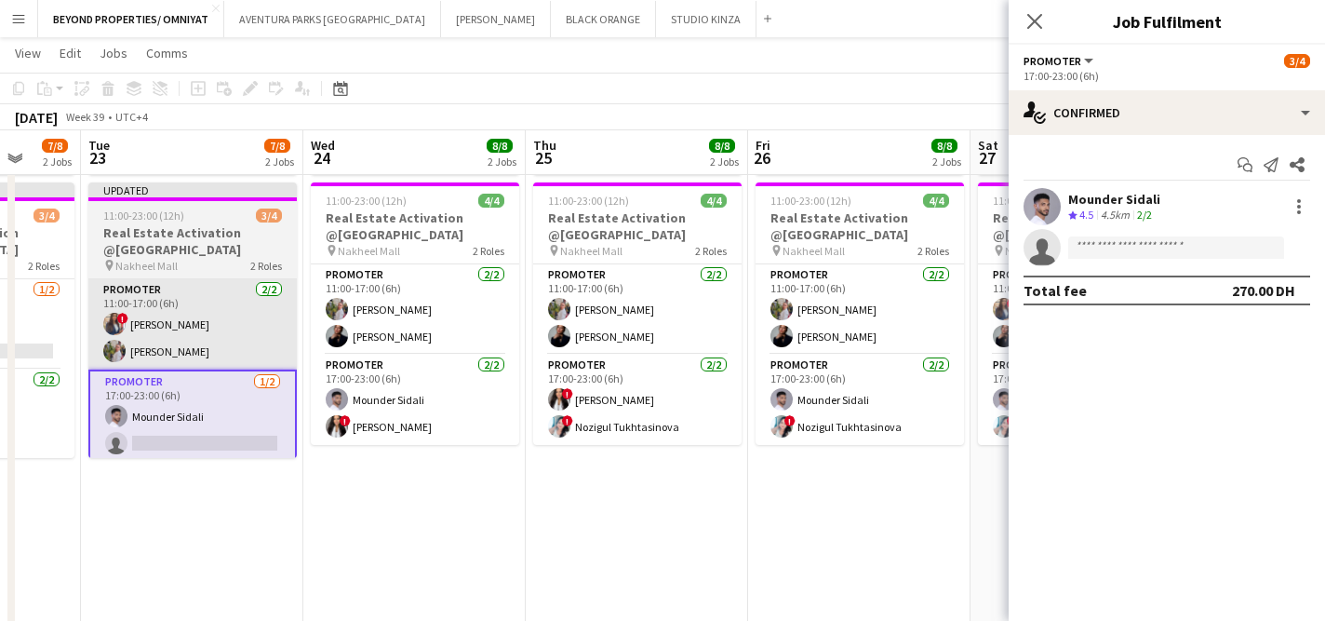
scroll to position [0, 589]
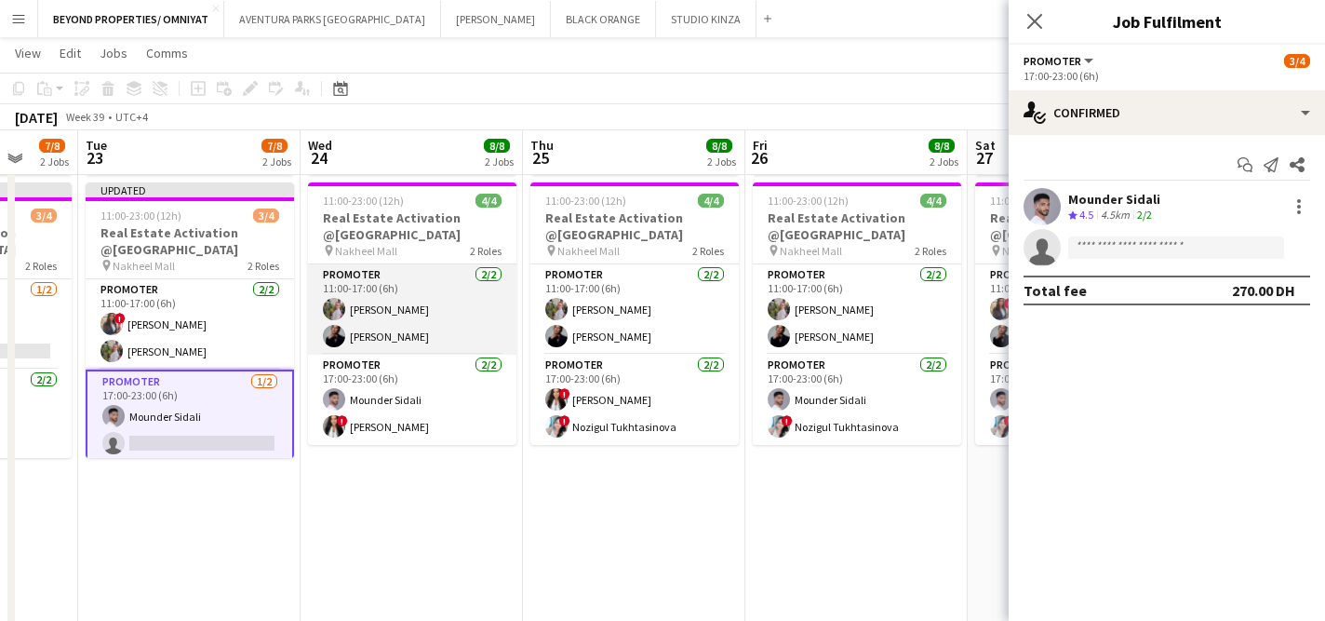
click at [461, 323] on app-card-role "Promoter [DATE] 11:00-17:00 (6h) [PERSON_NAME] [PERSON_NAME]" at bounding box center [412, 309] width 208 height 90
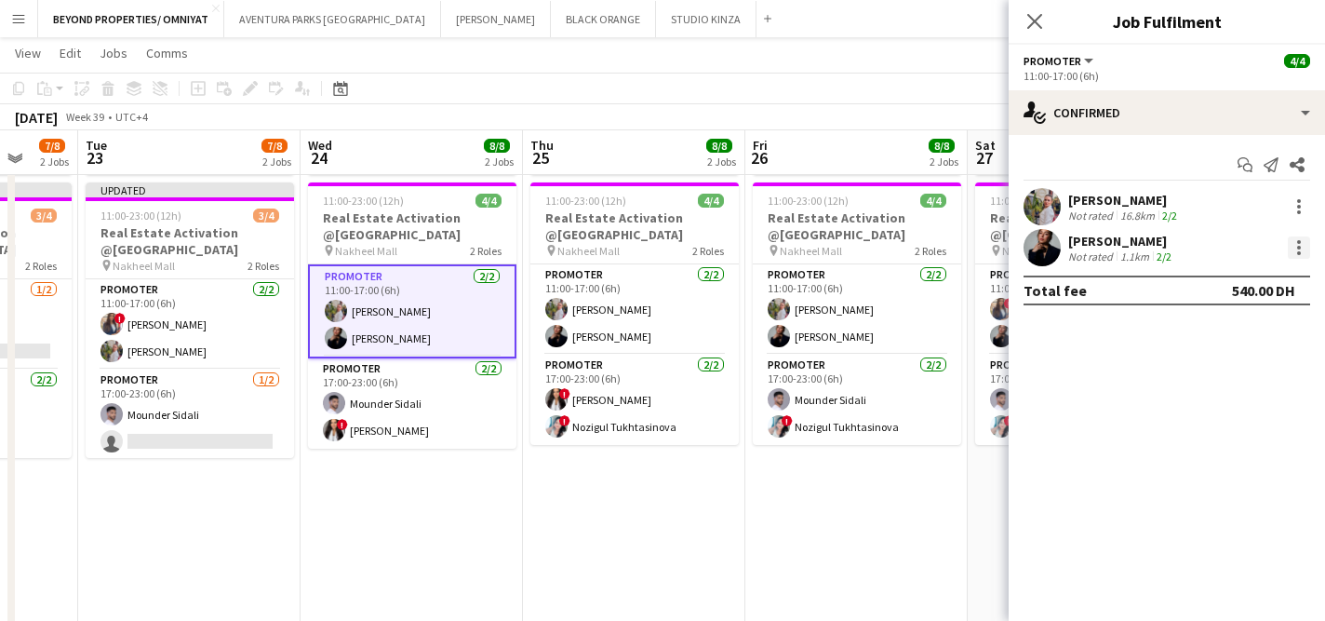
click at [1296, 248] on div at bounding box center [1299, 247] width 22 height 22
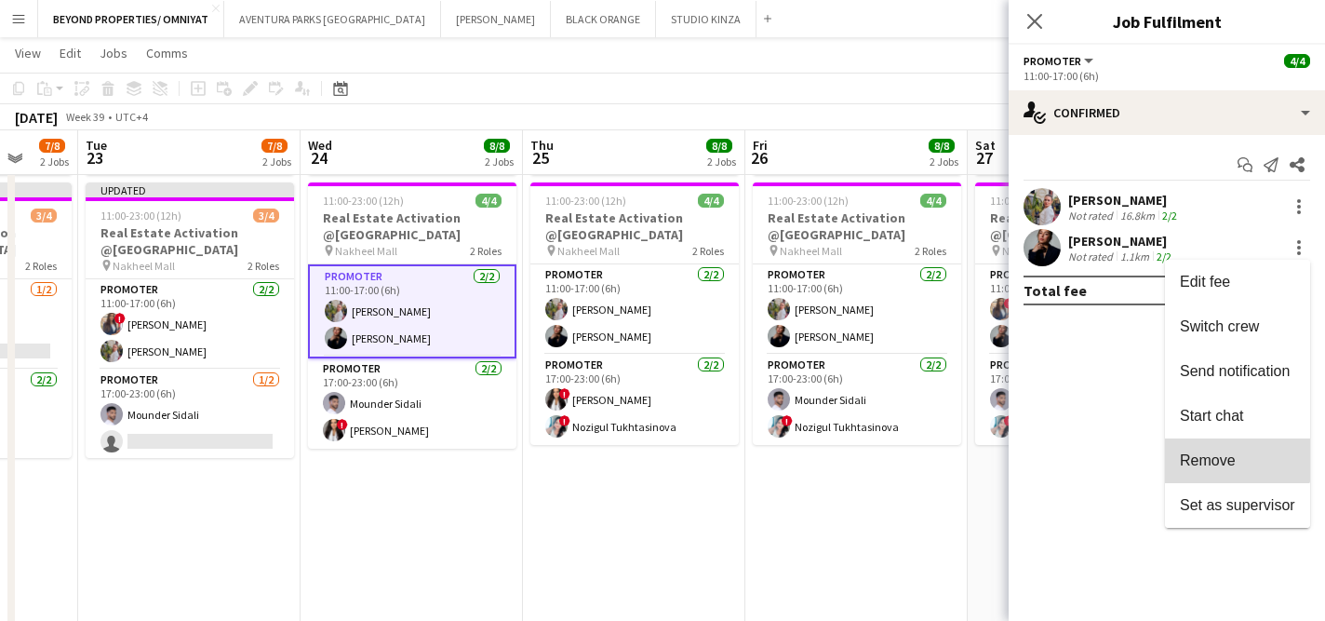
click at [1231, 454] on span "Remove" at bounding box center [1208, 460] width 56 height 16
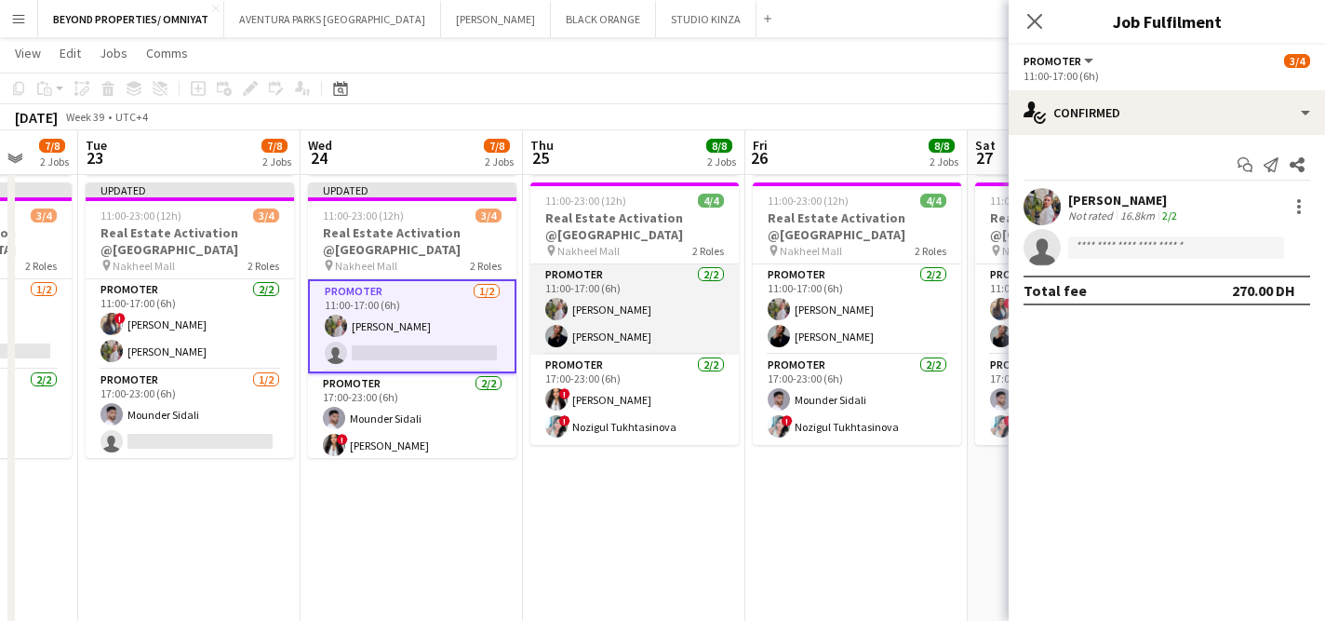
click at [650, 317] on app-card-role "Promoter [DATE] 11:00-17:00 (6h) [PERSON_NAME] [PERSON_NAME]" at bounding box center [635, 309] width 208 height 90
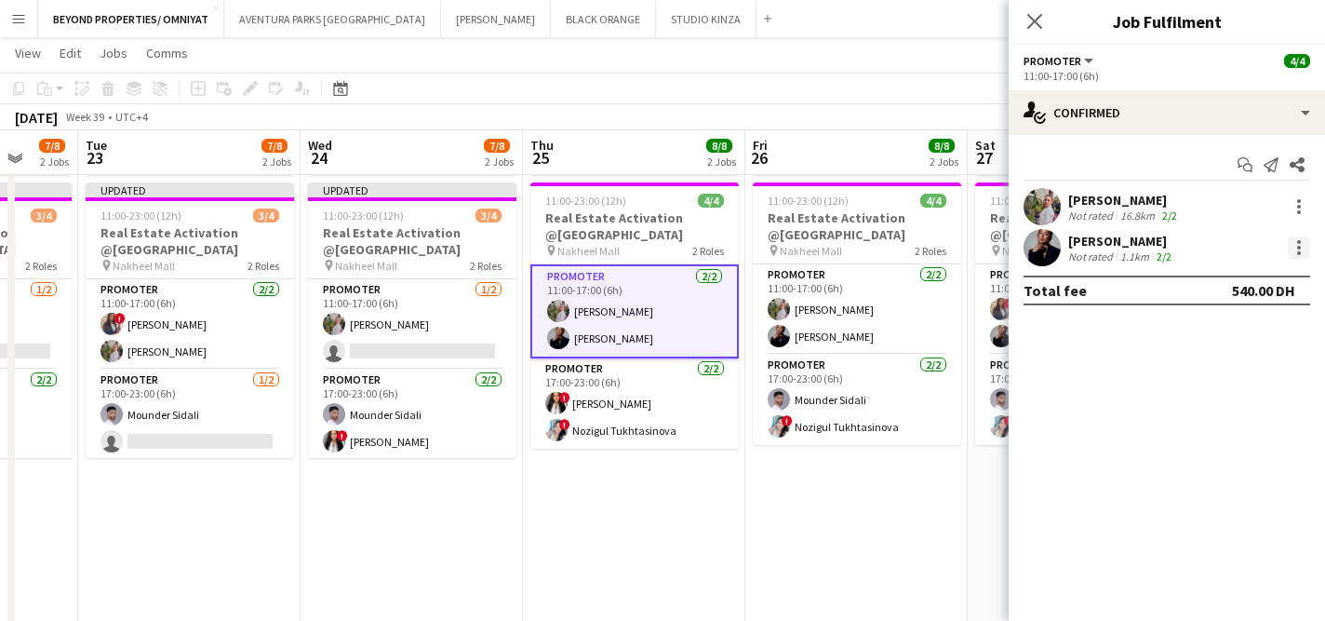
click at [1303, 245] on div at bounding box center [1299, 247] width 22 height 22
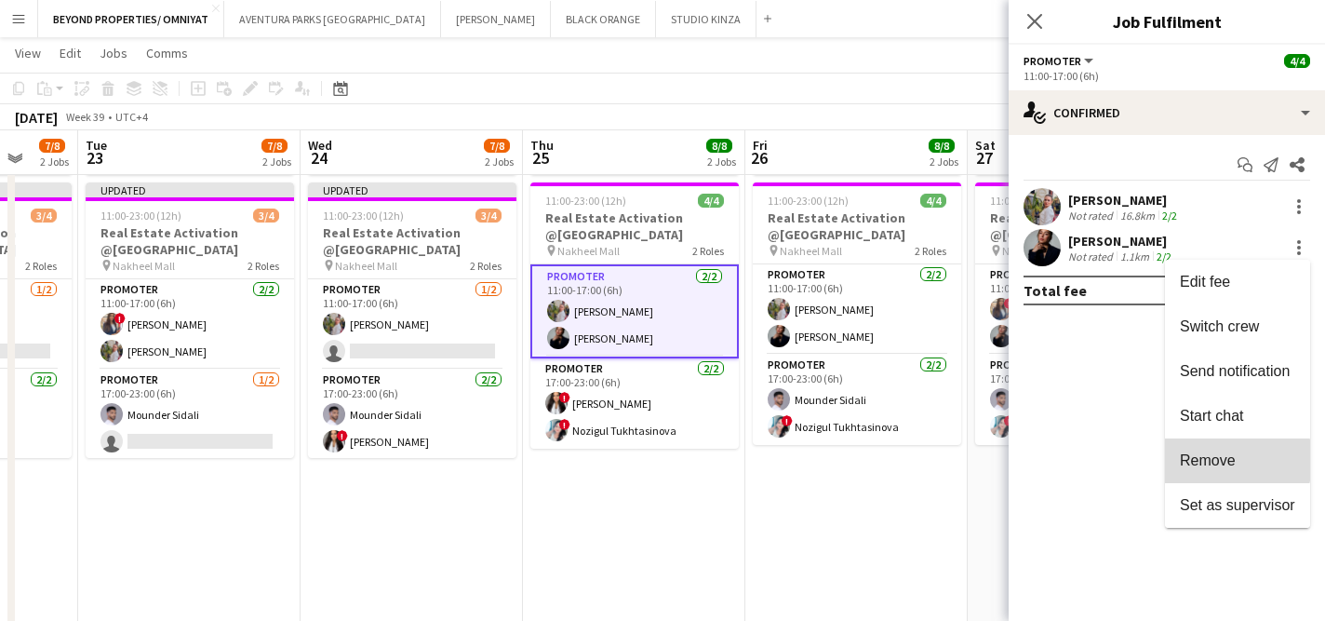
click at [1238, 461] on span "Remove" at bounding box center [1237, 460] width 115 height 17
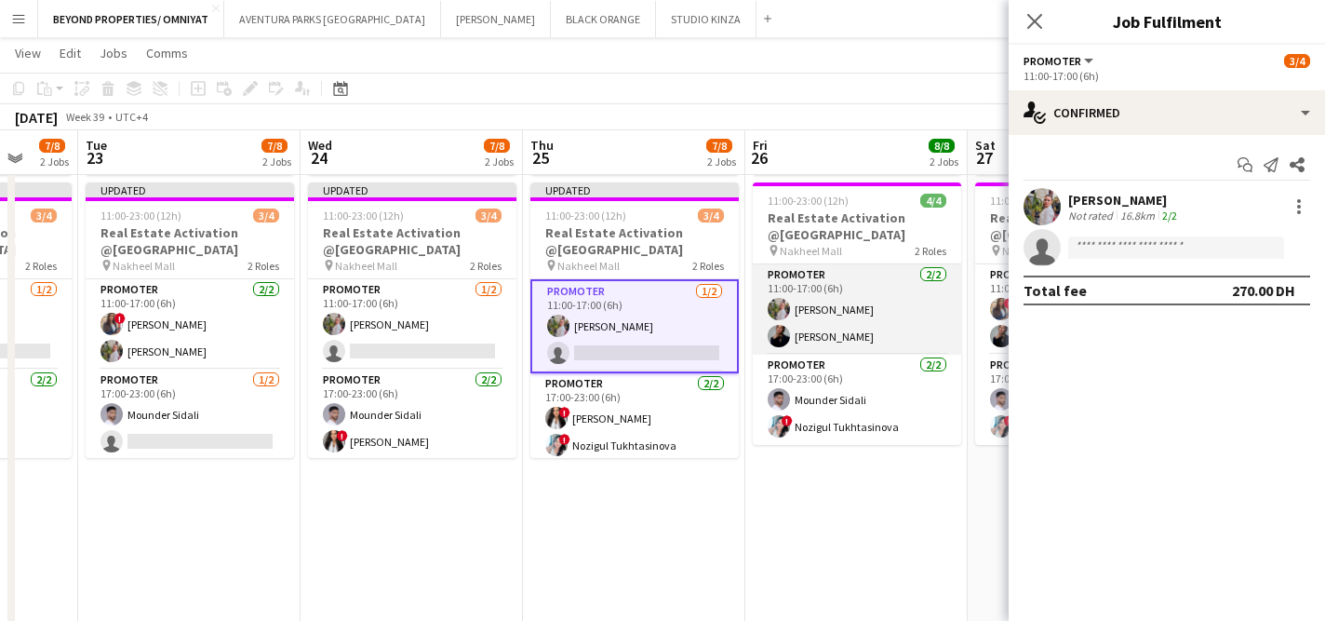
click at [892, 329] on app-card-role "Promoter [DATE] 11:00-17:00 (6h) [PERSON_NAME] [PERSON_NAME]" at bounding box center [857, 309] width 208 height 90
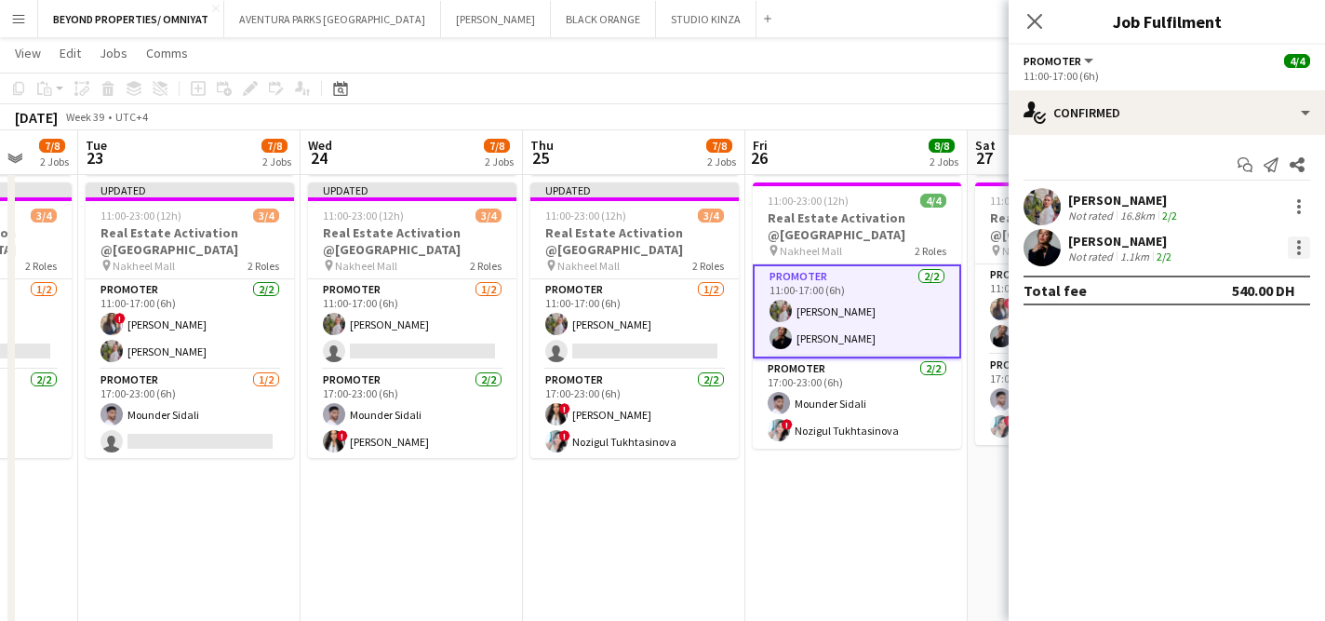
click at [1303, 245] on div at bounding box center [1299, 247] width 22 height 22
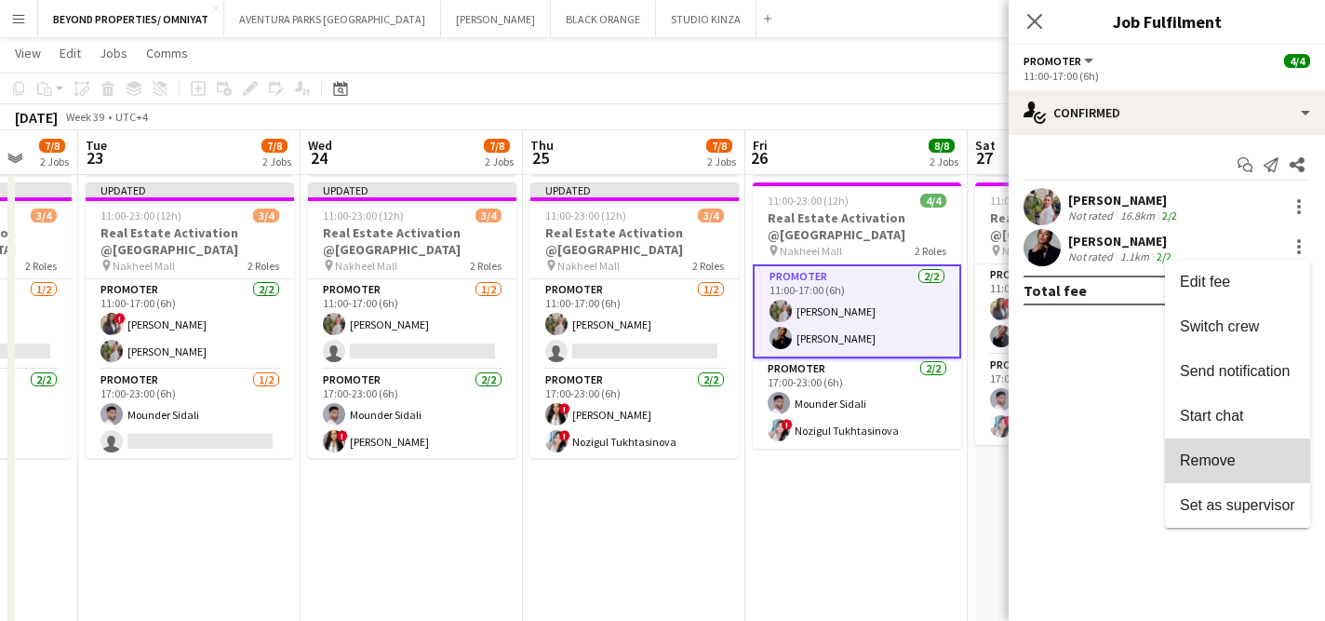
click at [1245, 456] on span "Remove" at bounding box center [1237, 460] width 115 height 17
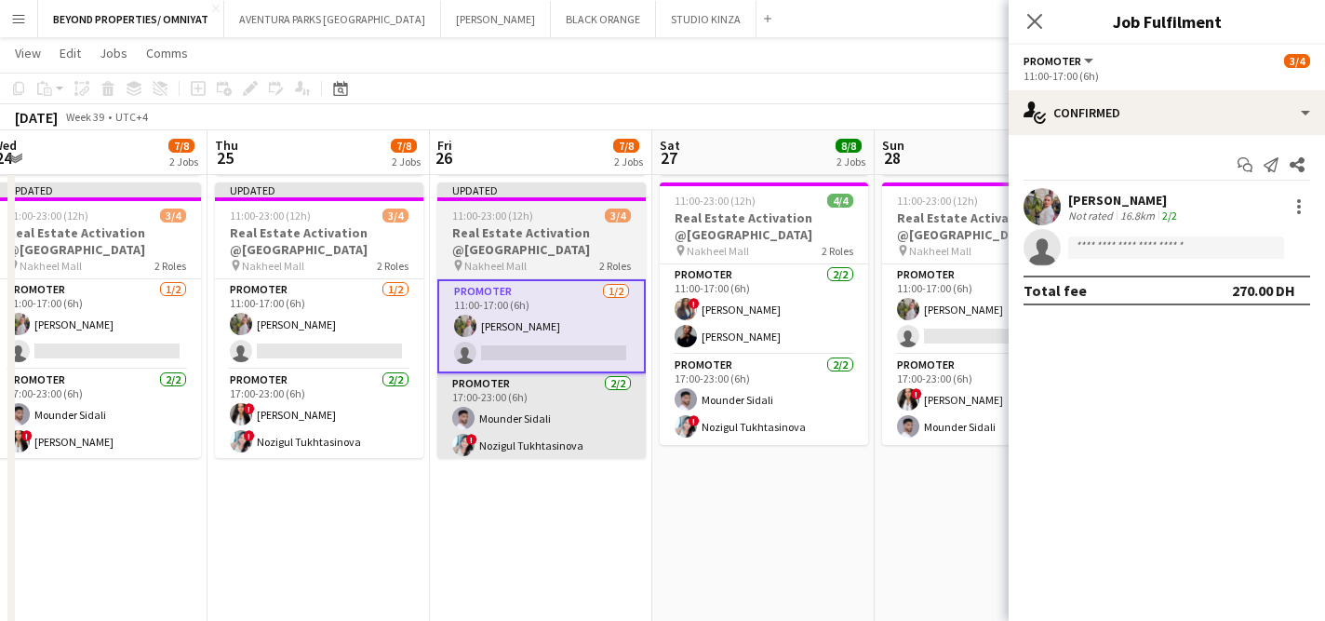
scroll to position [0, 692]
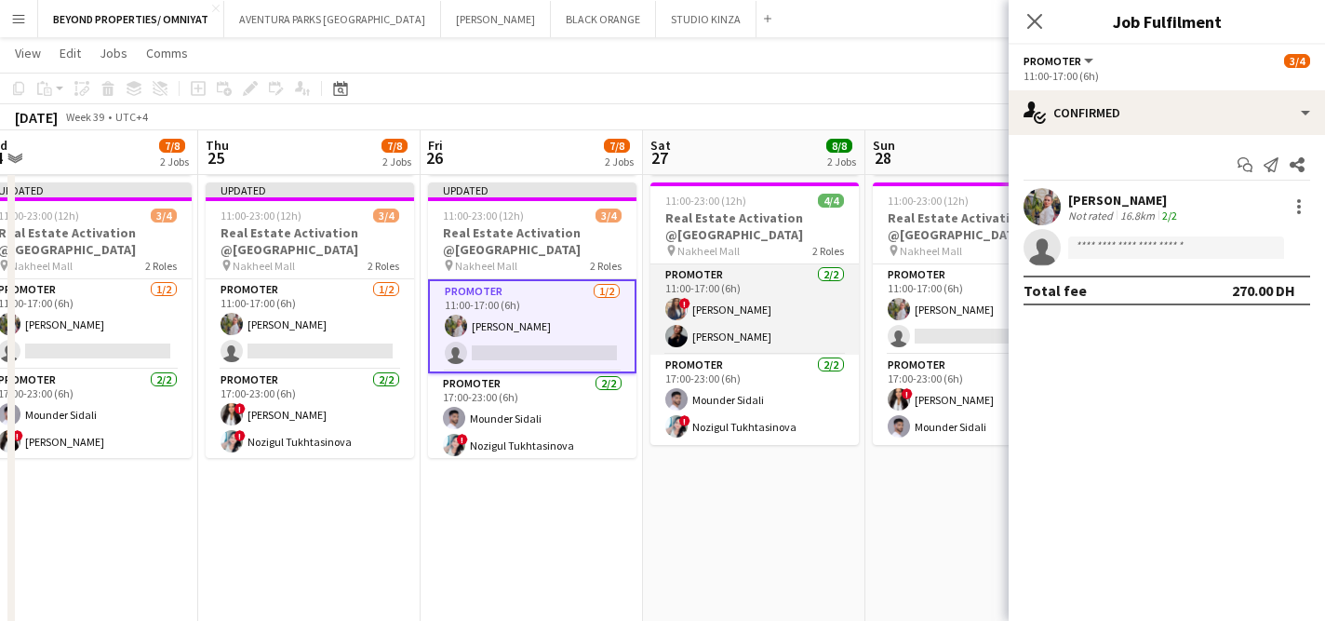
click at [784, 315] on app-card-role "Promoter [DATE] 11:00-17:00 (6h) ! [PERSON_NAME] [PERSON_NAME]" at bounding box center [755, 309] width 208 height 90
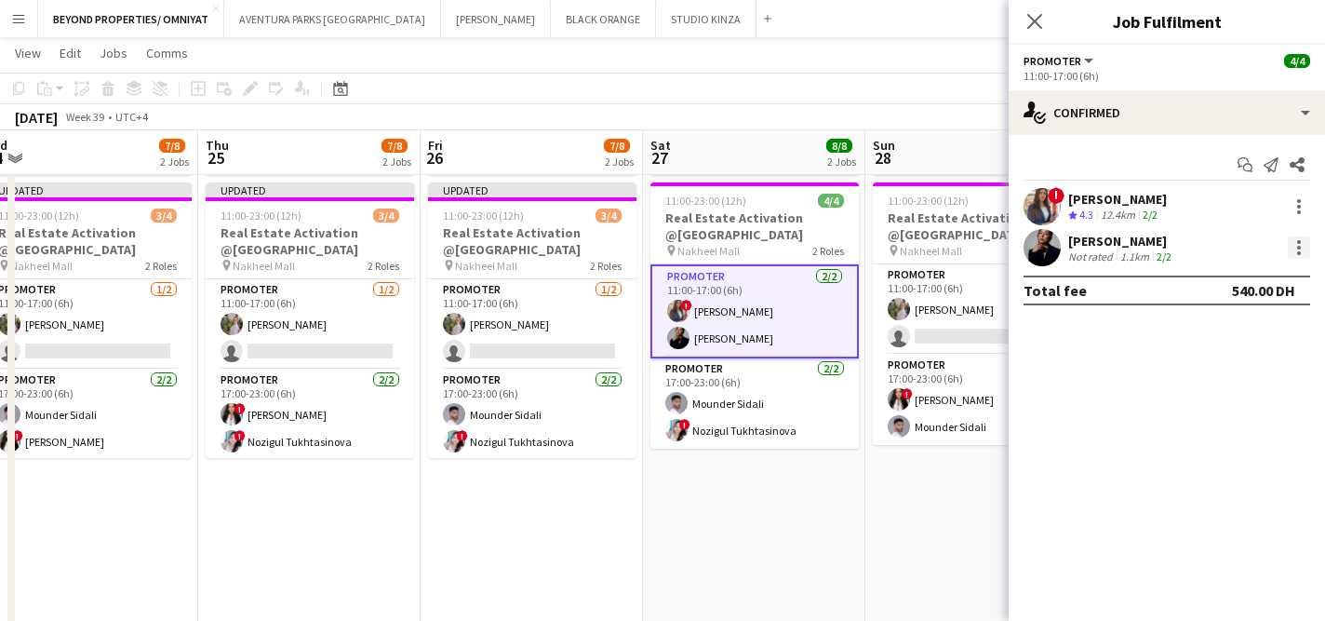
click at [1300, 246] on div at bounding box center [1300, 248] width 4 height 4
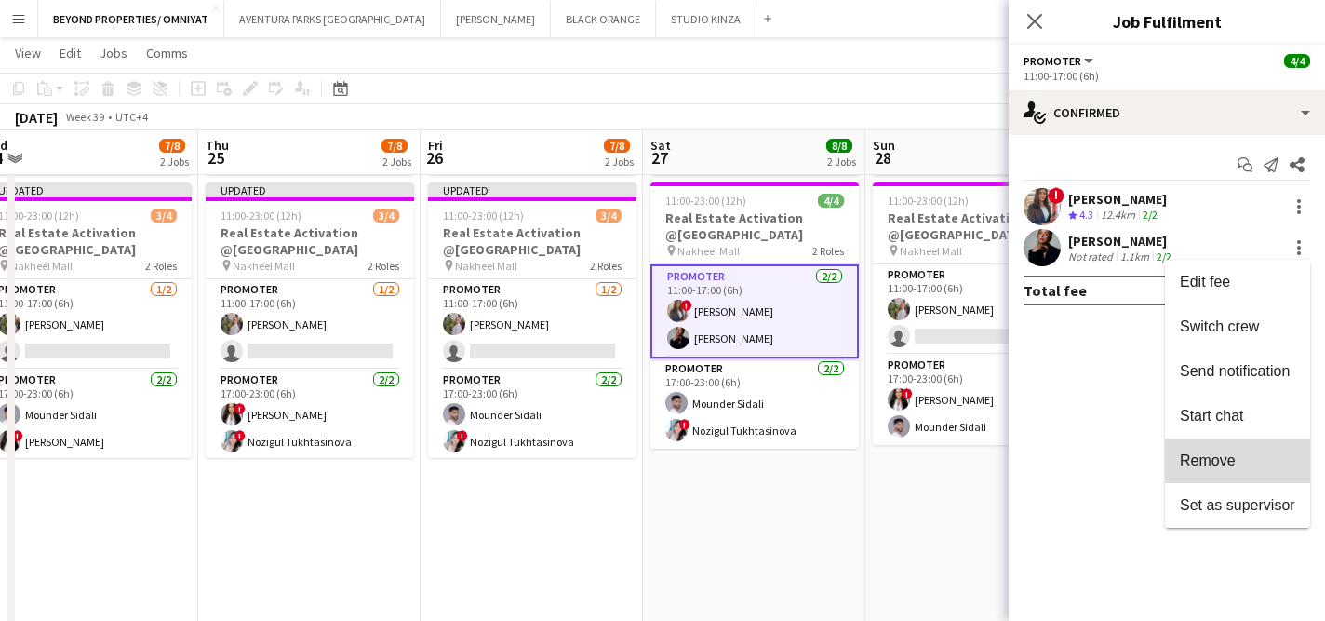
click at [1231, 468] on span "Remove" at bounding box center [1208, 460] width 56 height 16
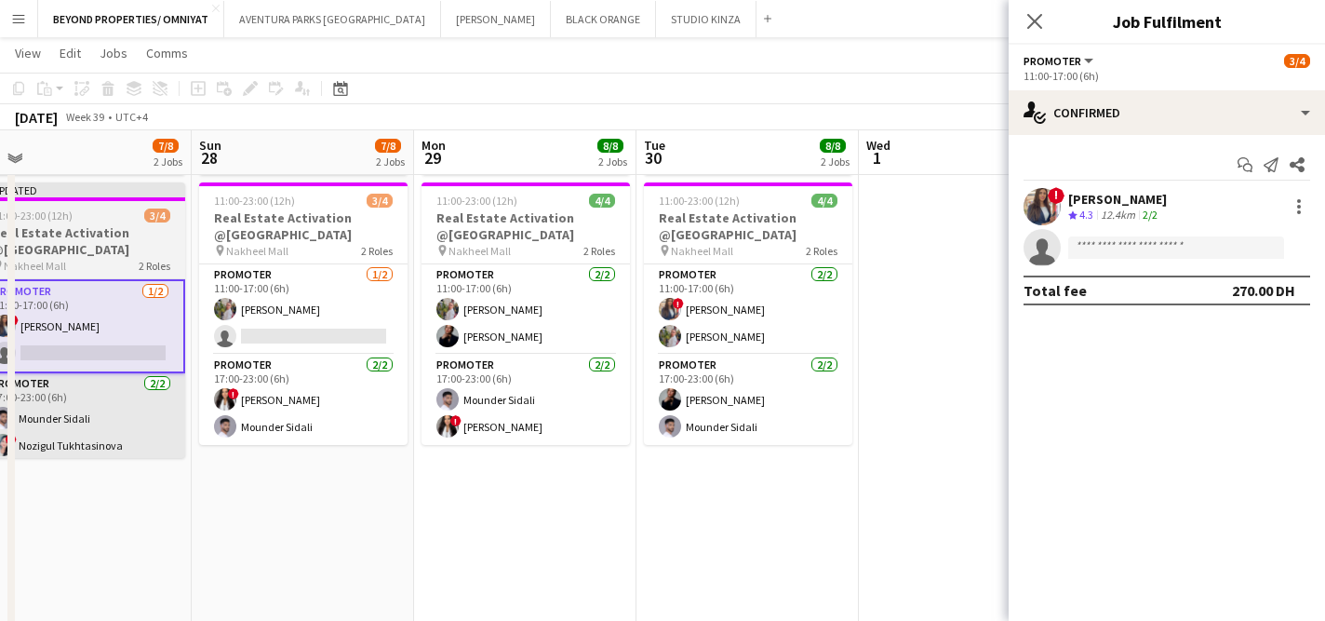
scroll to position [0, 702]
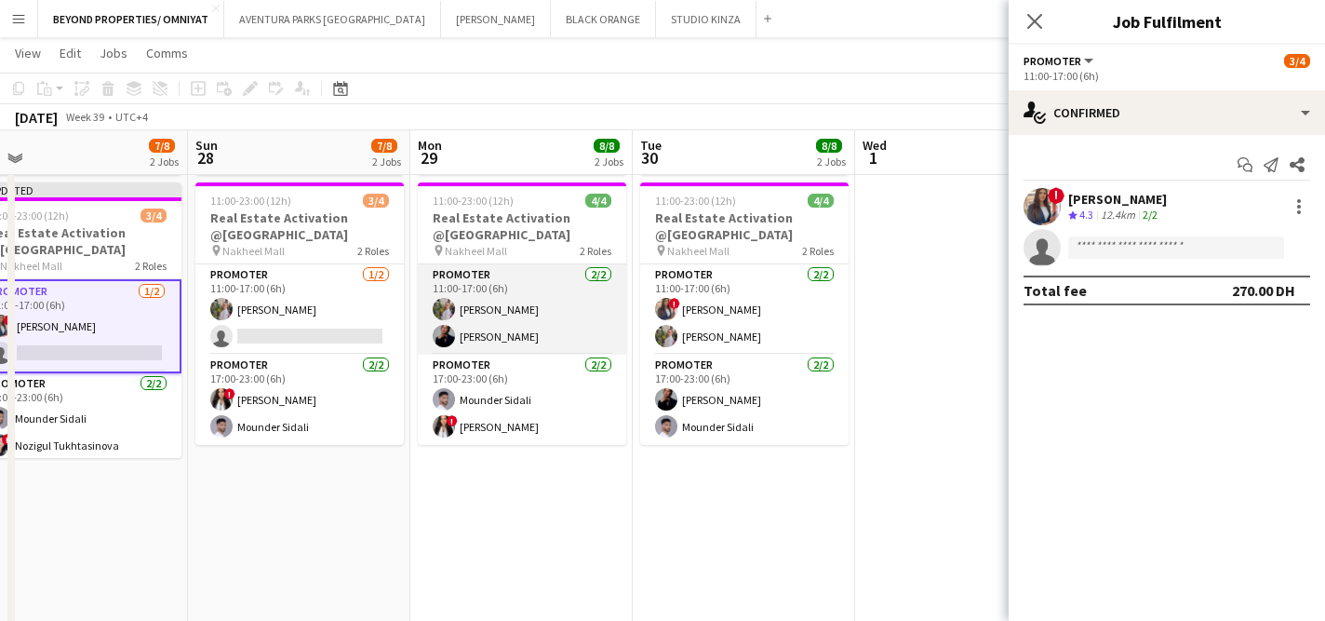
click at [522, 325] on app-card-role "Promoter [DATE] 11:00-17:00 (6h) [PERSON_NAME] [PERSON_NAME]" at bounding box center [522, 309] width 208 height 90
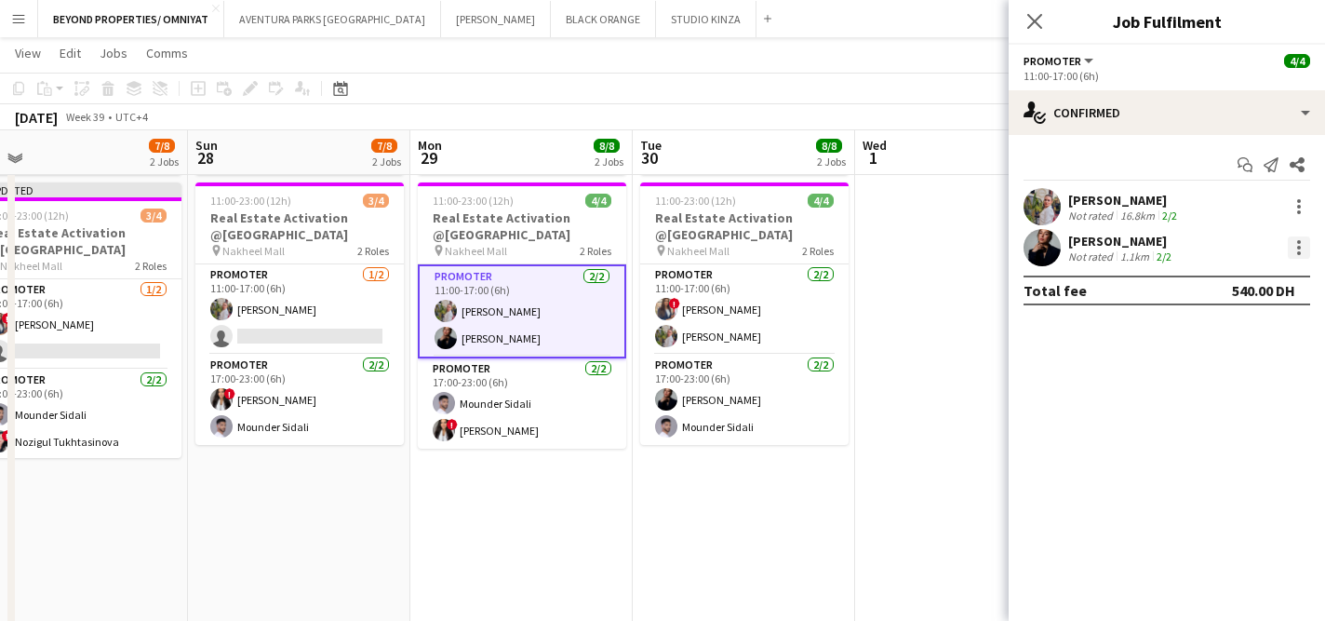
click at [1303, 253] on div at bounding box center [1299, 247] width 22 height 22
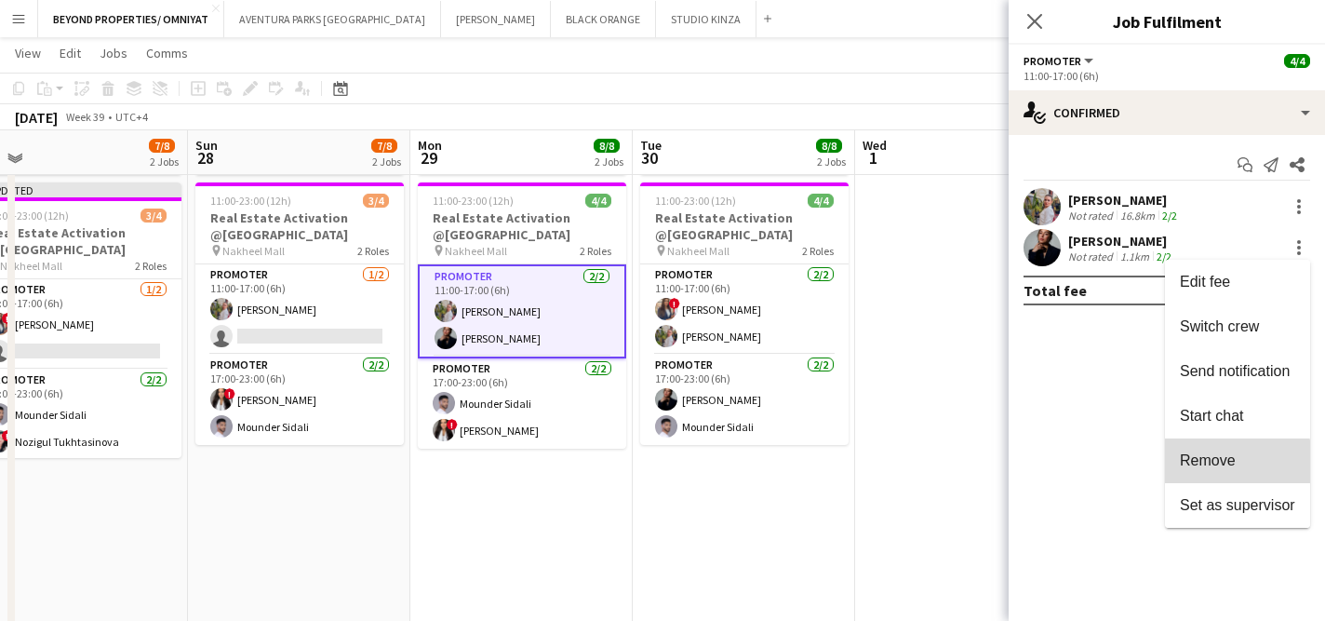
click at [1224, 463] on span "Remove" at bounding box center [1208, 460] width 56 height 16
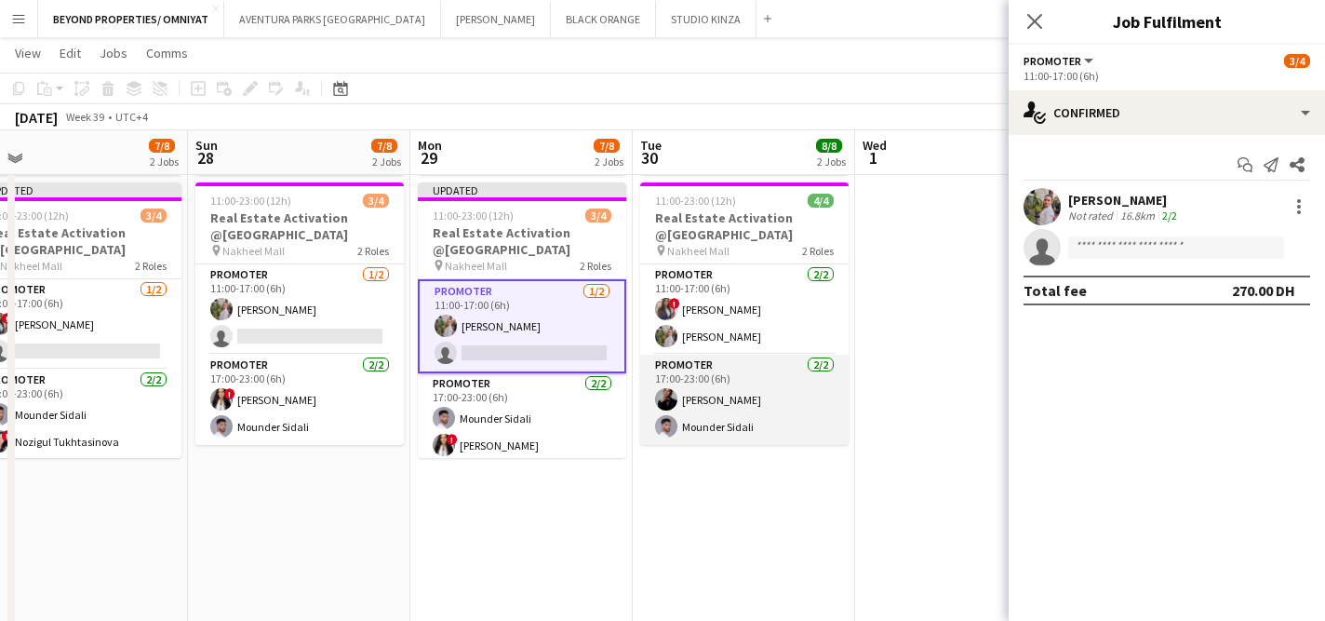
click at [762, 414] on app-card-role "Promoter [DATE] 17:00-23:00 (6h) [PERSON_NAME] Mounder Sidali" at bounding box center [744, 400] width 208 height 90
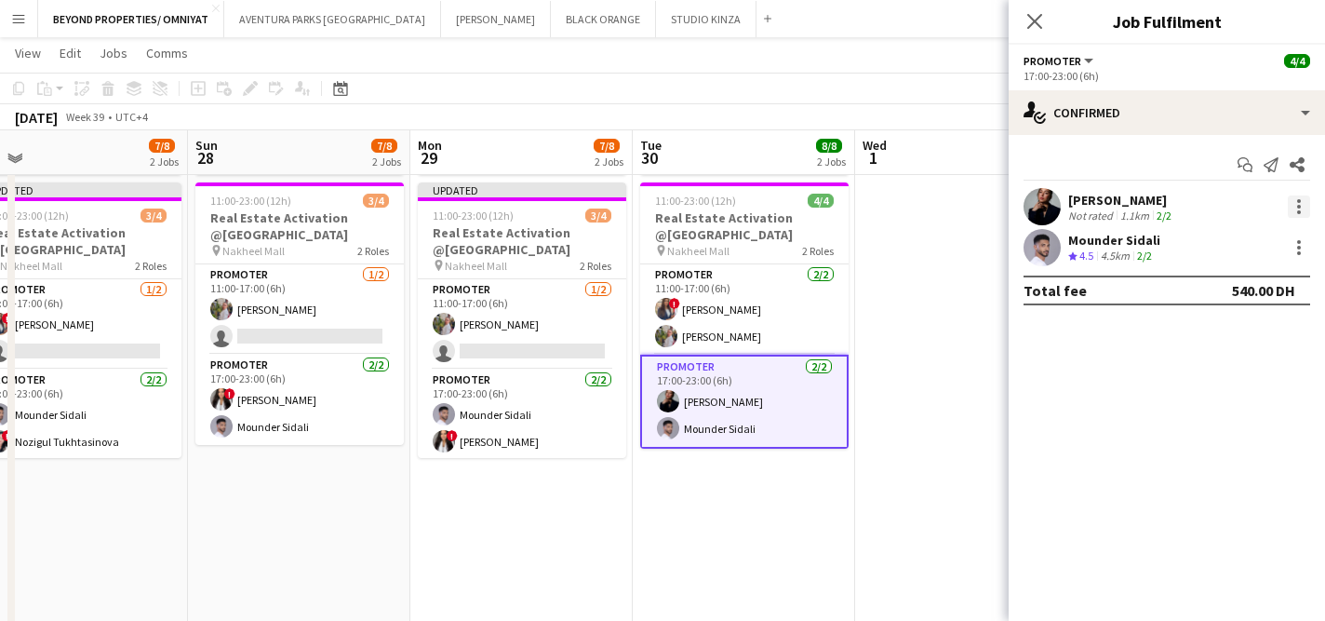
click at [1306, 208] on div at bounding box center [1299, 206] width 22 height 22
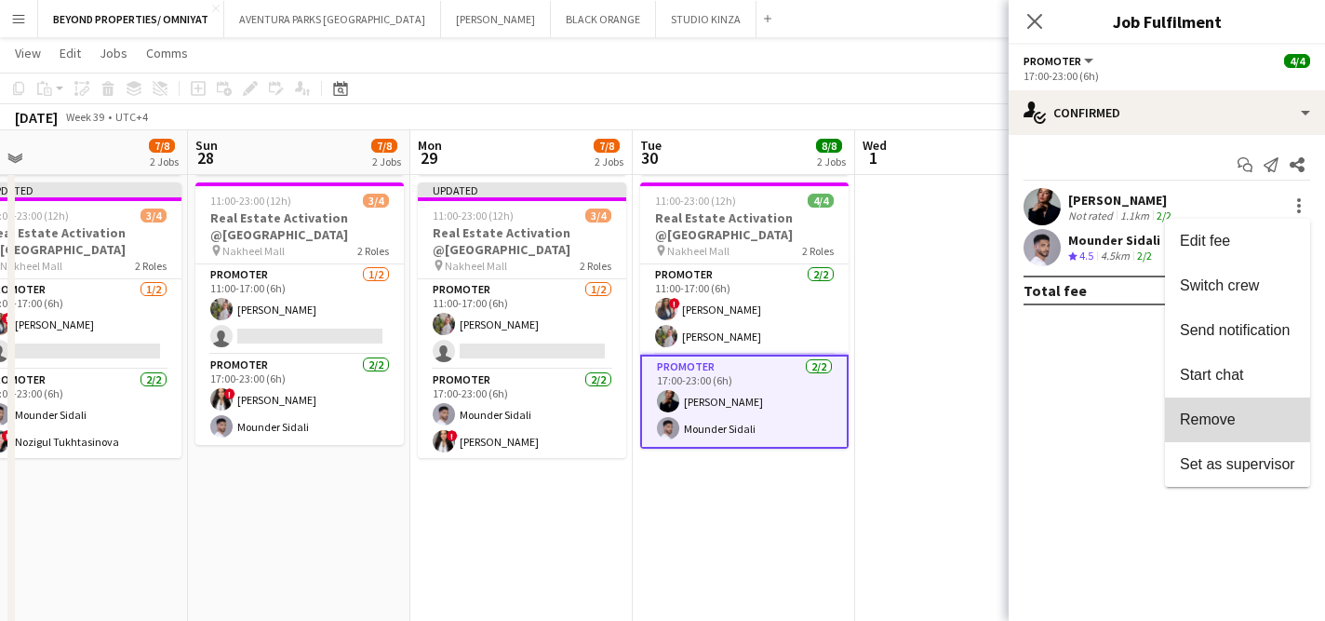
click at [1251, 429] on button "Remove" at bounding box center [1237, 419] width 145 height 45
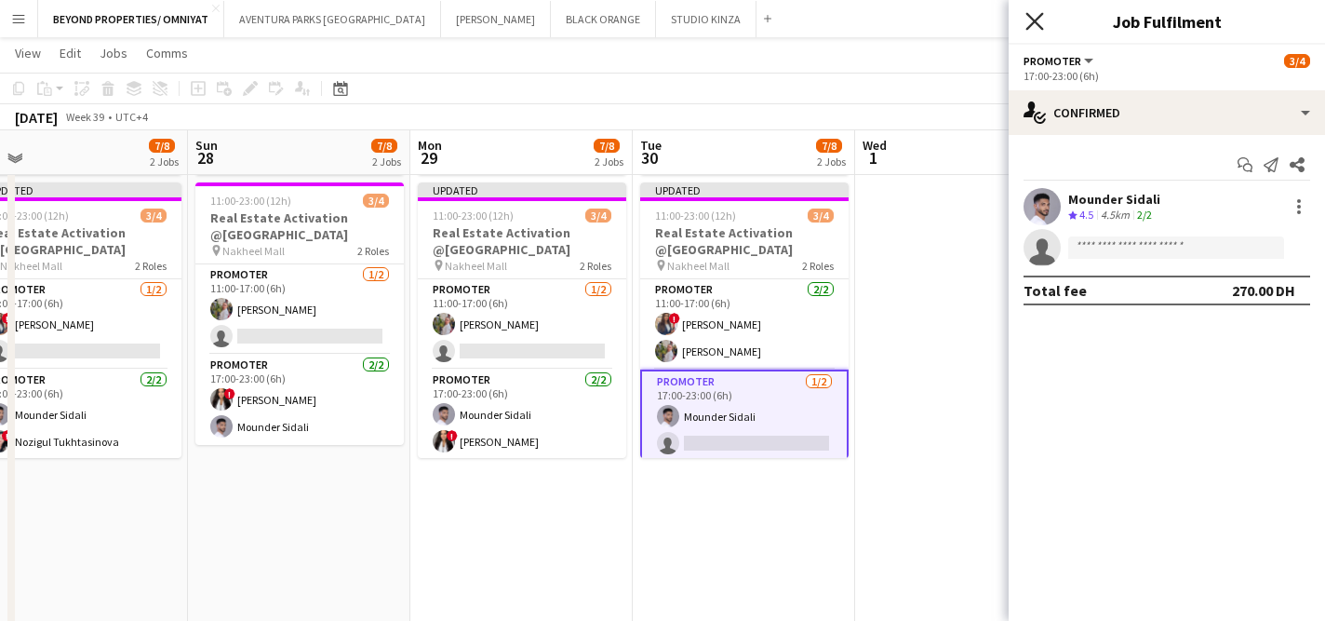
click at [1038, 20] on icon "Close pop-in" at bounding box center [1035, 21] width 18 height 18
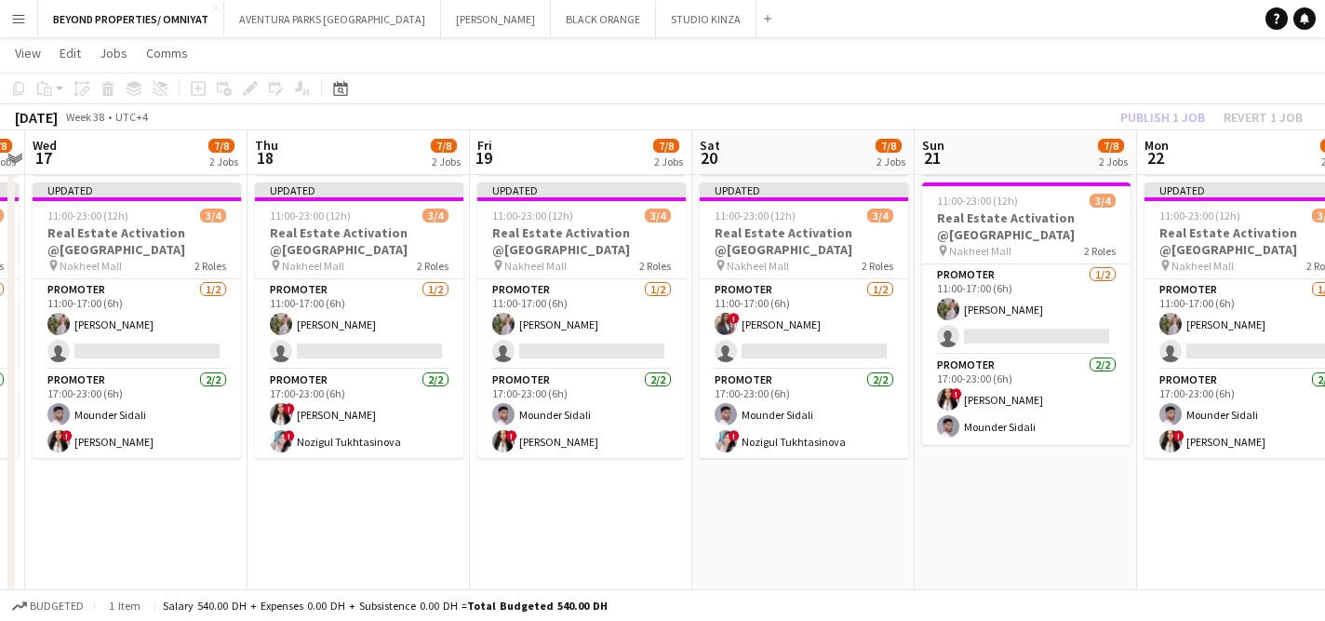
scroll to position [0, 407]
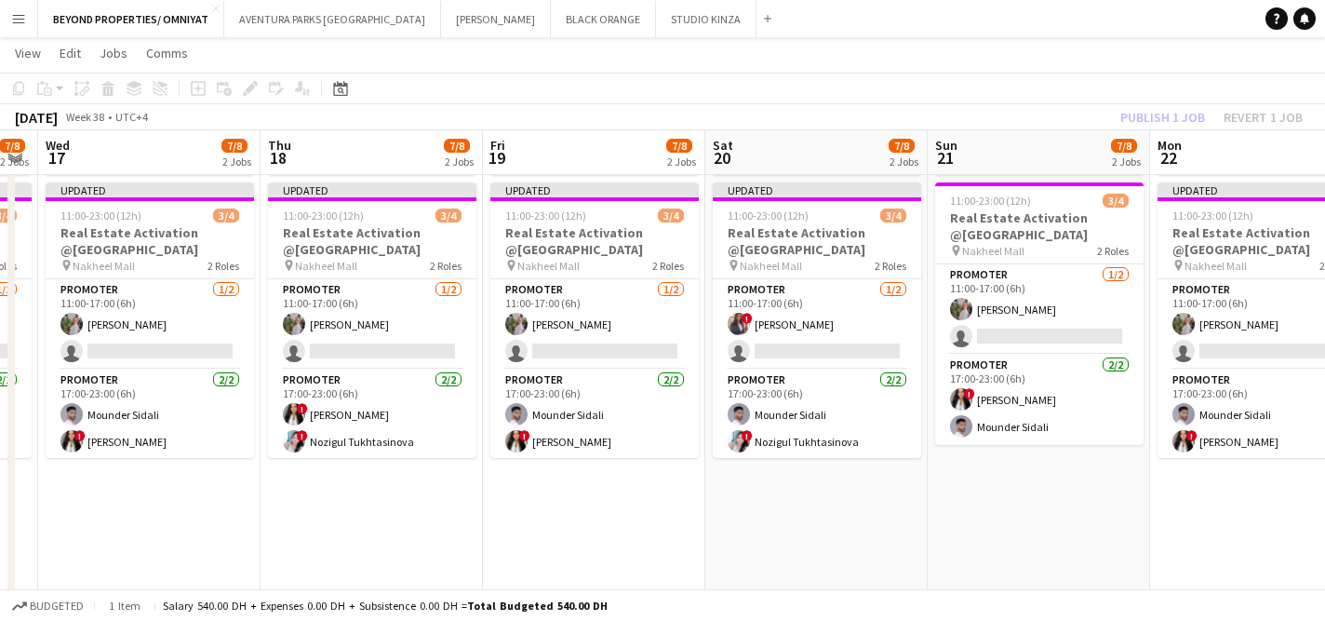
click at [462, 510] on app-date-cell "11:00-23:00 (12h) 4/4 Real Estate Activation @MOE pin Mall of Emirates 2 Roles …" at bounding box center [372, 289] width 222 height 734
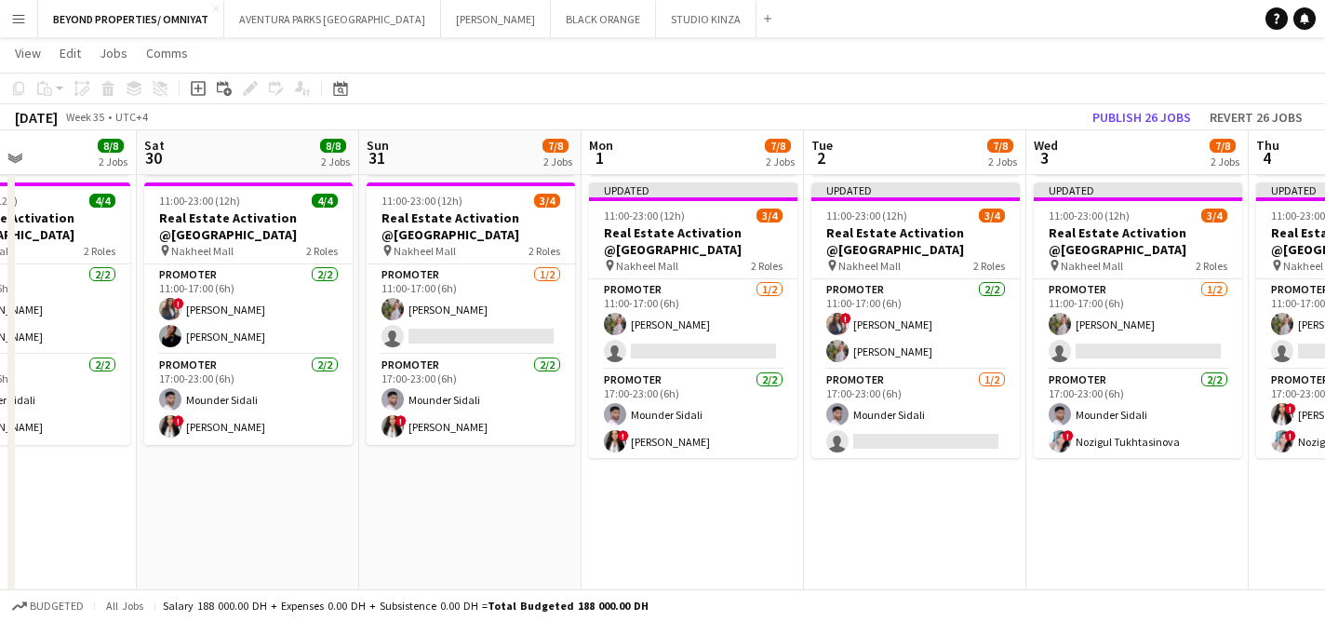
scroll to position [0, 523]
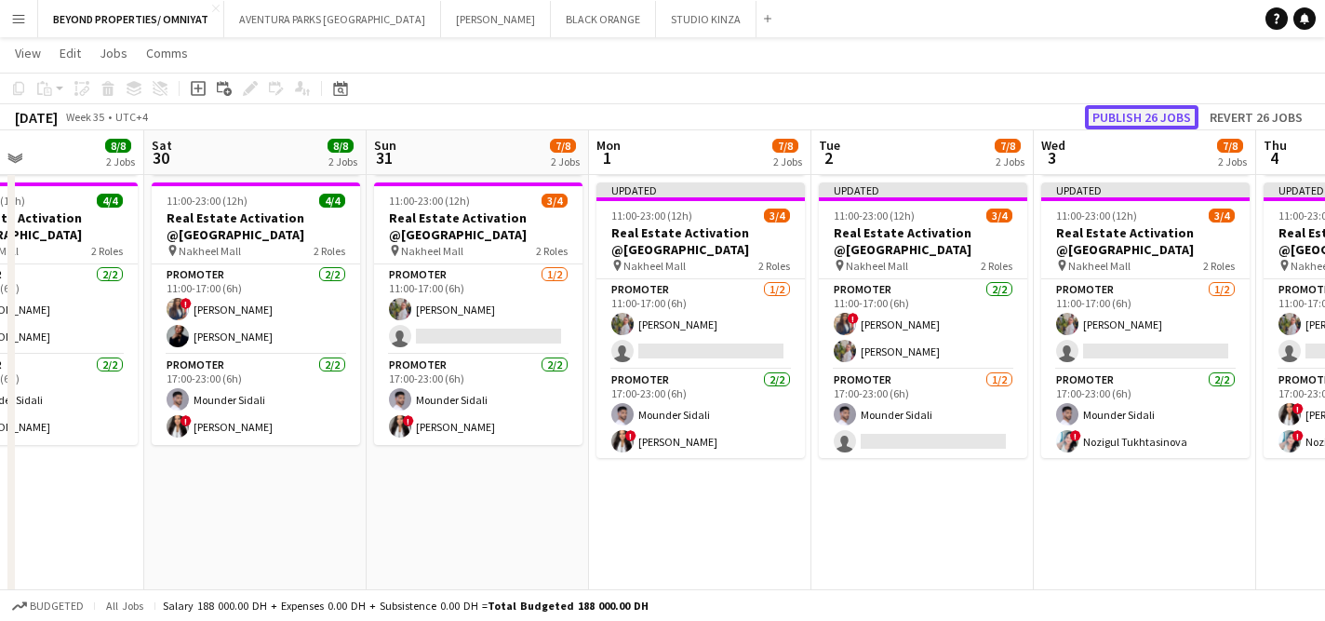
click at [1149, 119] on button "Publish 26 jobs" at bounding box center [1142, 117] width 114 height 24
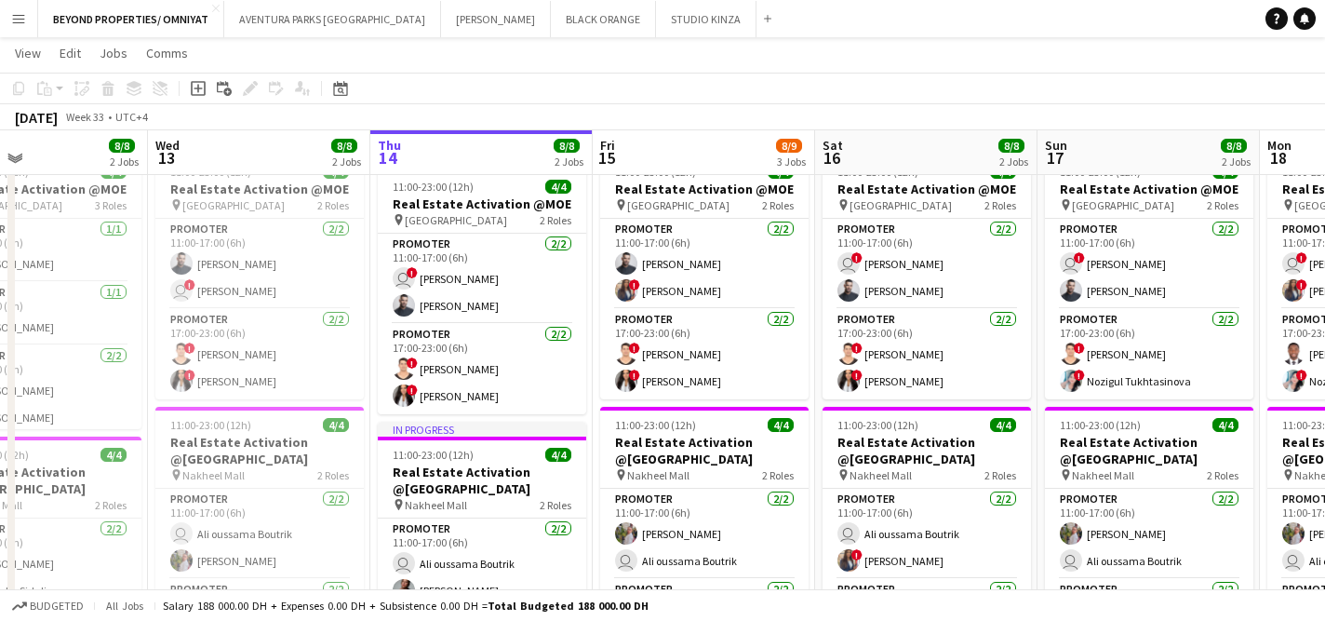
scroll to position [0, 520]
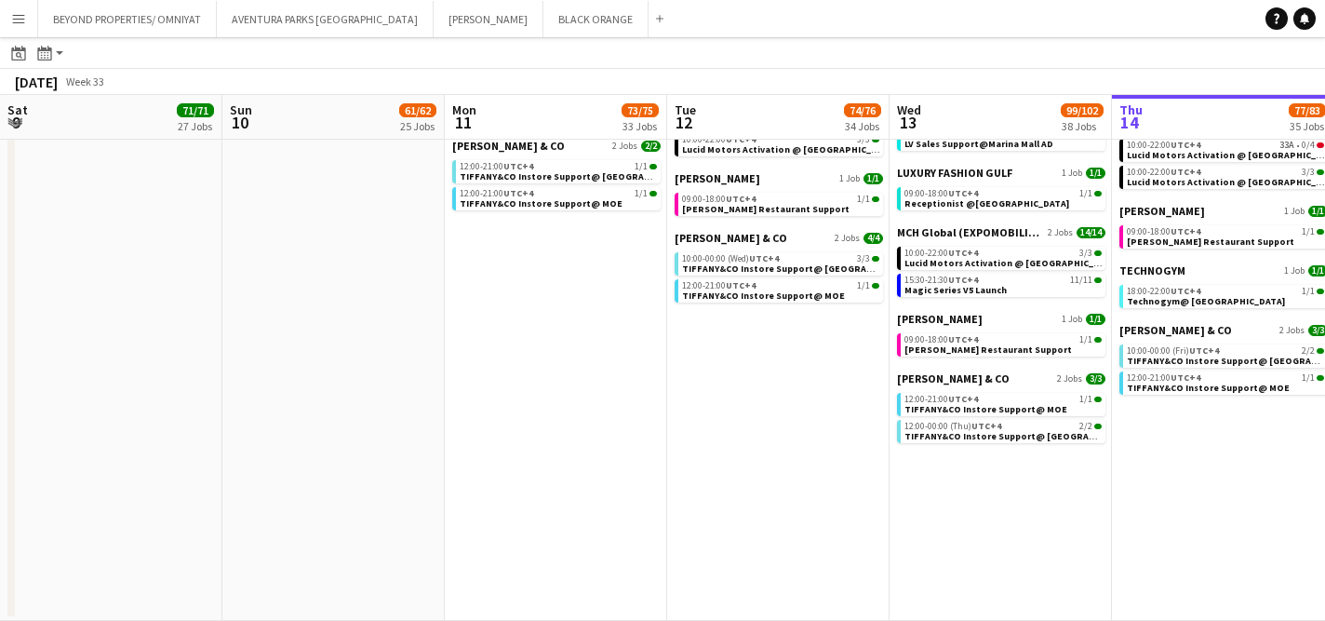
scroll to position [0, 574]
